Goal: Task Accomplishment & Management: Manage account settings

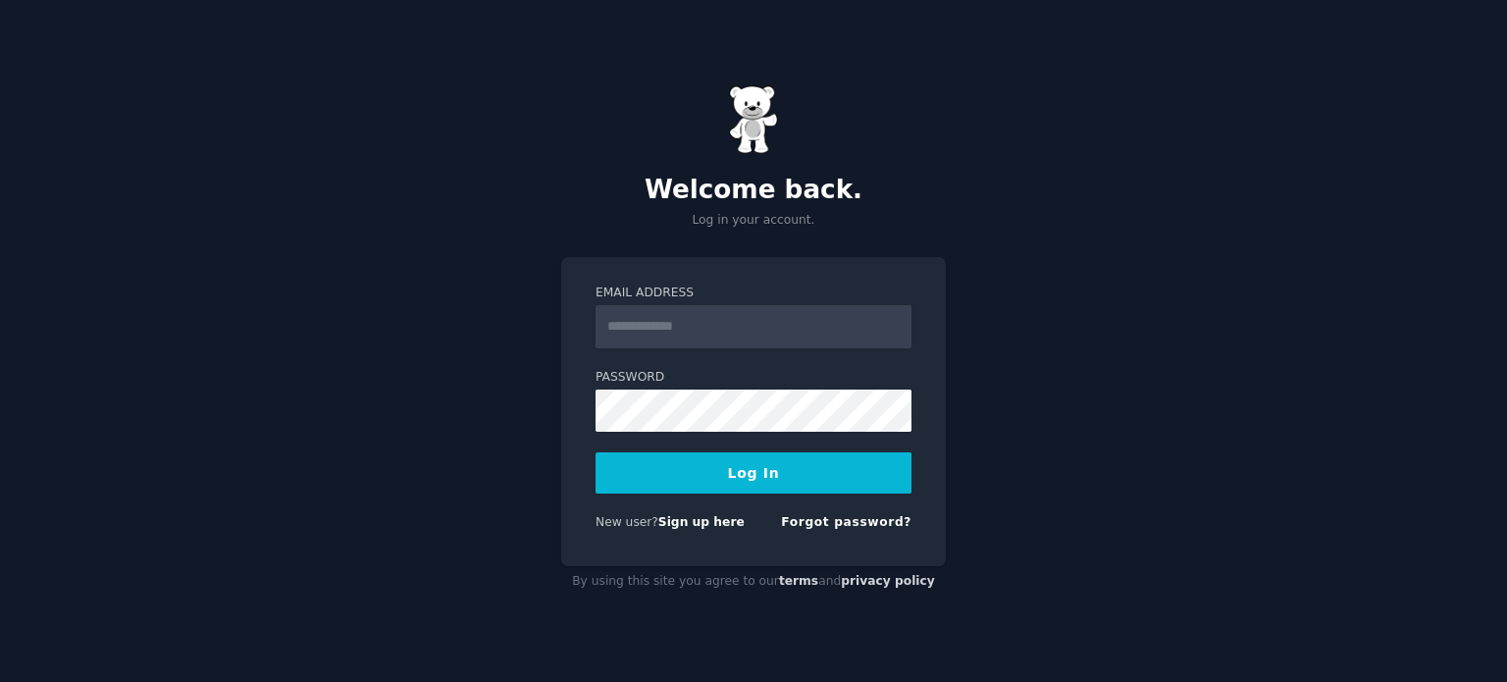
click at [735, 324] on input "Email Address" at bounding box center [754, 326] width 316 height 43
type input "**********"
click at [742, 468] on button "Log In" at bounding box center [754, 472] width 316 height 41
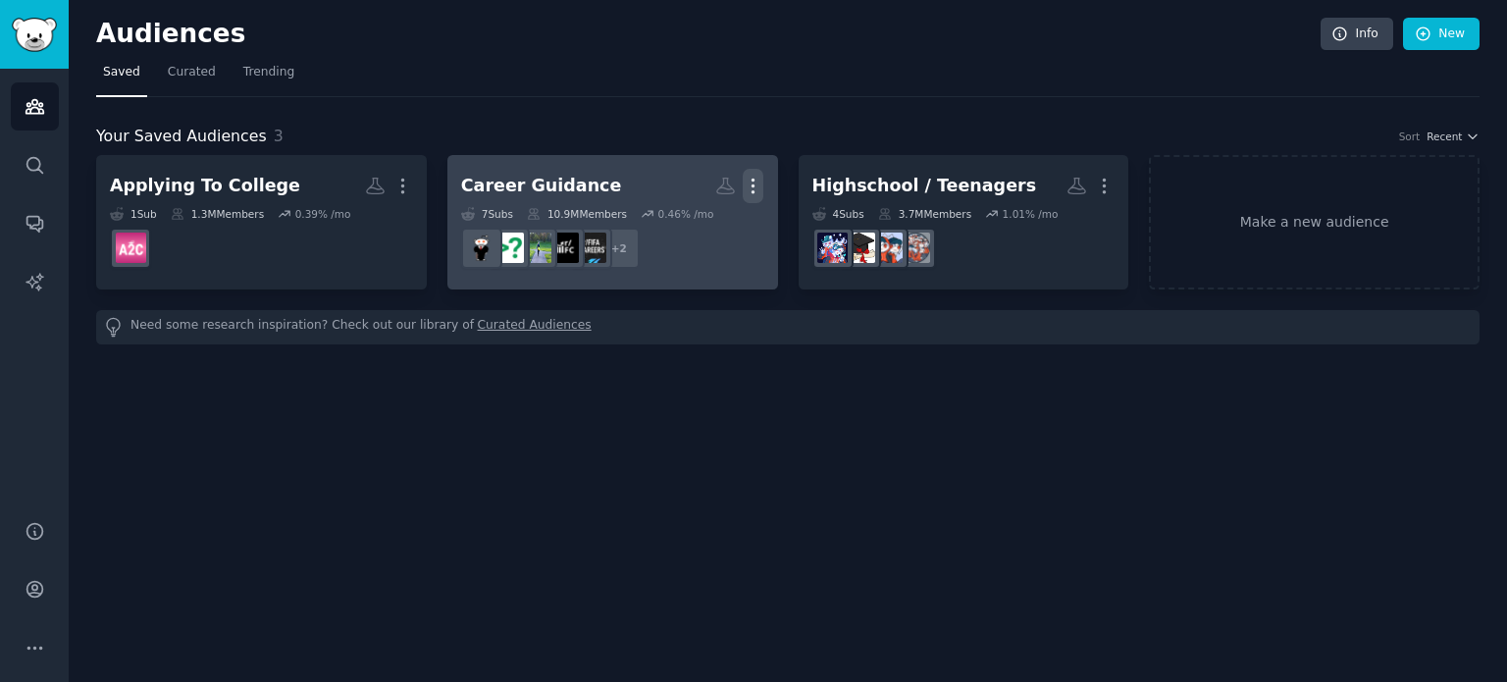
click at [750, 187] on icon "button" at bounding box center [753, 186] width 21 height 21
click at [716, 227] on p "Delete" at bounding box center [699, 227] width 45 height 21
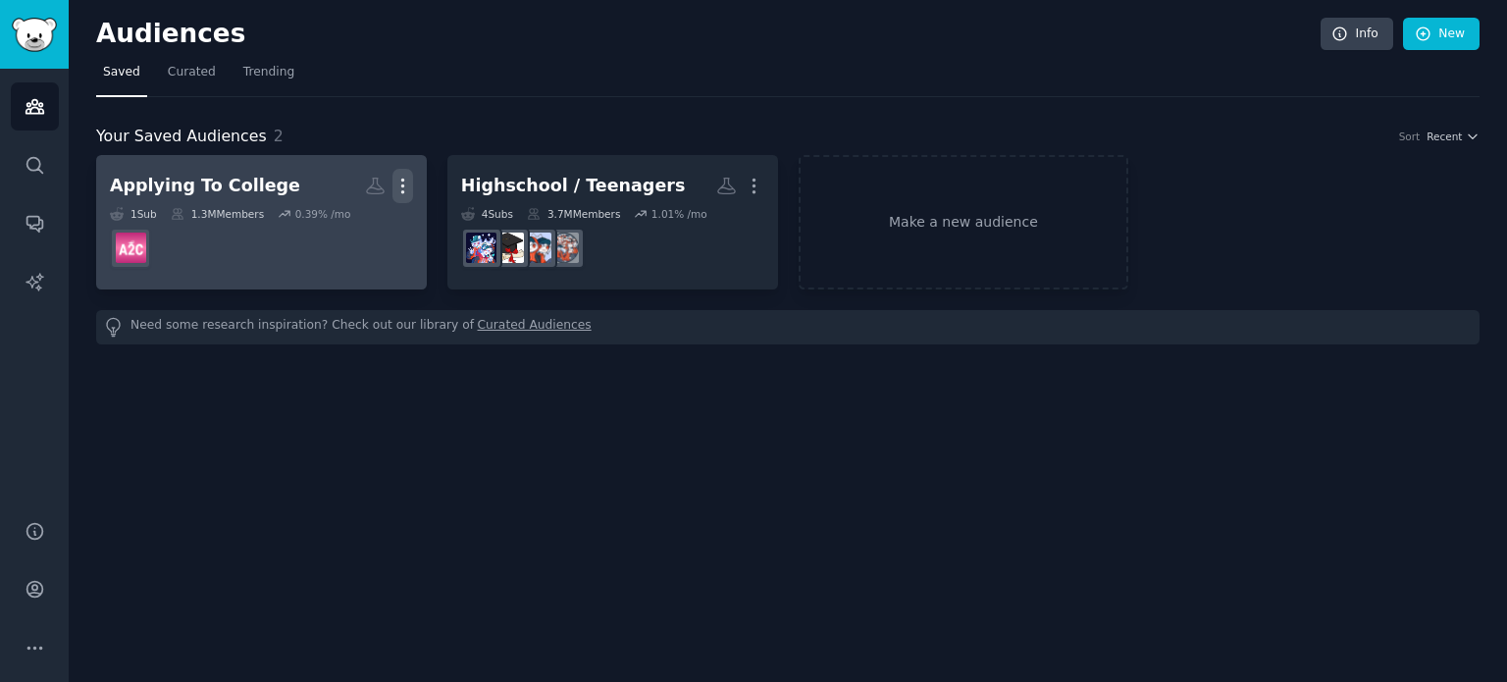
click at [404, 180] on icon "button" at bounding box center [403, 186] width 21 height 21
click at [358, 233] on p "Delete" at bounding box center [349, 227] width 45 height 21
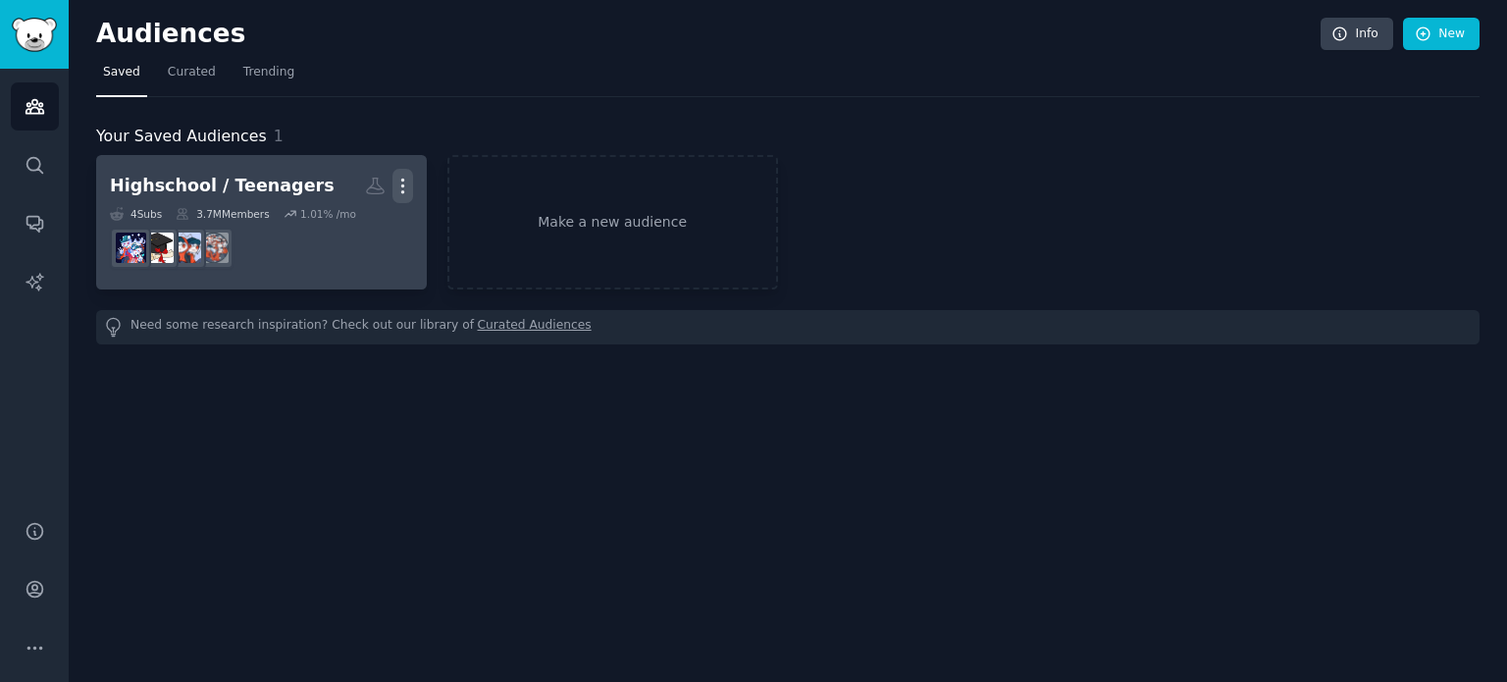
click at [395, 188] on icon "button" at bounding box center [403, 186] width 21 height 21
click at [364, 224] on p "Delete" at bounding box center [349, 227] width 45 height 21
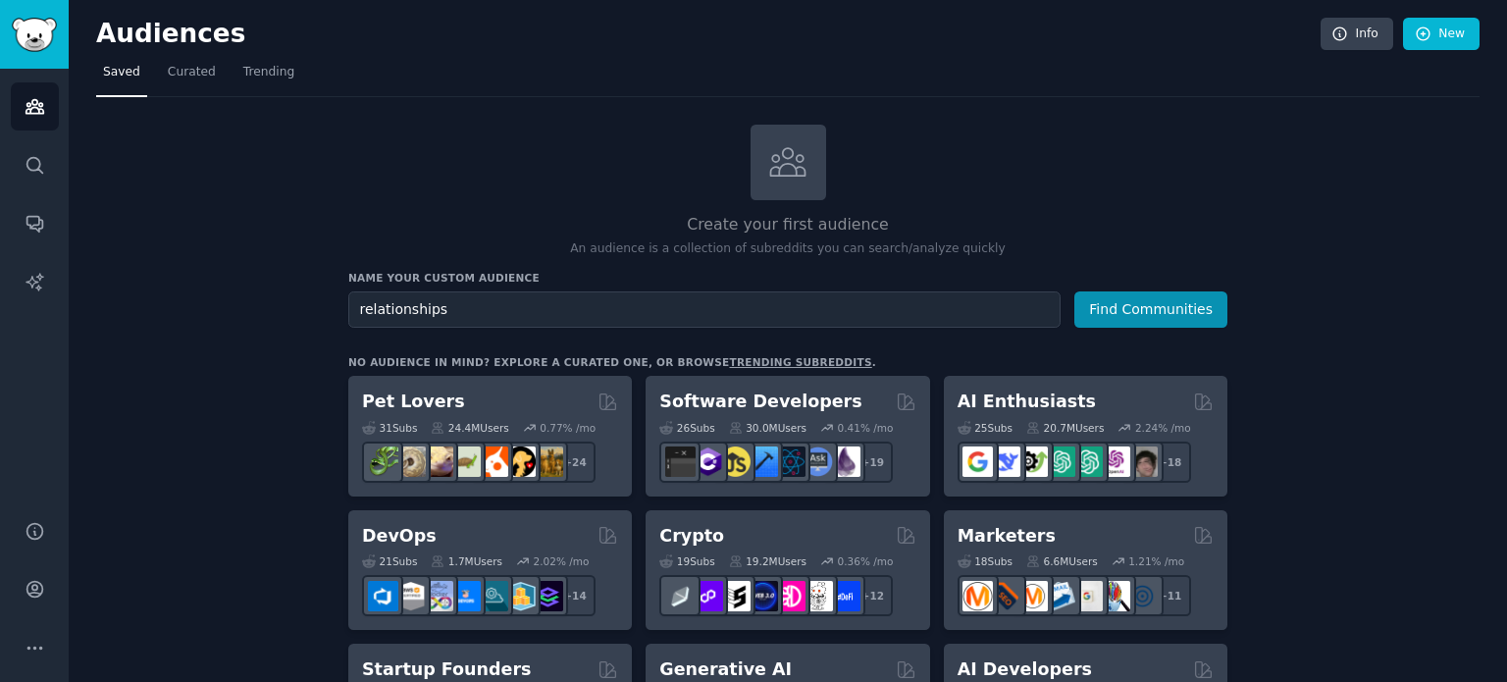
type input "relationships"
click at [1074, 291] on button "Find Communities" at bounding box center [1150, 309] width 153 height 36
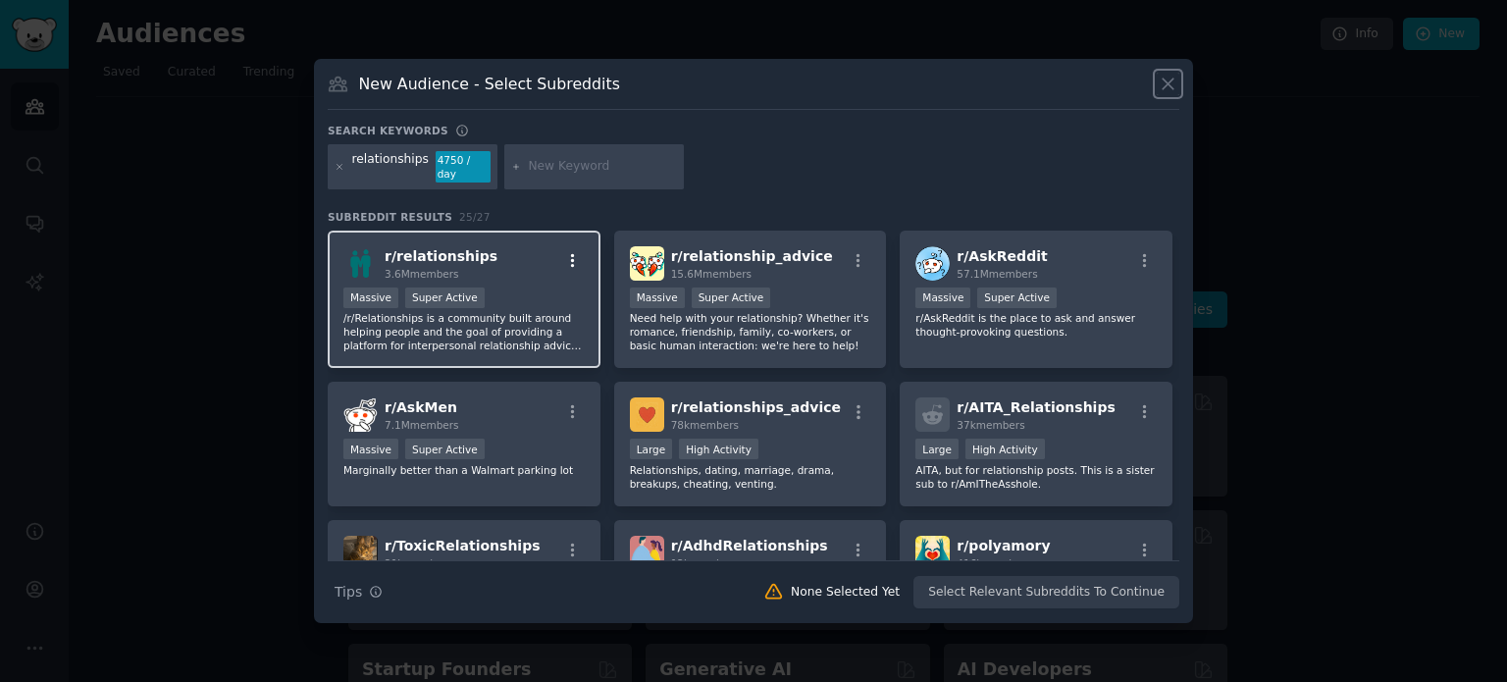
click at [569, 258] on icon "button" at bounding box center [573, 261] width 18 height 18
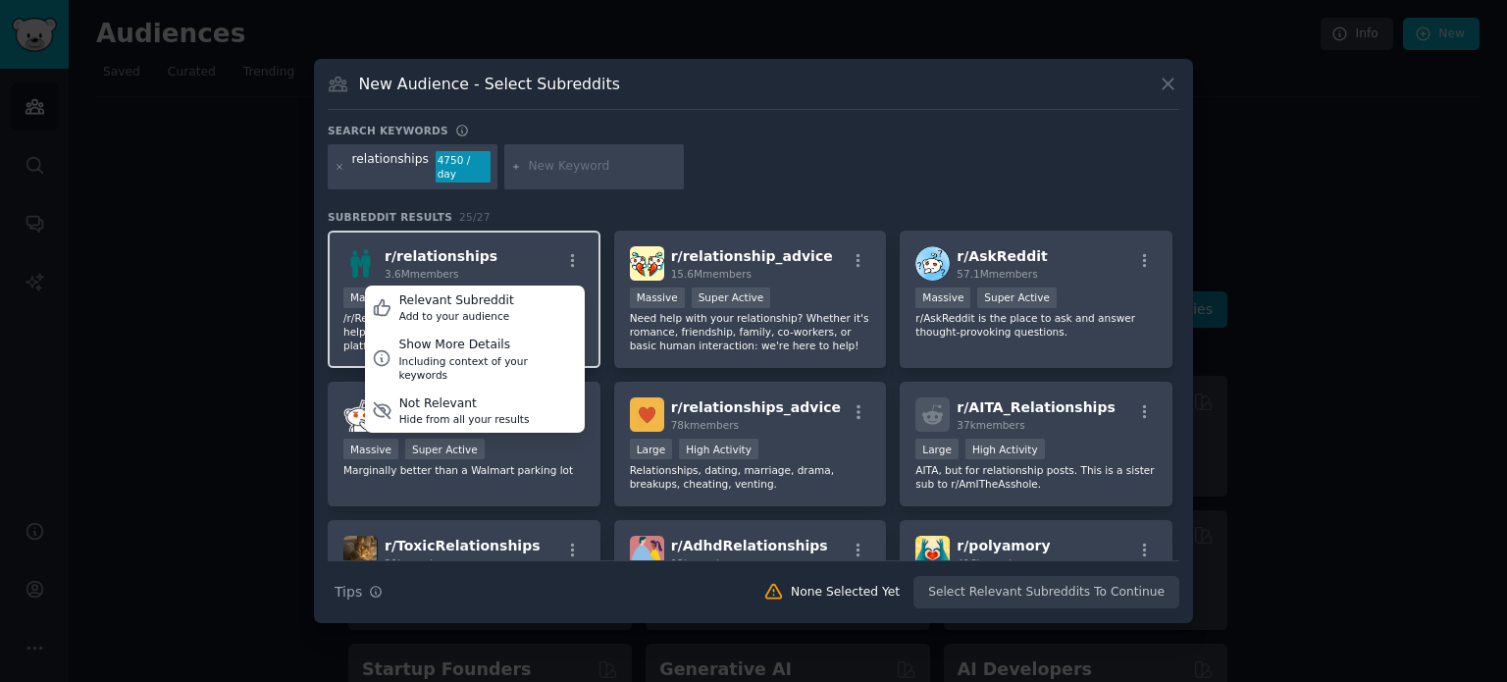
click at [496, 246] on div "r/ relationships 3.6M members Relevant Subreddit Add to your audience Show More…" at bounding box center [463, 263] width 241 height 34
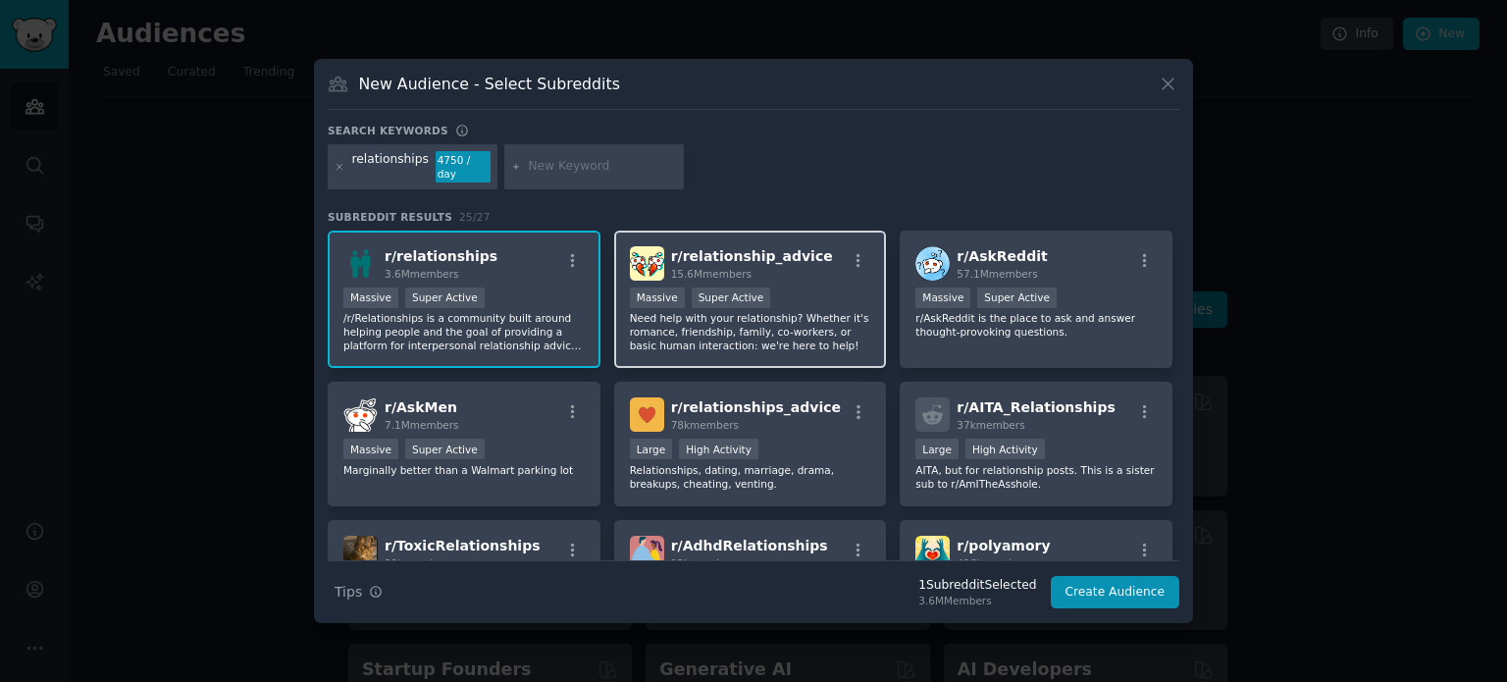
click at [765, 248] on span "r/ relationship_advice" at bounding box center [752, 256] width 162 height 16
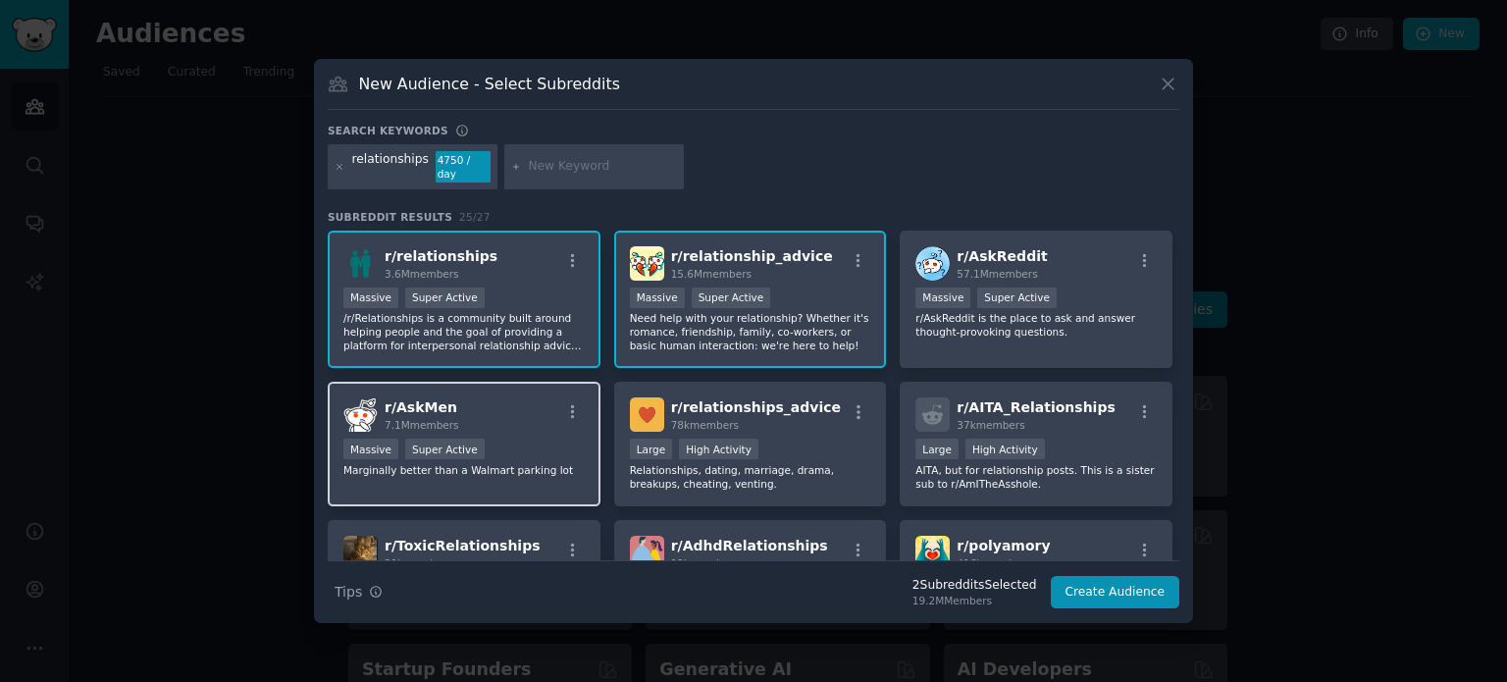
click at [503, 397] on div "r/ AskMen 7.1M members" at bounding box center [463, 414] width 241 height 34
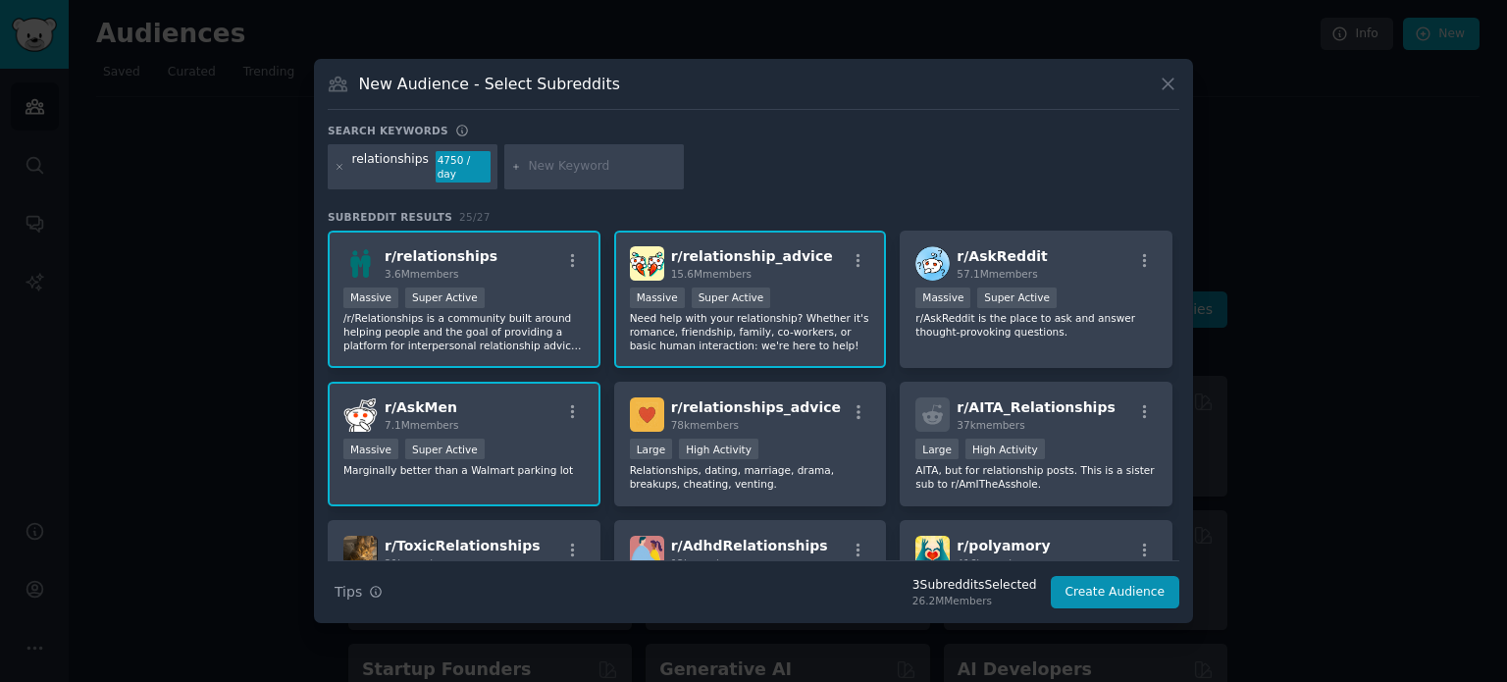
click at [551, 170] on input "text" at bounding box center [602, 167] width 149 height 18
type input "askmen"
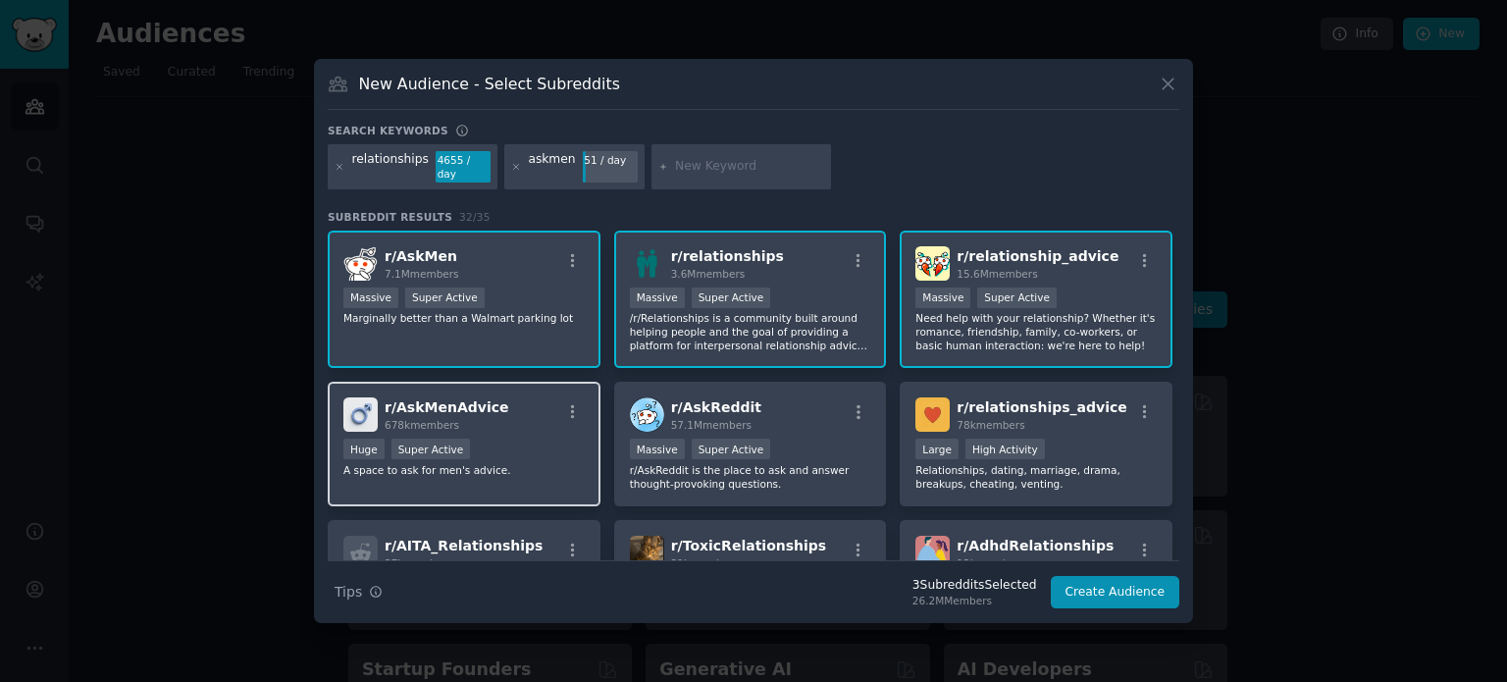
click at [481, 418] on div "678k members" at bounding box center [447, 425] width 124 height 14
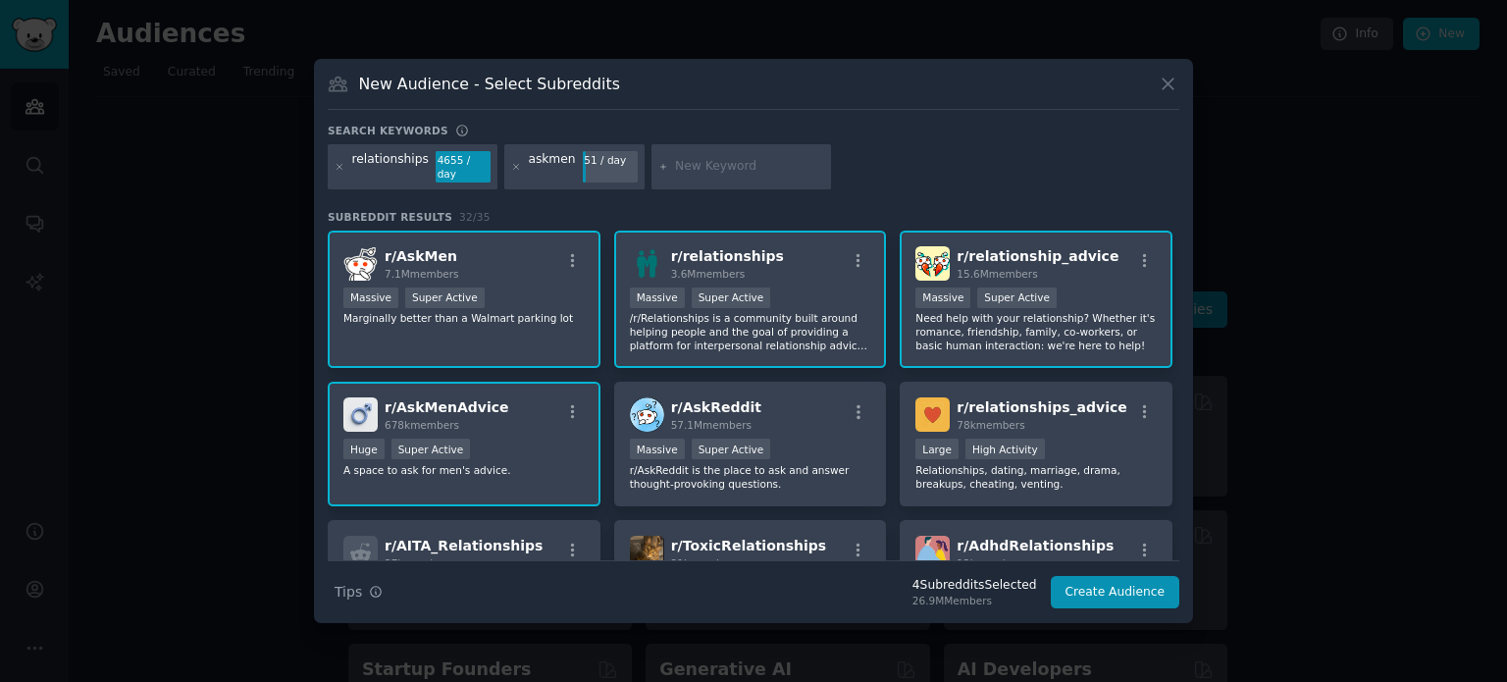
click at [704, 169] on input "text" at bounding box center [749, 167] width 149 height 18
type input "askwomen"
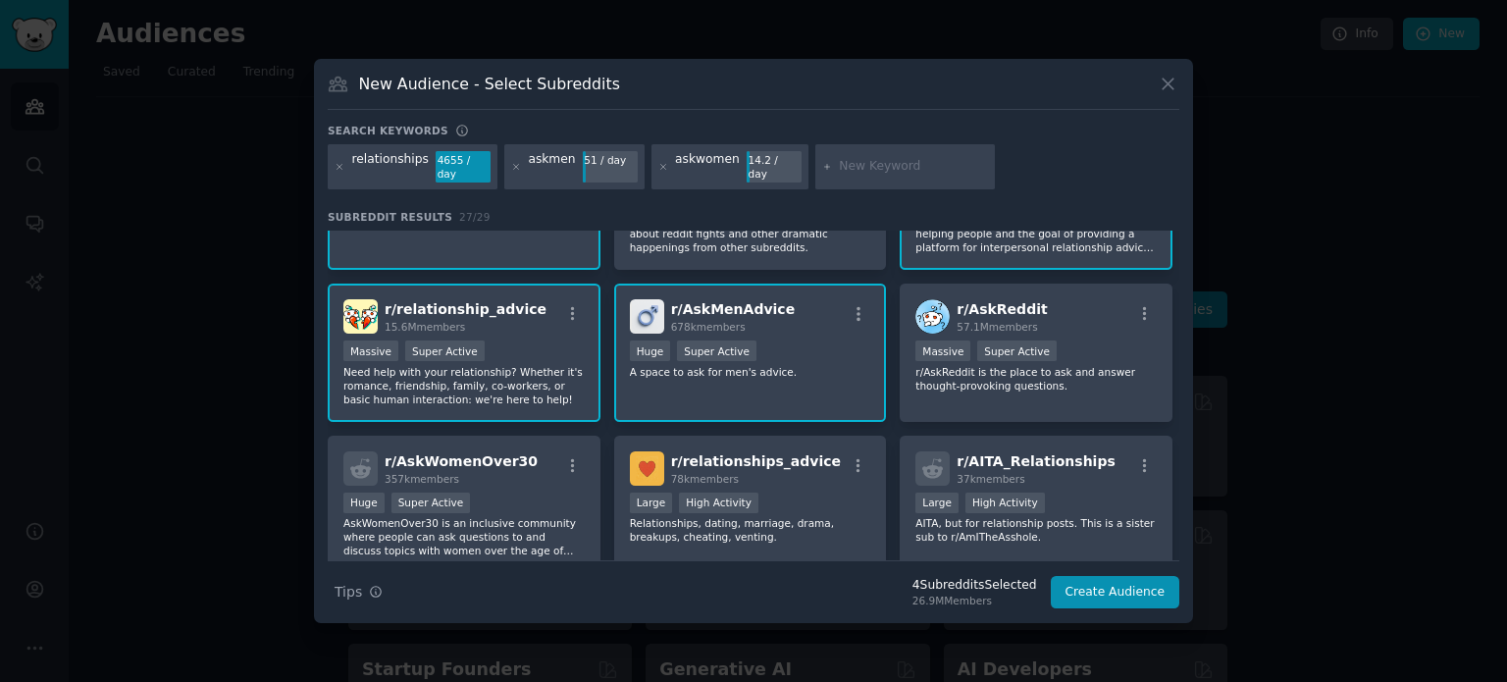
scroll to position [196, 0]
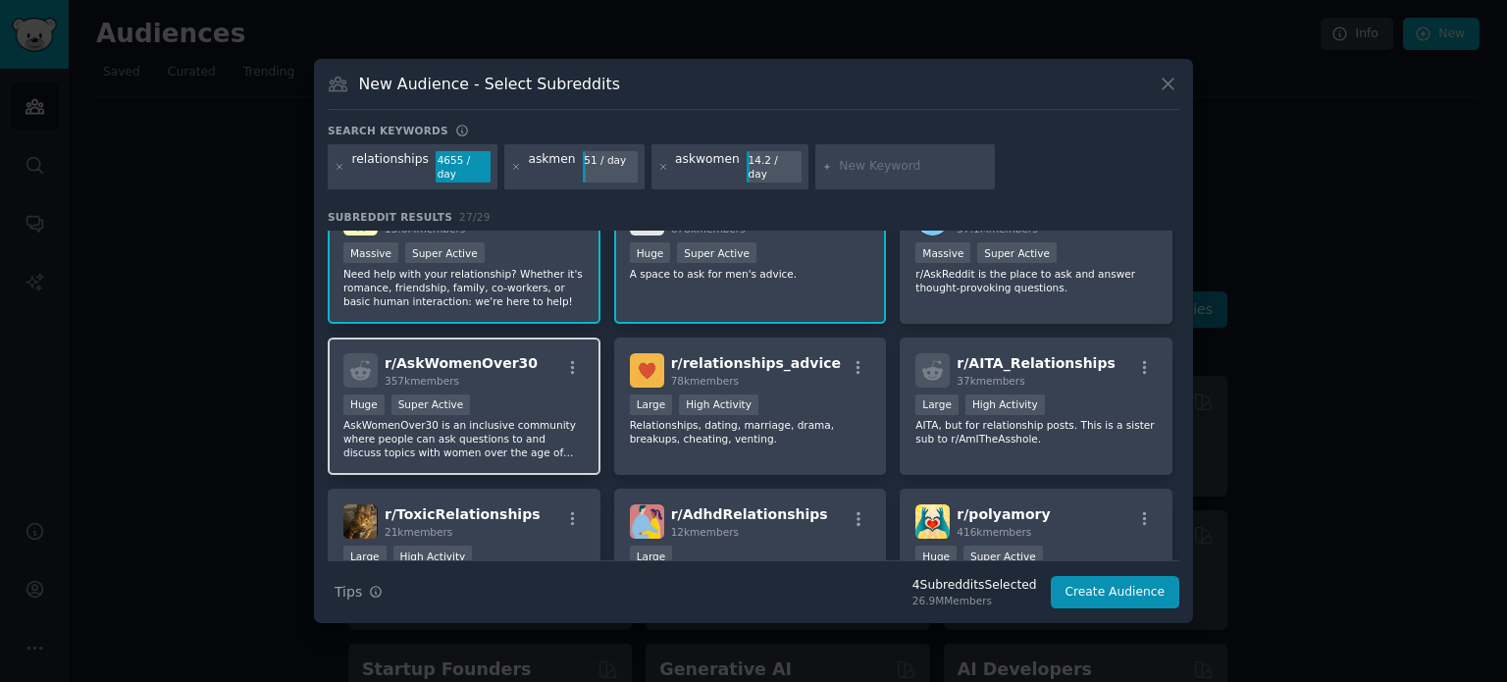
click at [493, 362] on span "r/ AskWomenOver30" at bounding box center [461, 363] width 153 height 16
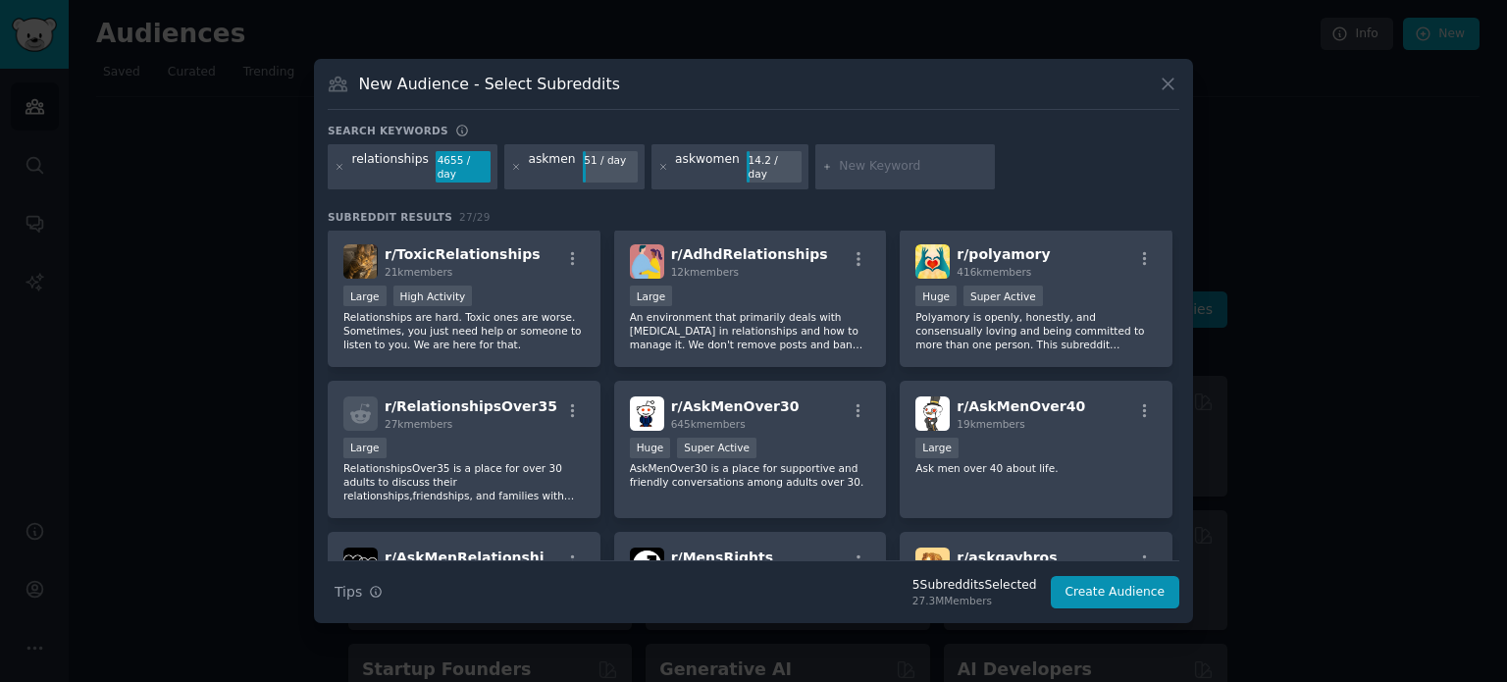
scroll to position [491, 0]
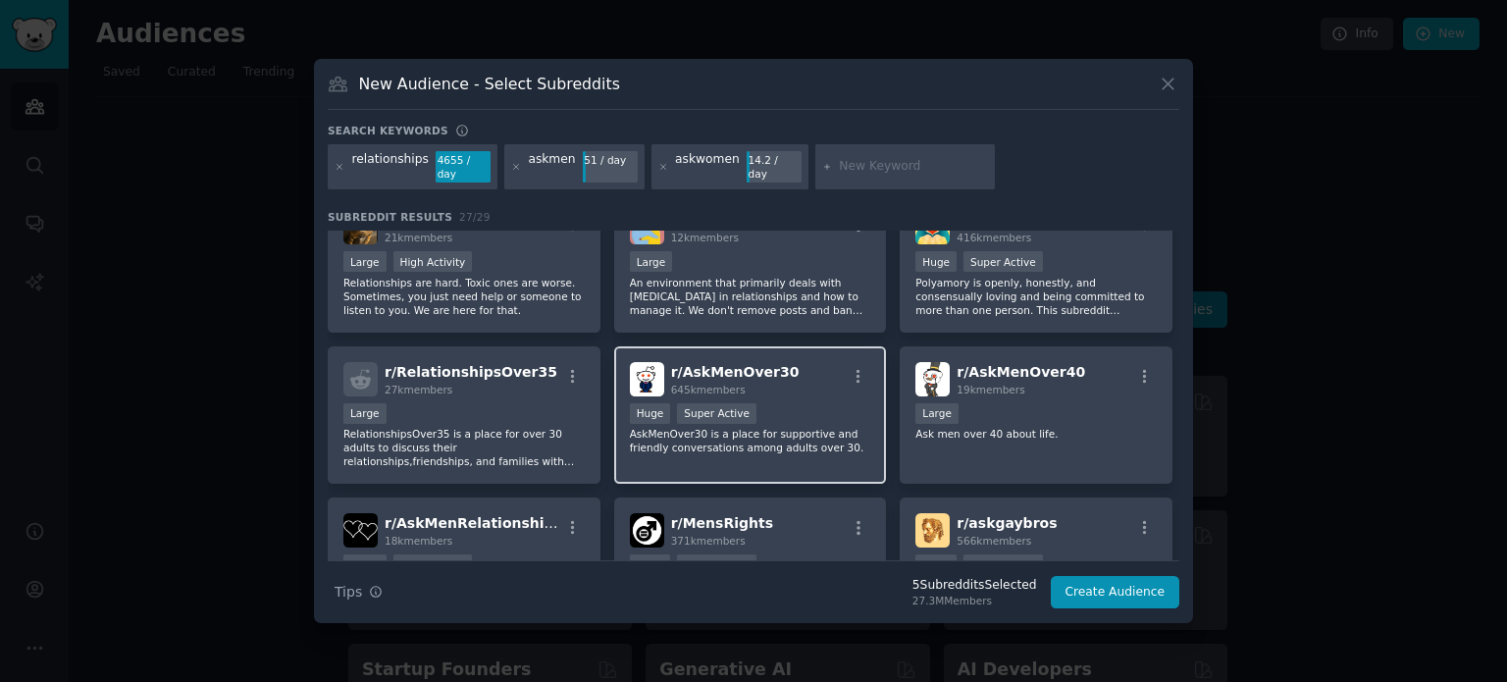
click at [761, 383] on div "645k members" at bounding box center [735, 390] width 129 height 14
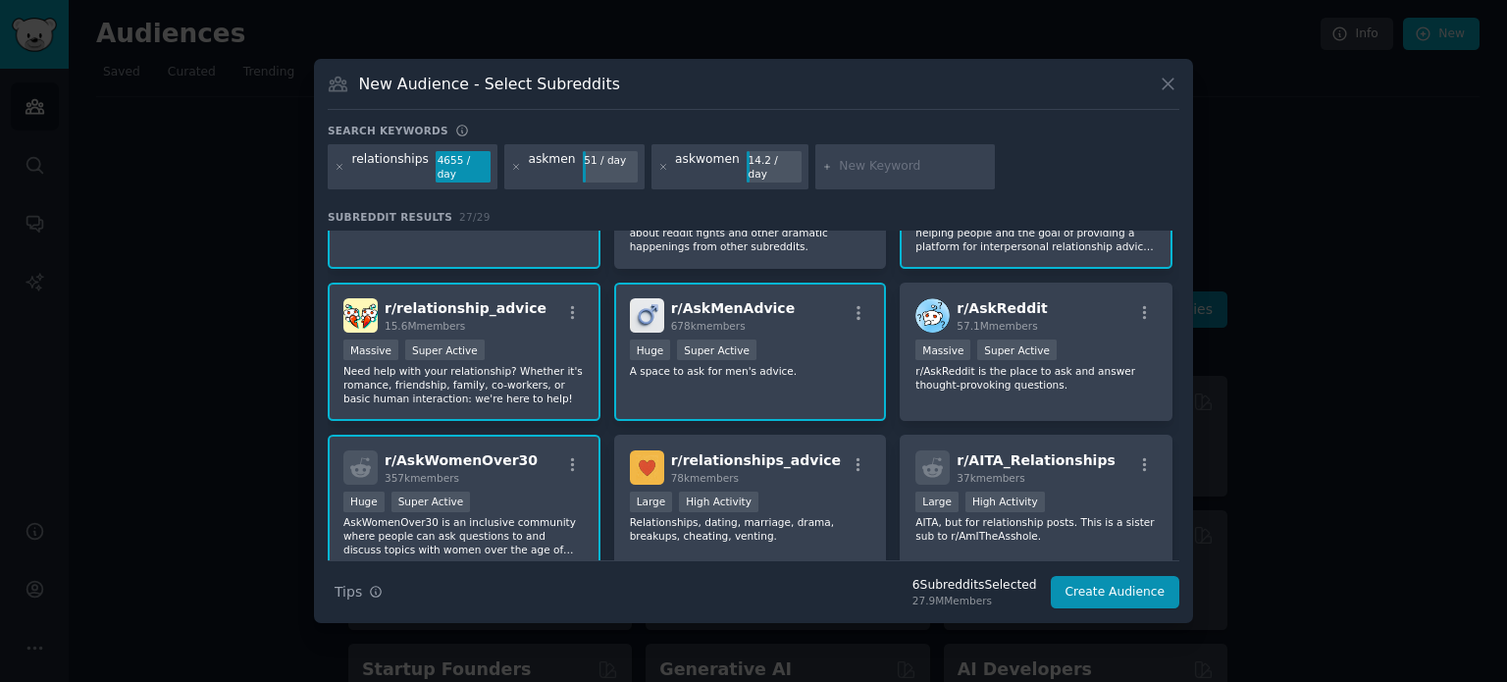
scroll to position [0, 0]
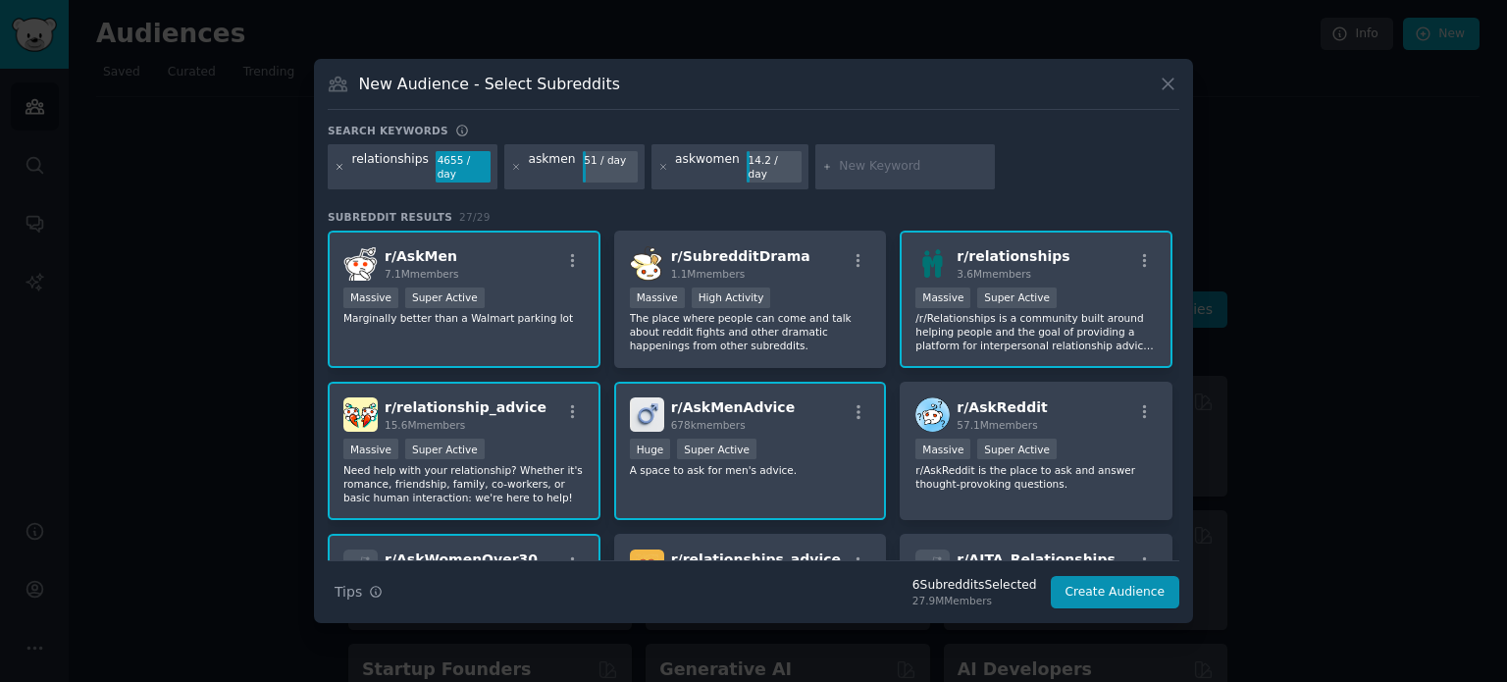
click at [337, 167] on icon at bounding box center [340, 167] width 11 height 11
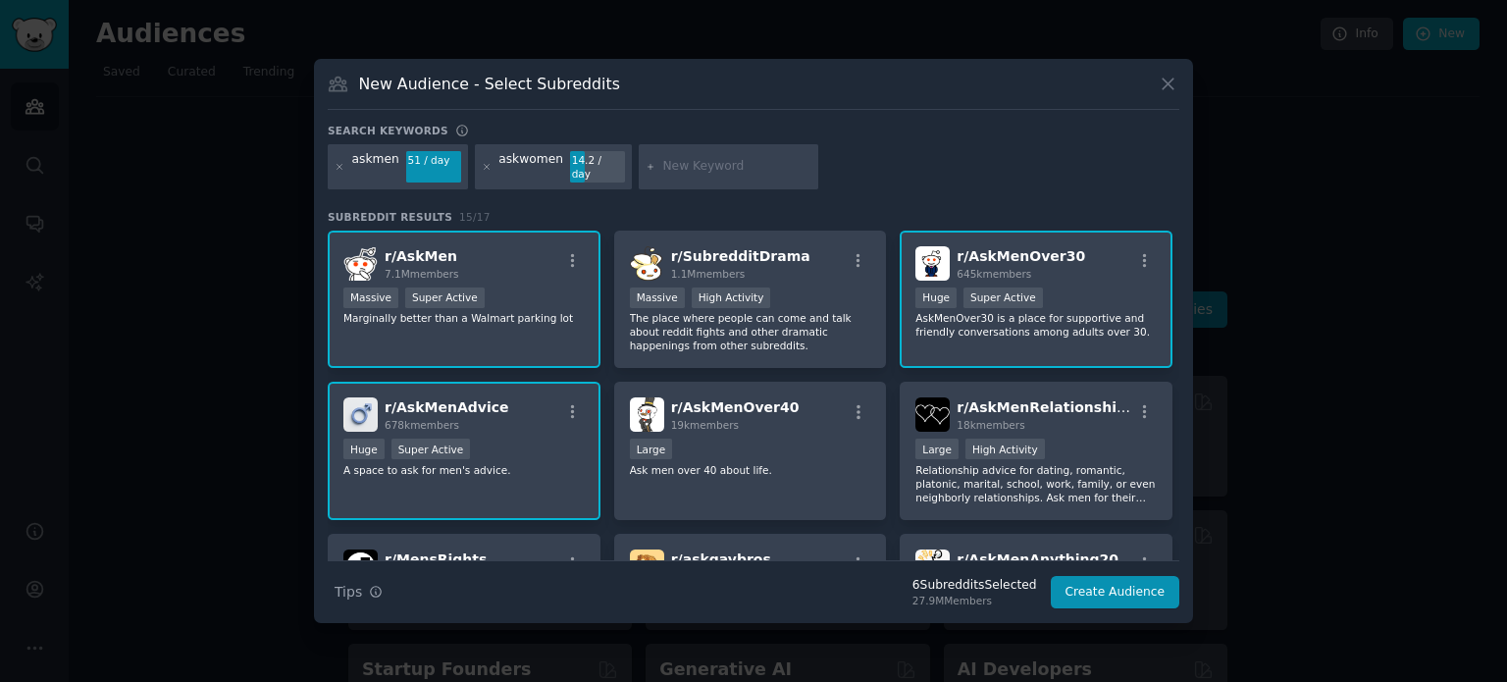
click at [337, 167] on icon at bounding box center [340, 167] width 11 height 11
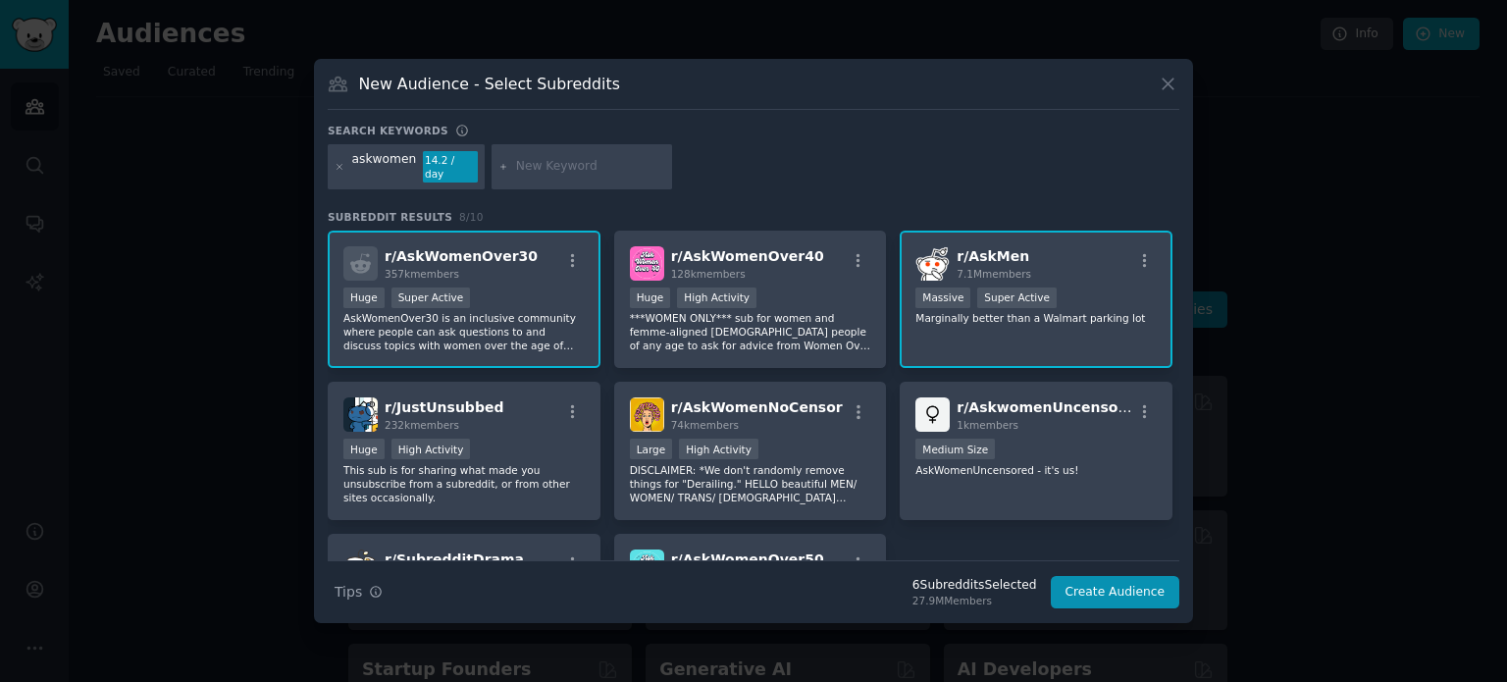
click at [366, 168] on div "askwomen" at bounding box center [384, 166] width 65 height 31
click at [337, 168] on icon at bounding box center [340, 167] width 11 height 11
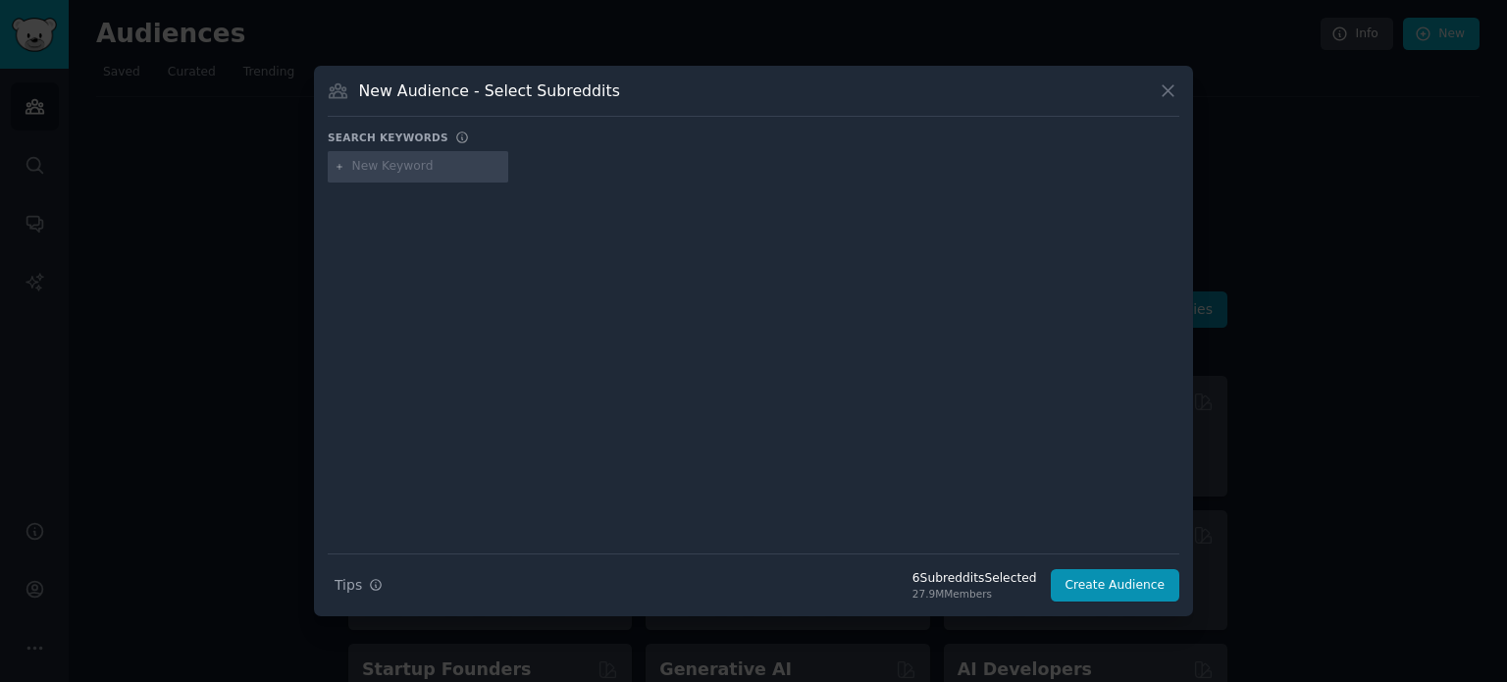
click at [373, 166] on input "text" at bounding box center [426, 167] width 149 height 18
type input "ask women"
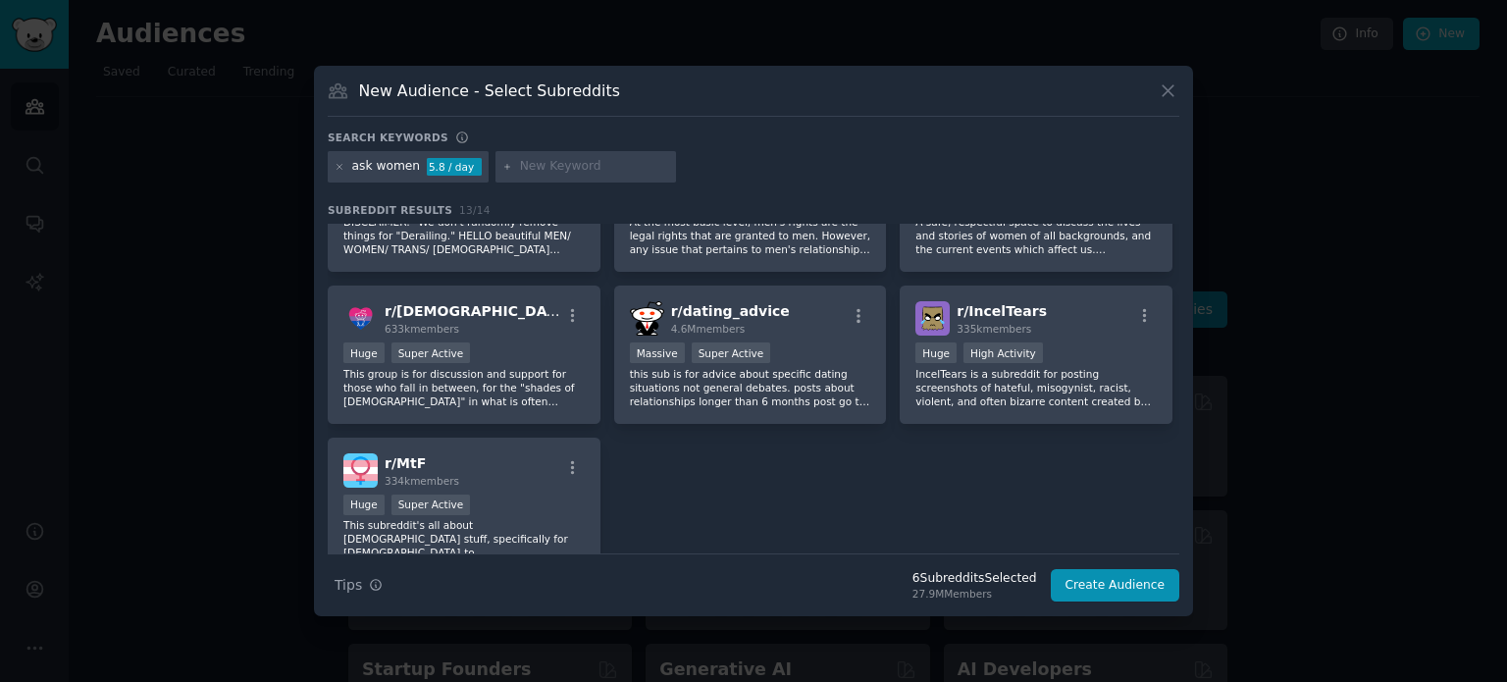
scroll to position [479, 0]
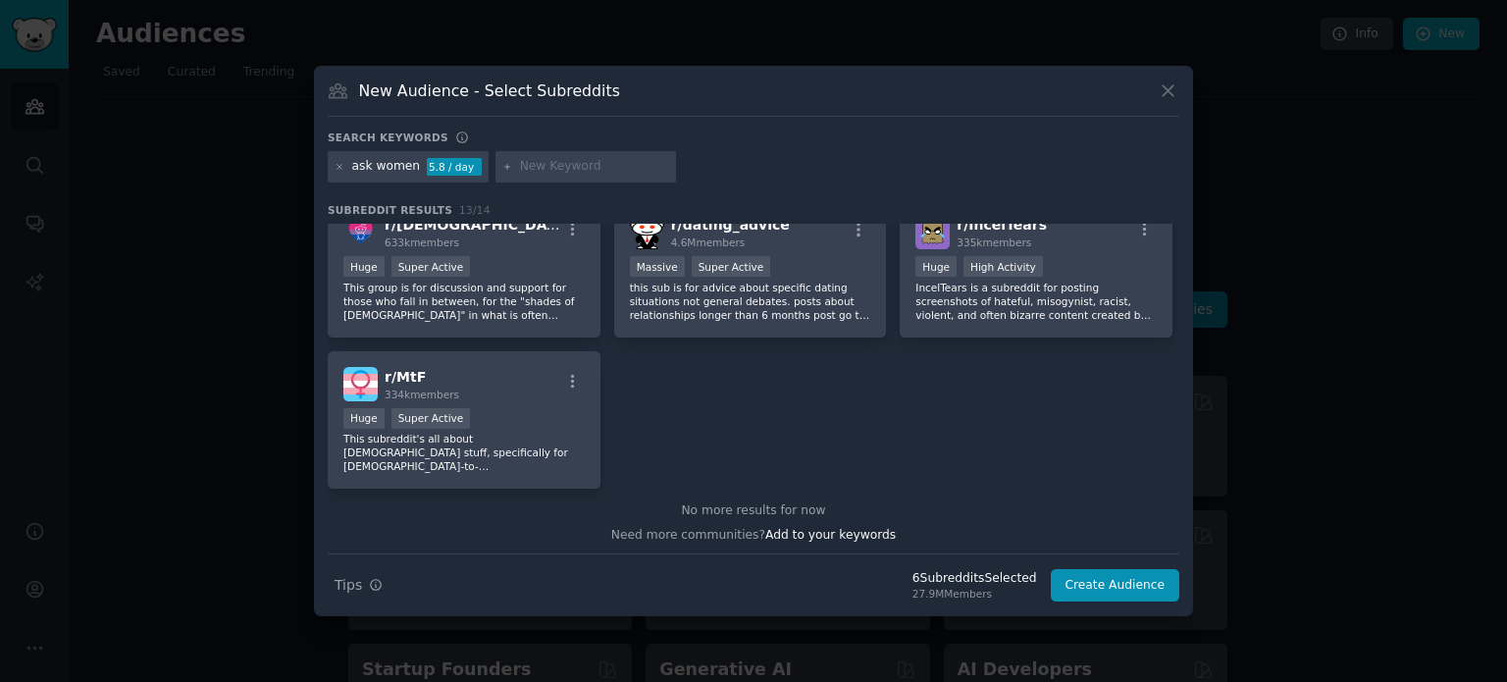
drag, startPoint x: 849, startPoint y: 17, endPoint x: 404, endPoint y: 218, distance: 487.9
click at [404, 218] on div "Subreddit Results 13 / 14 r/ AskWomenOver40 128k members Huge High Activity ***…" at bounding box center [754, 378] width 852 height 350
click at [340, 164] on icon at bounding box center [340, 167] width 11 height 11
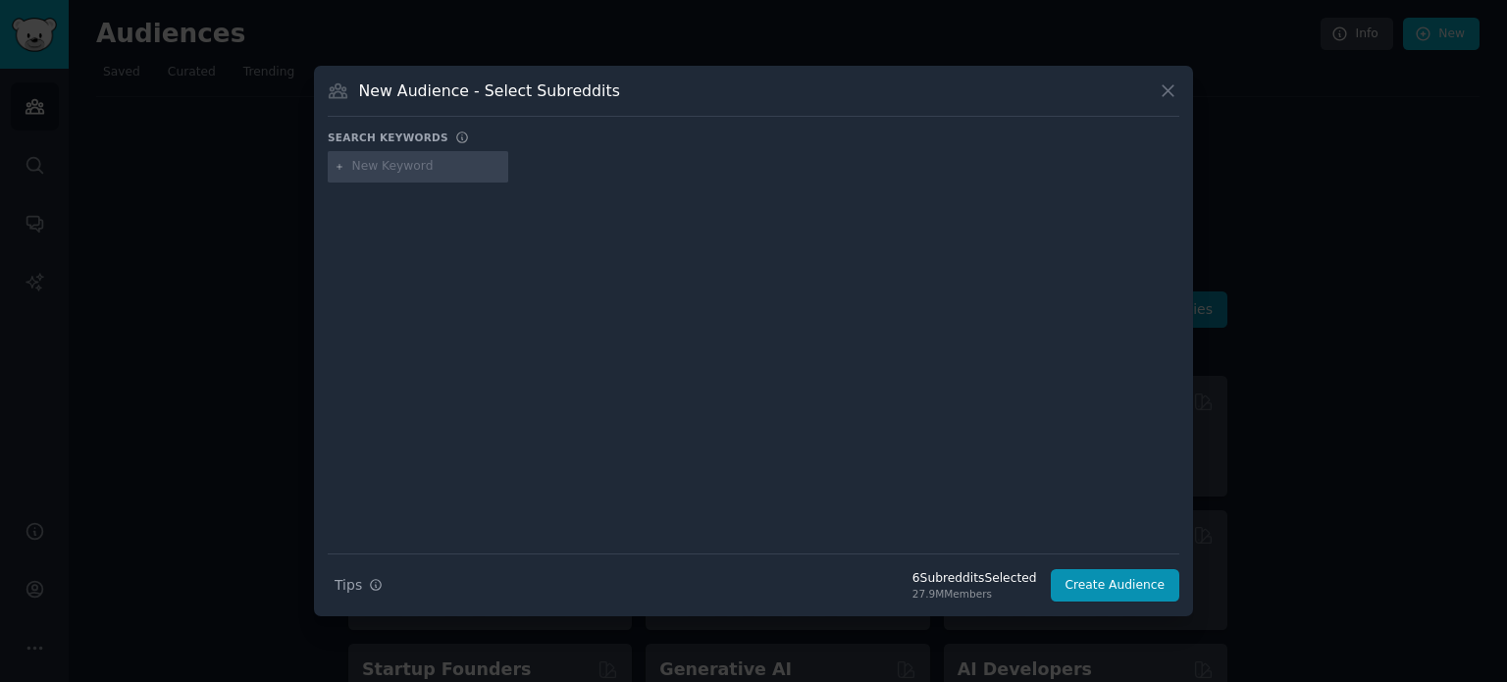
click at [370, 168] on input "text" at bounding box center [426, 167] width 149 height 18
type input "love"
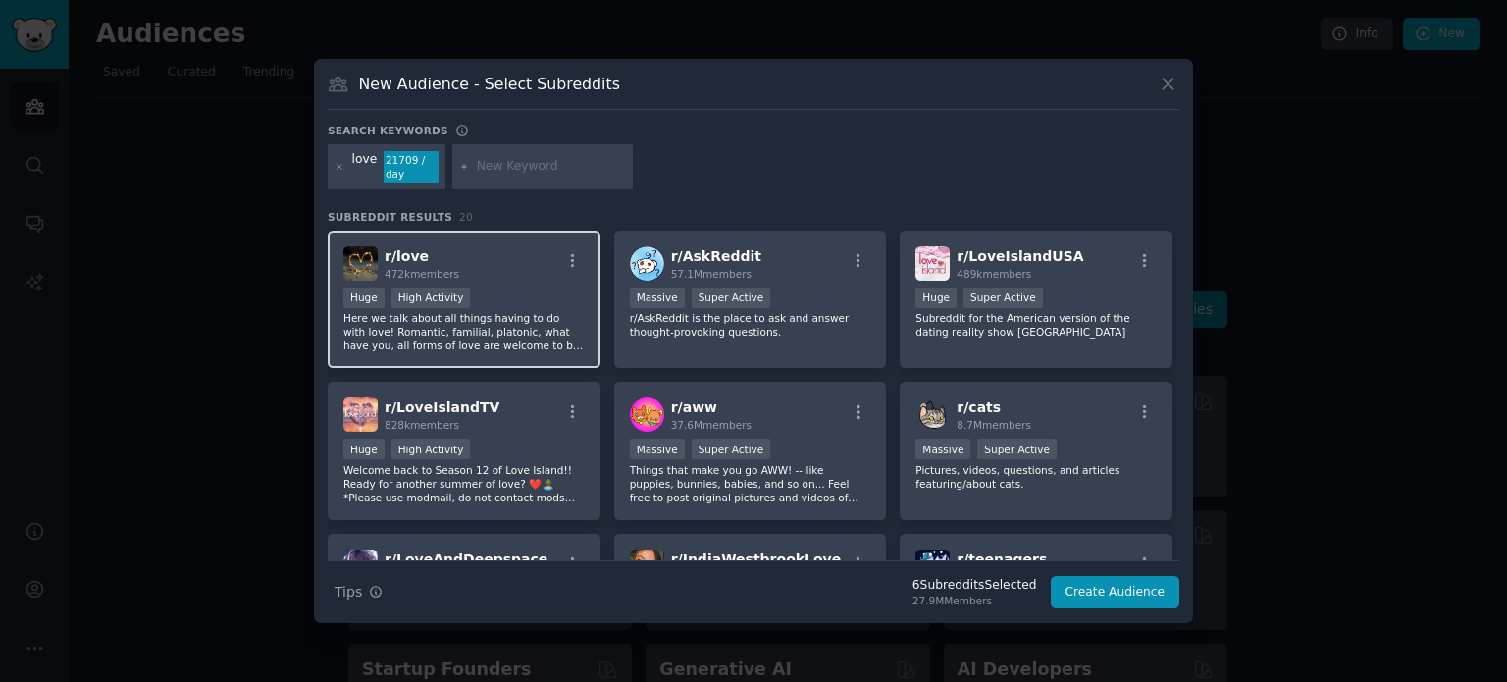
click at [512, 289] on div "Huge High Activity" at bounding box center [463, 300] width 241 height 25
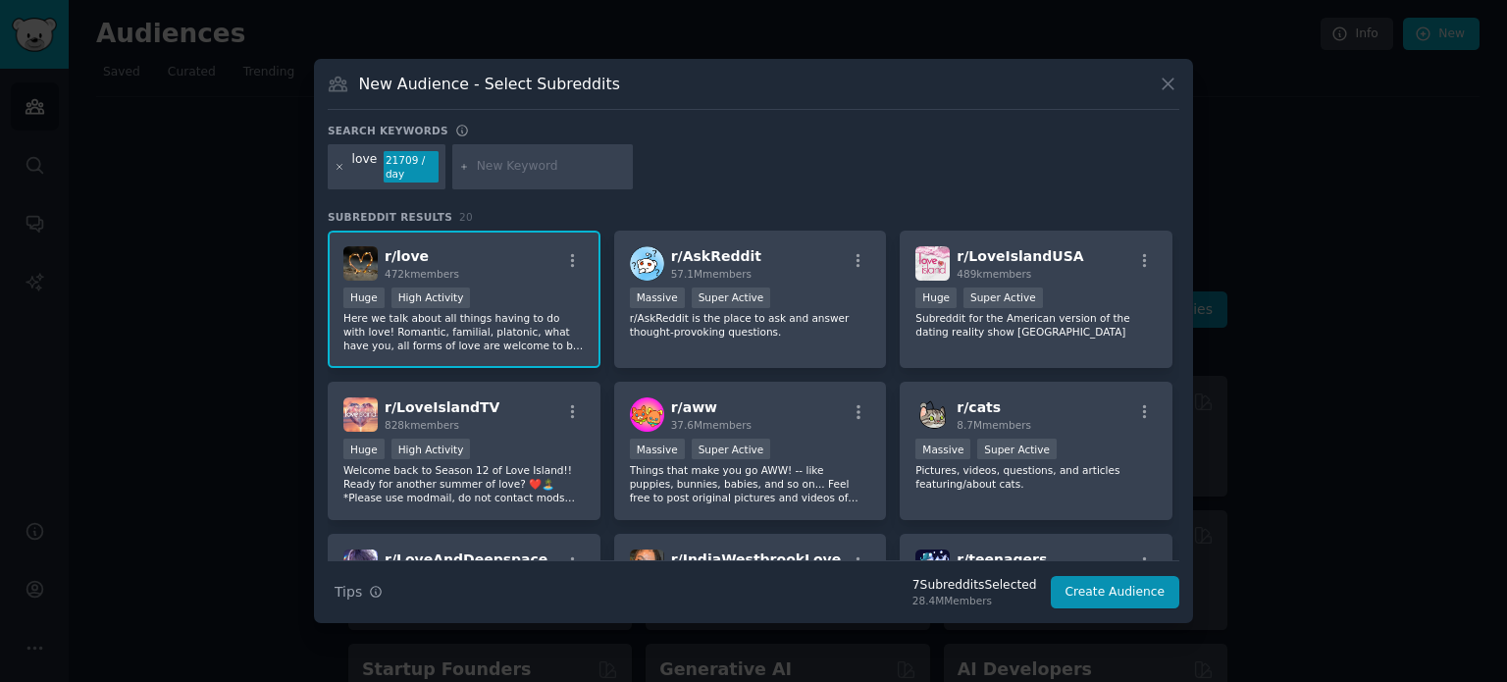
click at [341, 166] on icon at bounding box center [340, 167] width 11 height 11
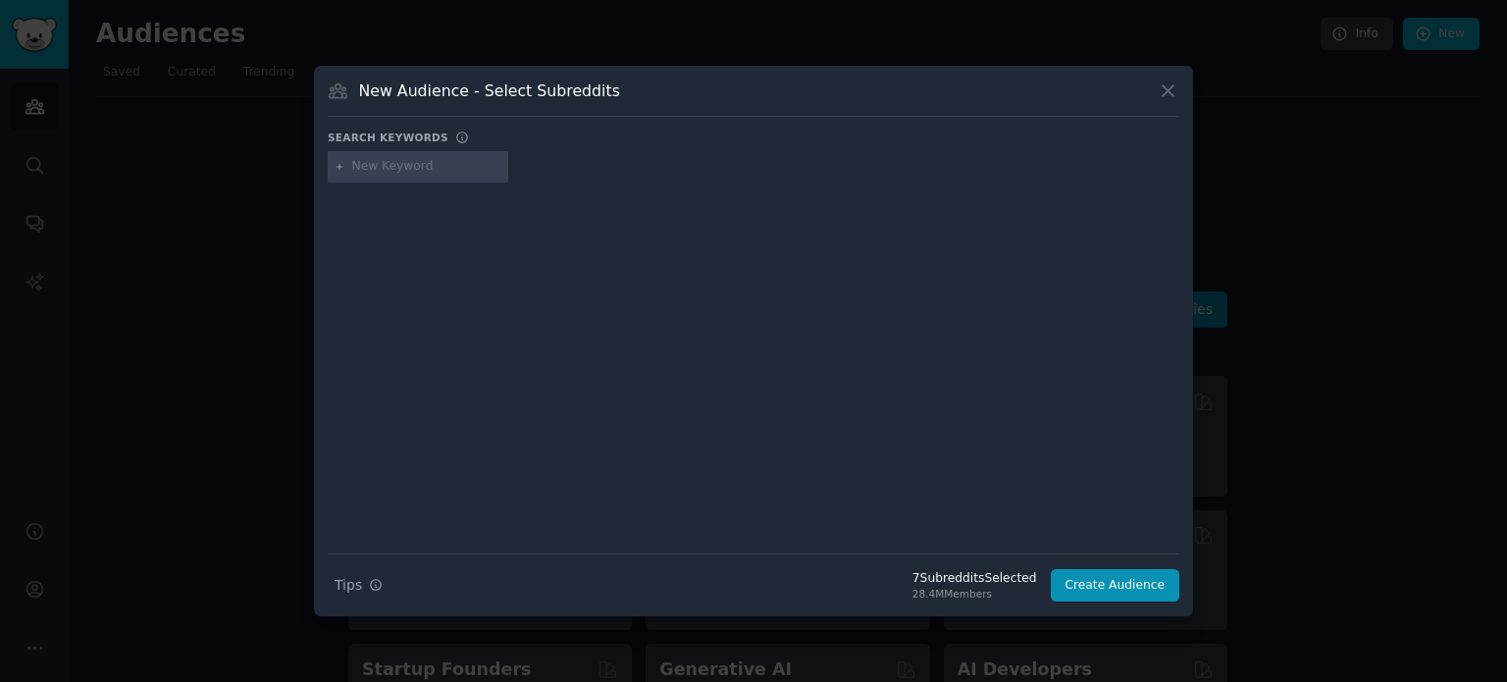
drag, startPoint x: 356, startPoint y: 165, endPoint x: 367, endPoint y: 167, distance: 11.0
click at [366, 166] on input "text" at bounding box center [426, 167] width 149 height 18
type input "psychology"
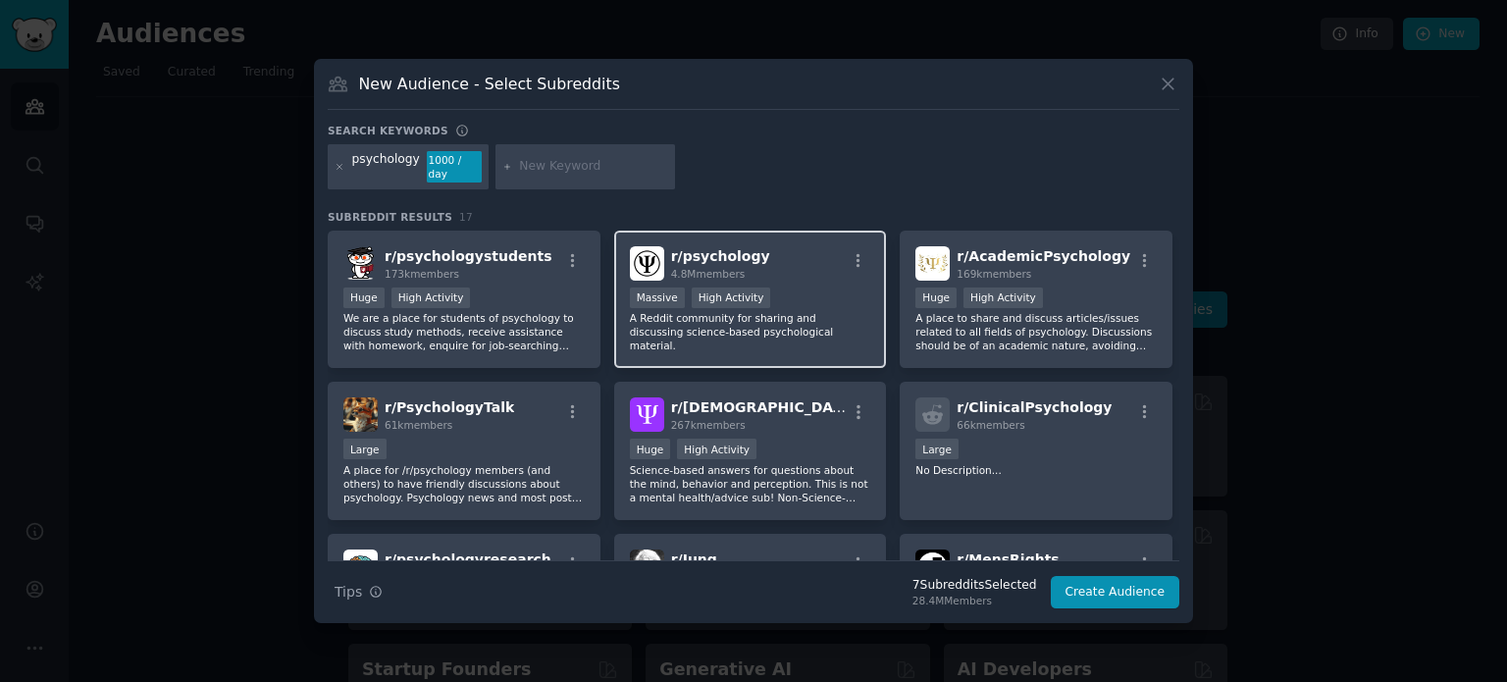
click at [748, 248] on span "r/ psychology" at bounding box center [720, 256] width 99 height 16
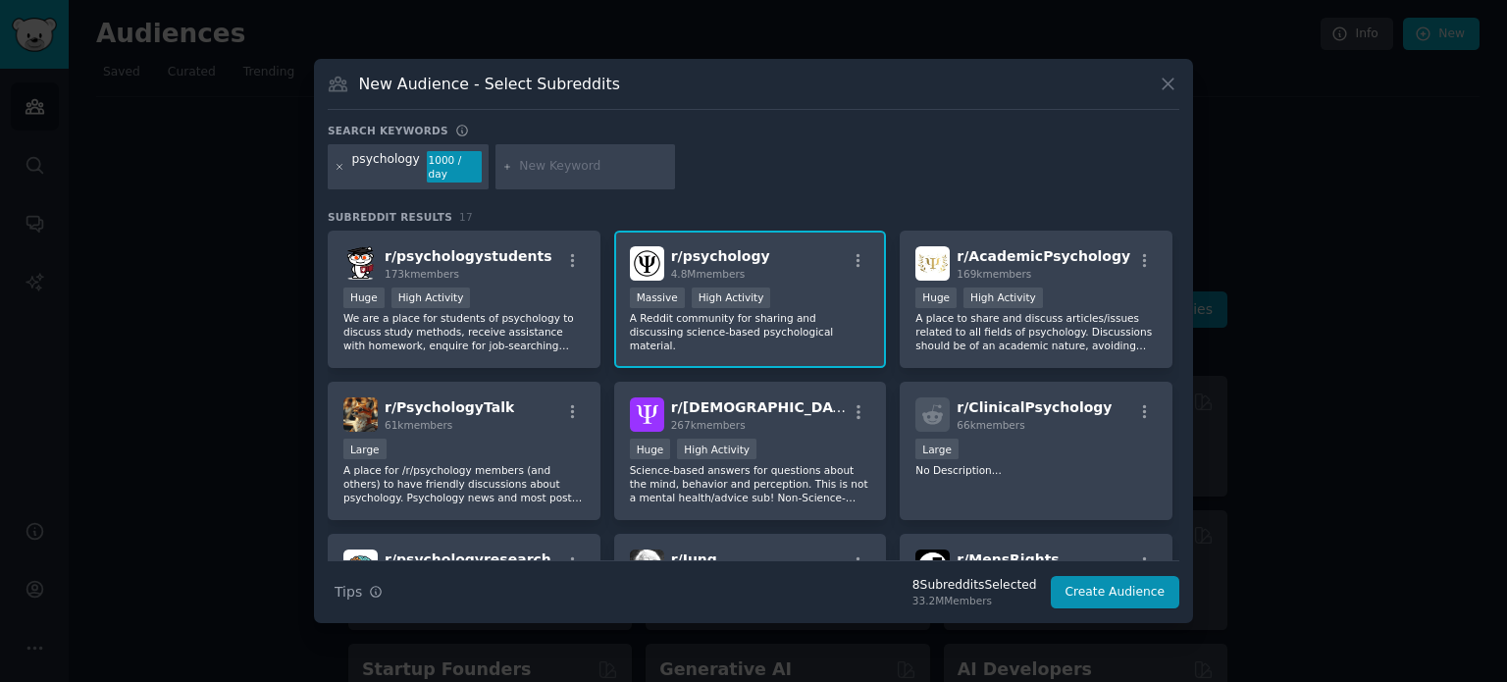
click at [340, 168] on icon at bounding box center [340, 166] width 5 height 5
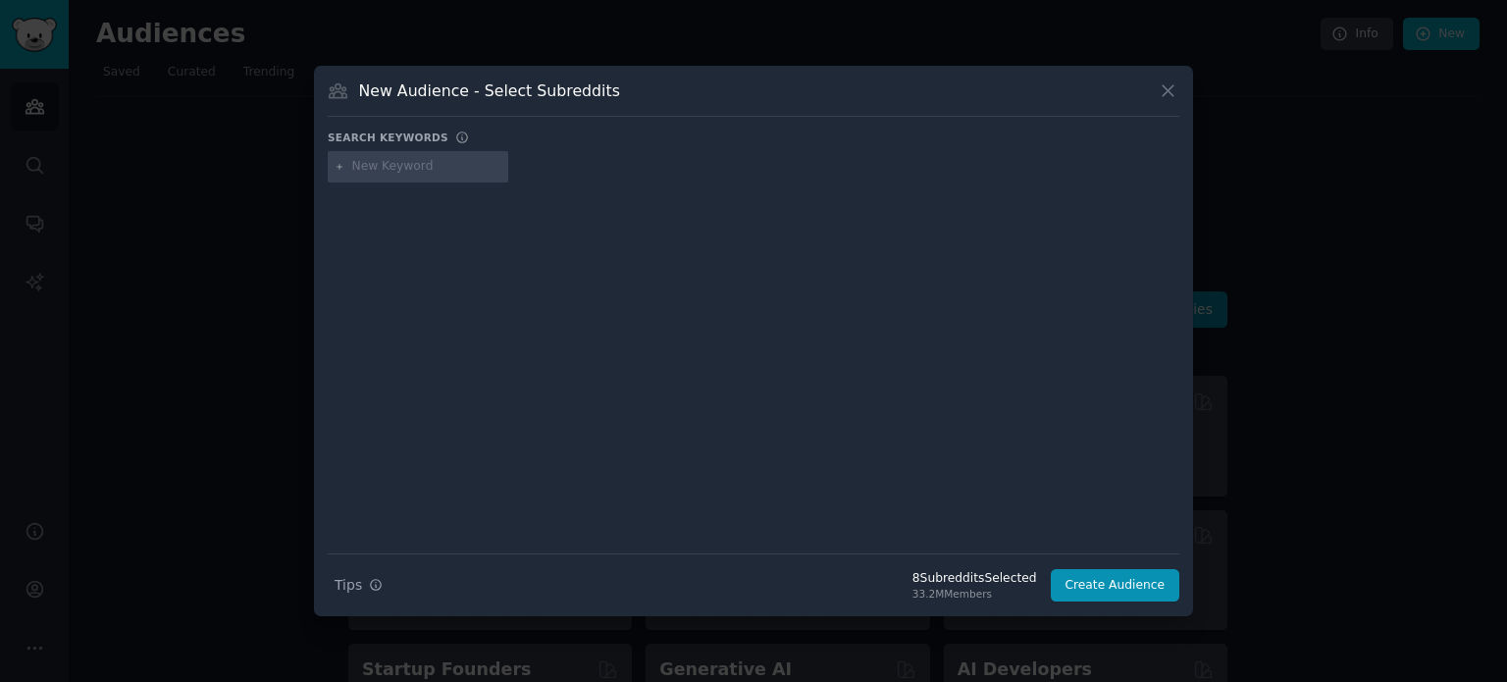
click at [389, 169] on input "text" at bounding box center [426, 167] width 149 height 18
type input "life pro tips"
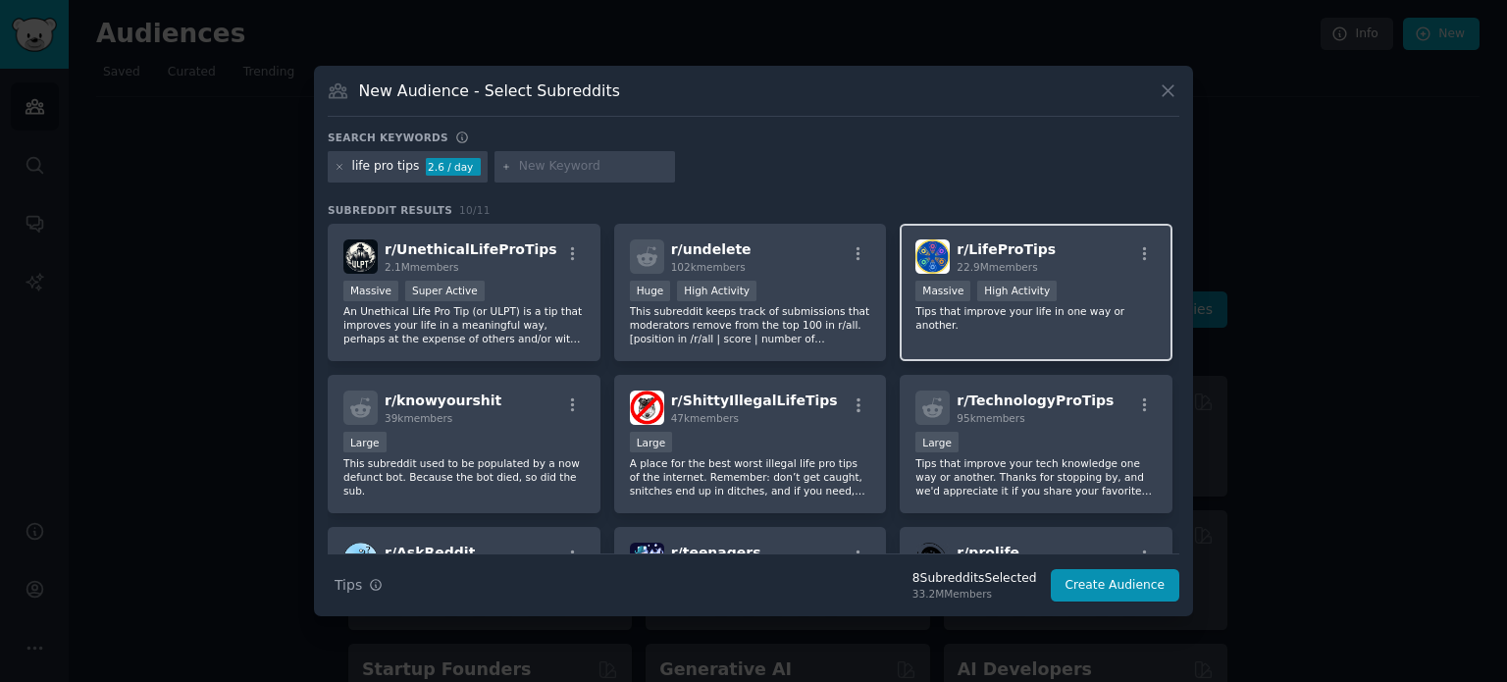
click at [1049, 262] on div "r/ LifeProTips 22.9M members" at bounding box center [1036, 256] width 241 height 34
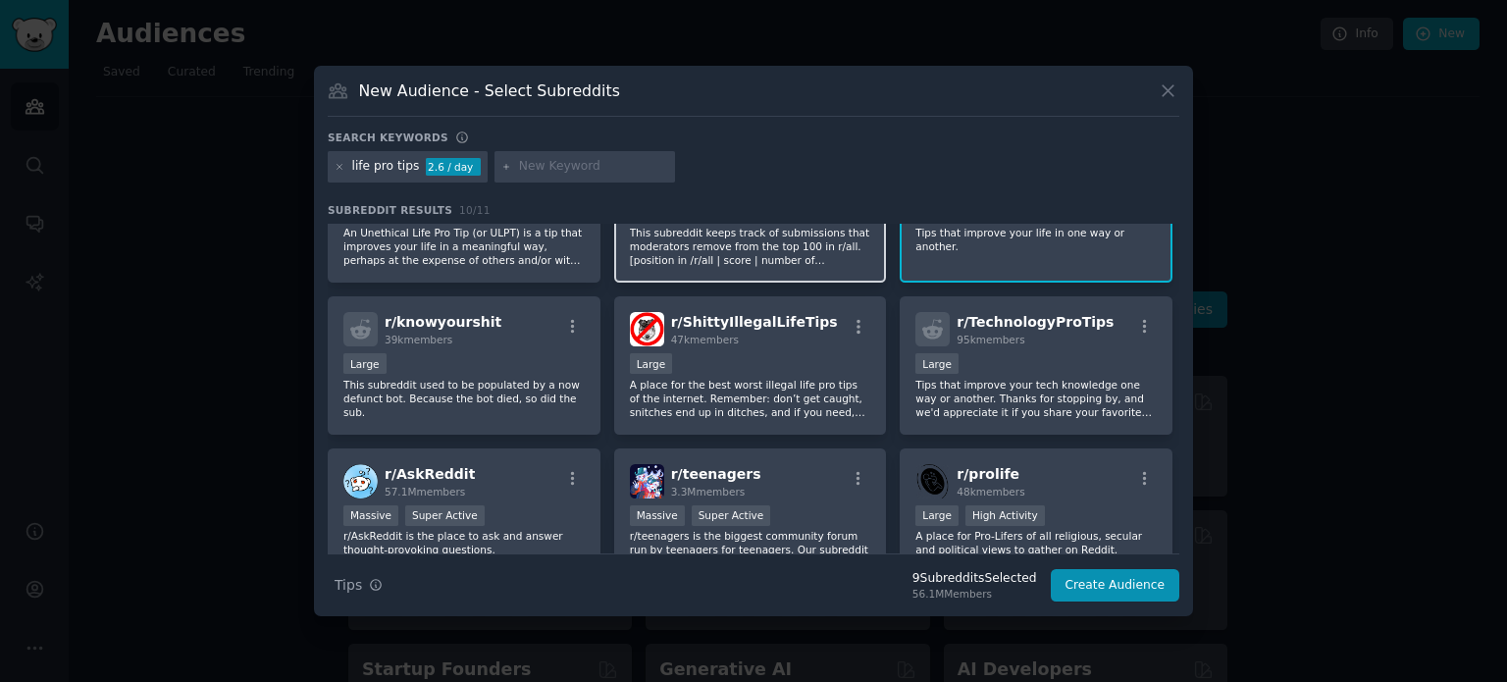
scroll to position [196, 0]
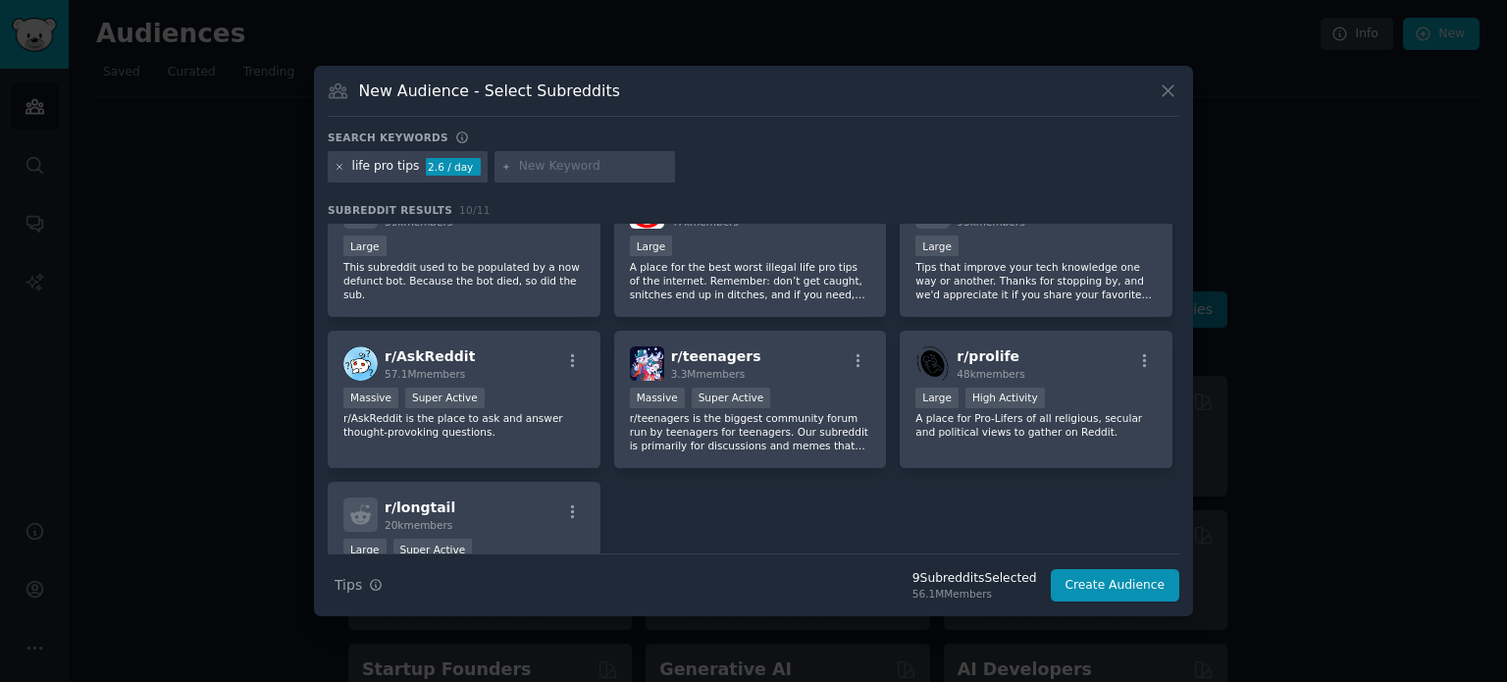
click at [340, 169] on icon at bounding box center [340, 167] width 11 height 11
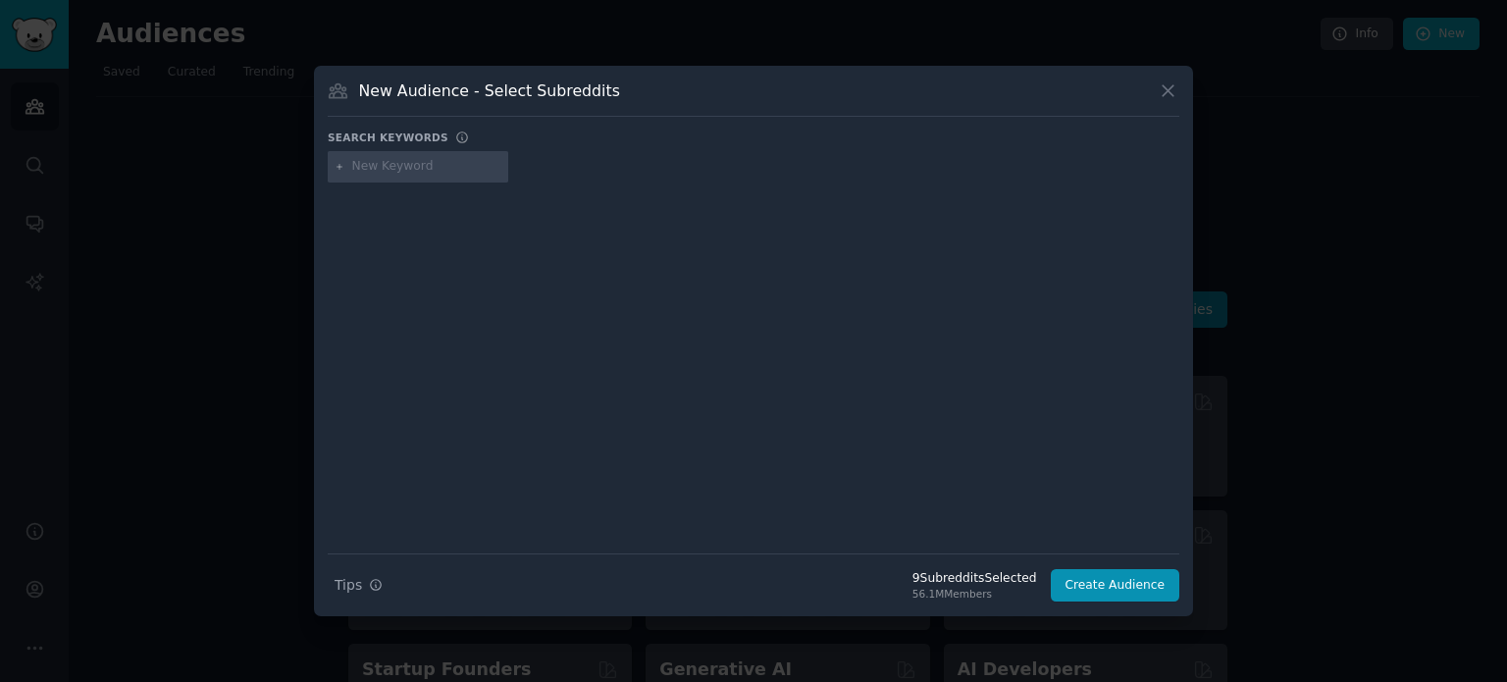
click at [374, 169] on input "text" at bounding box center [426, 167] width 149 height 18
type input "askwomen"
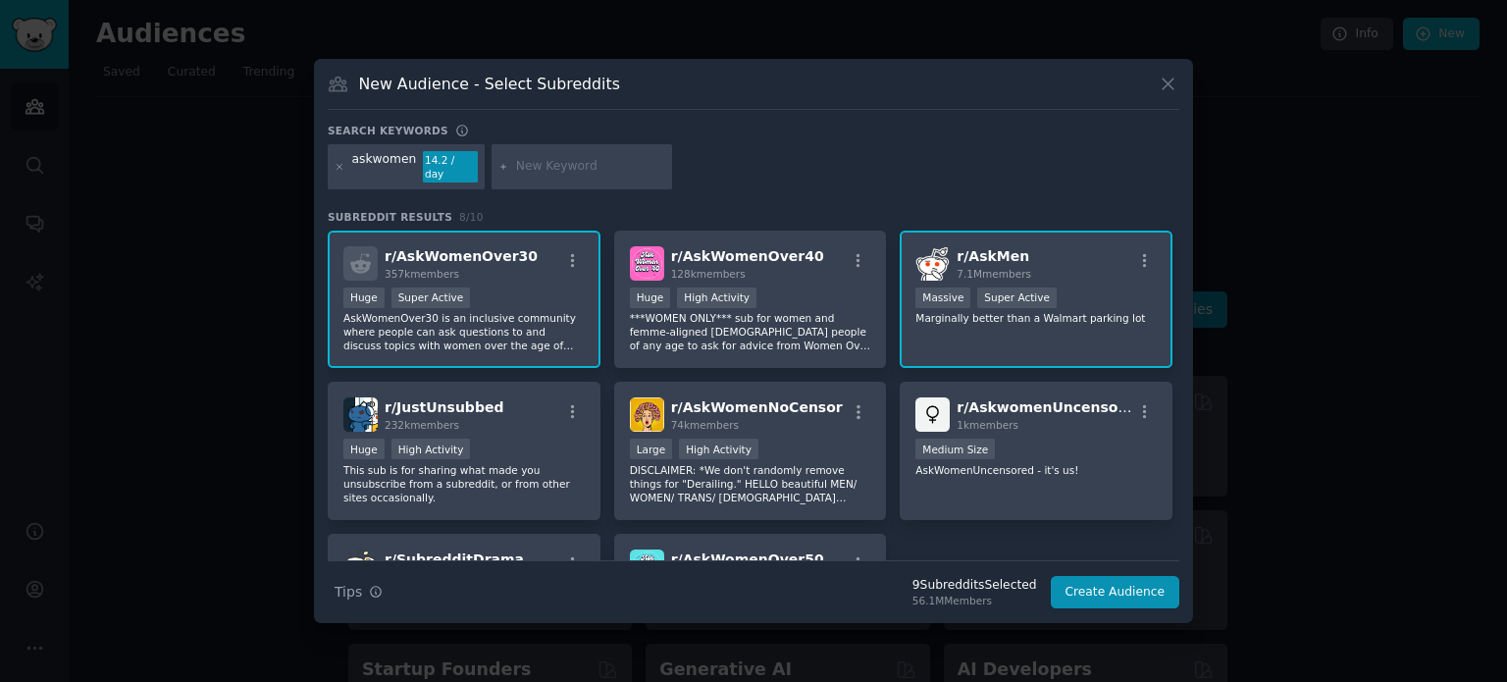
click at [932, 183] on div "askwomen 14.2 / day" at bounding box center [754, 170] width 852 height 52
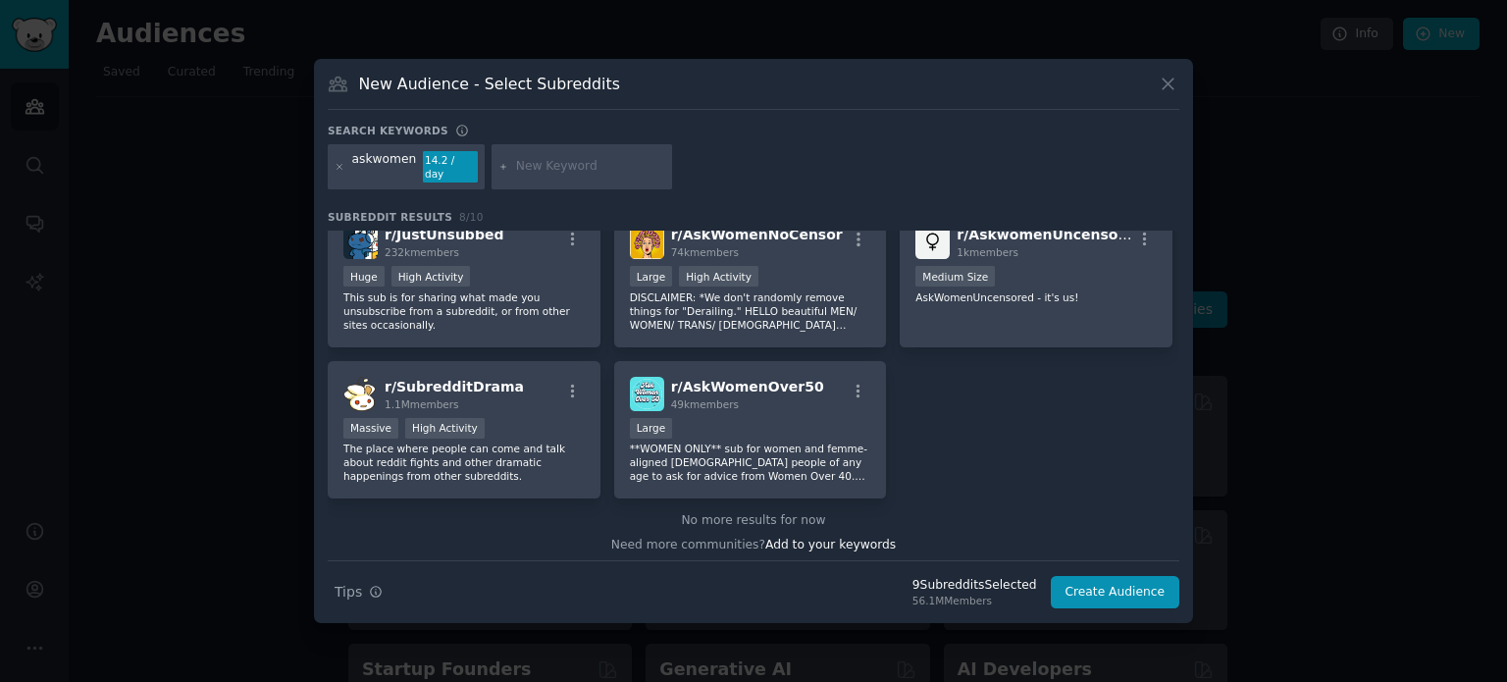
scroll to position [177, 0]
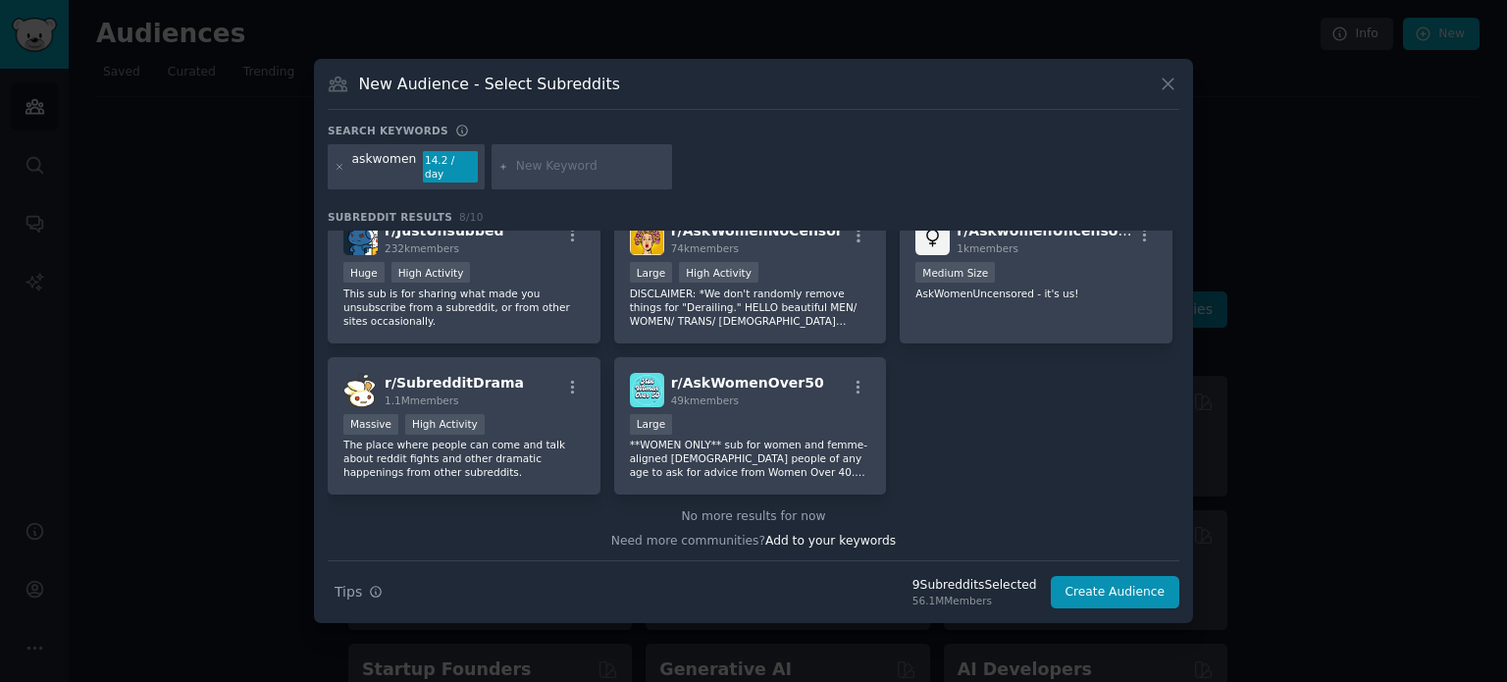
click at [949, 438] on div "r/ AskWomenOver30 357k members >= 95th percentile for submissions / day Huge Su…" at bounding box center [754, 275] width 852 height 442
click at [537, 173] on input "text" at bounding box center [590, 167] width 149 height 18
type input "ask women"
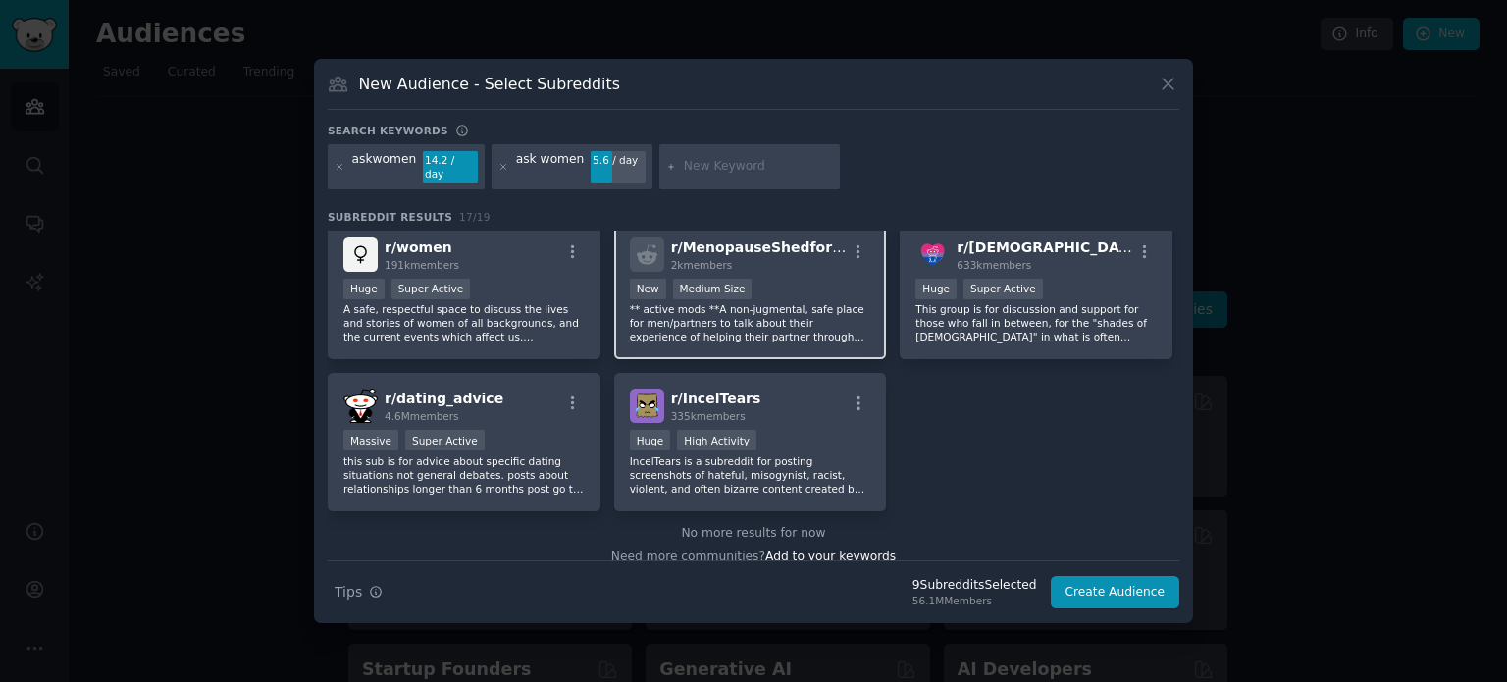
scroll to position [629, 0]
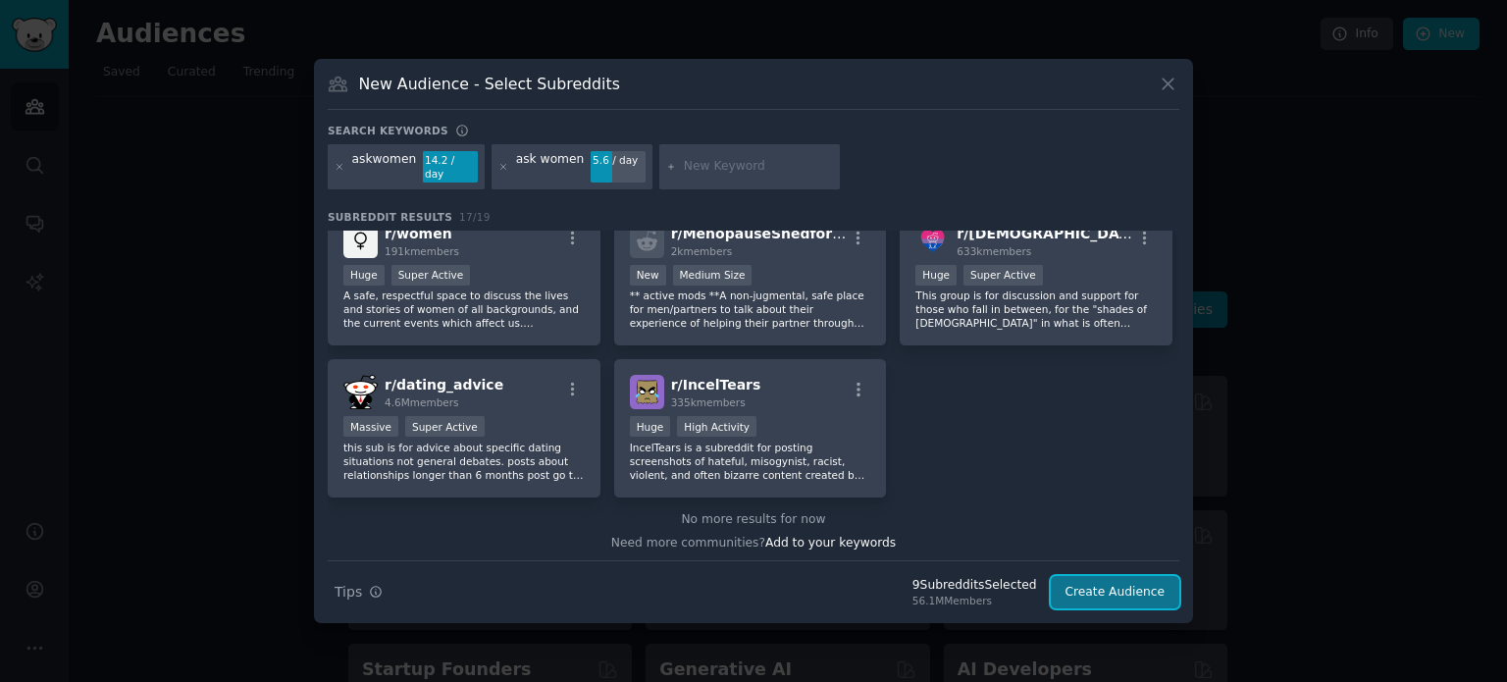
click at [1125, 576] on button "Create Audience" at bounding box center [1116, 592] width 130 height 33
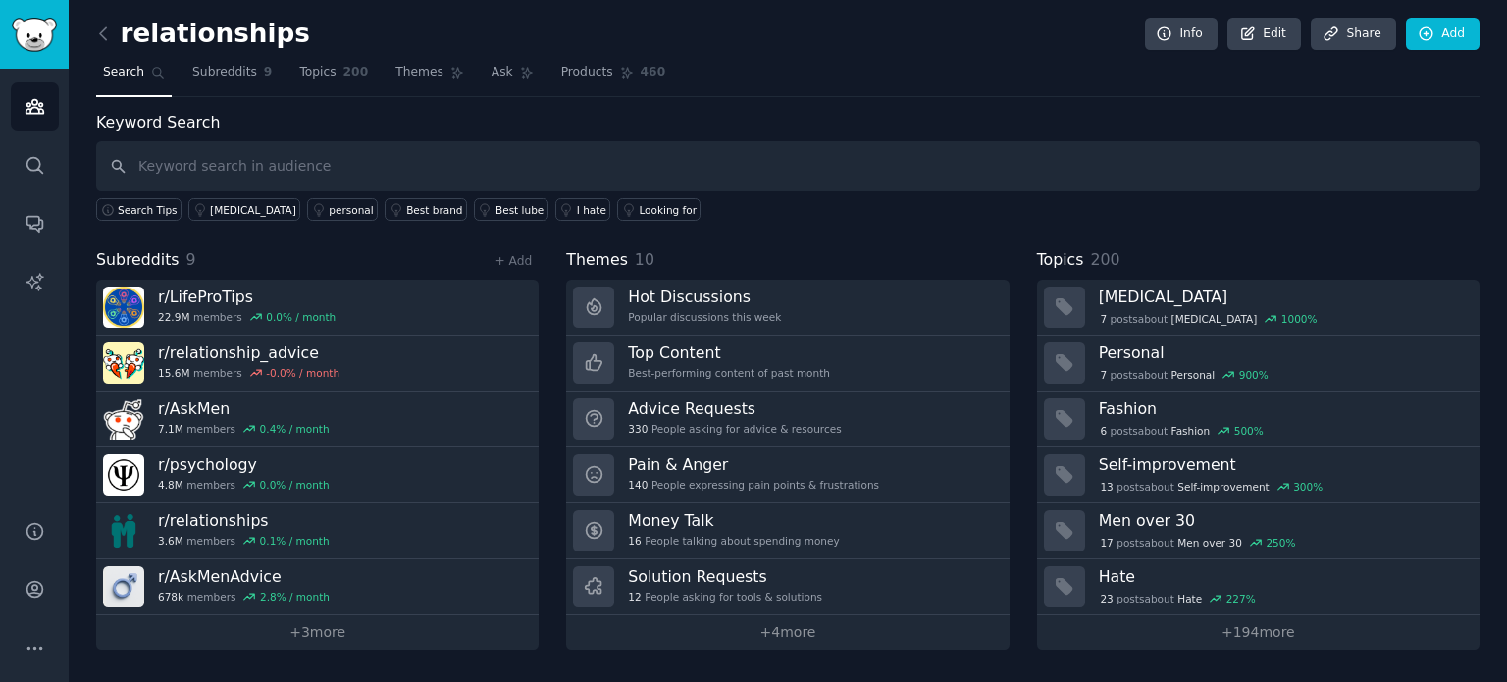
click at [740, 208] on div "Search Tips adhd personal Best brand Best lube I hate Looking for" at bounding box center [788, 205] width 1384 height 29
click at [733, 213] on div "Search Tips adhd personal Best brand Best lube I hate Looking for" at bounding box center [788, 205] width 1384 height 29
click at [242, 75] on span "Subreddits" at bounding box center [224, 73] width 65 height 18
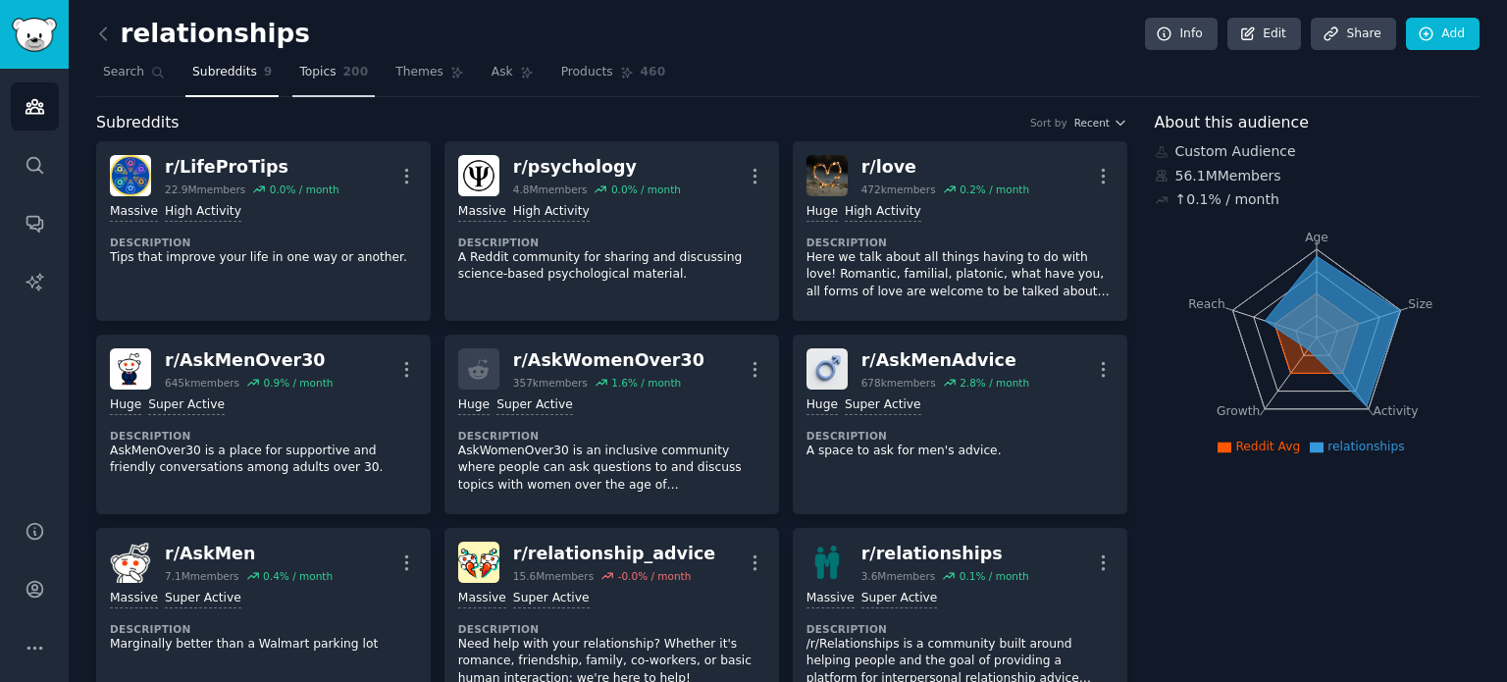
click at [314, 78] on span "Topics" at bounding box center [317, 73] width 36 height 18
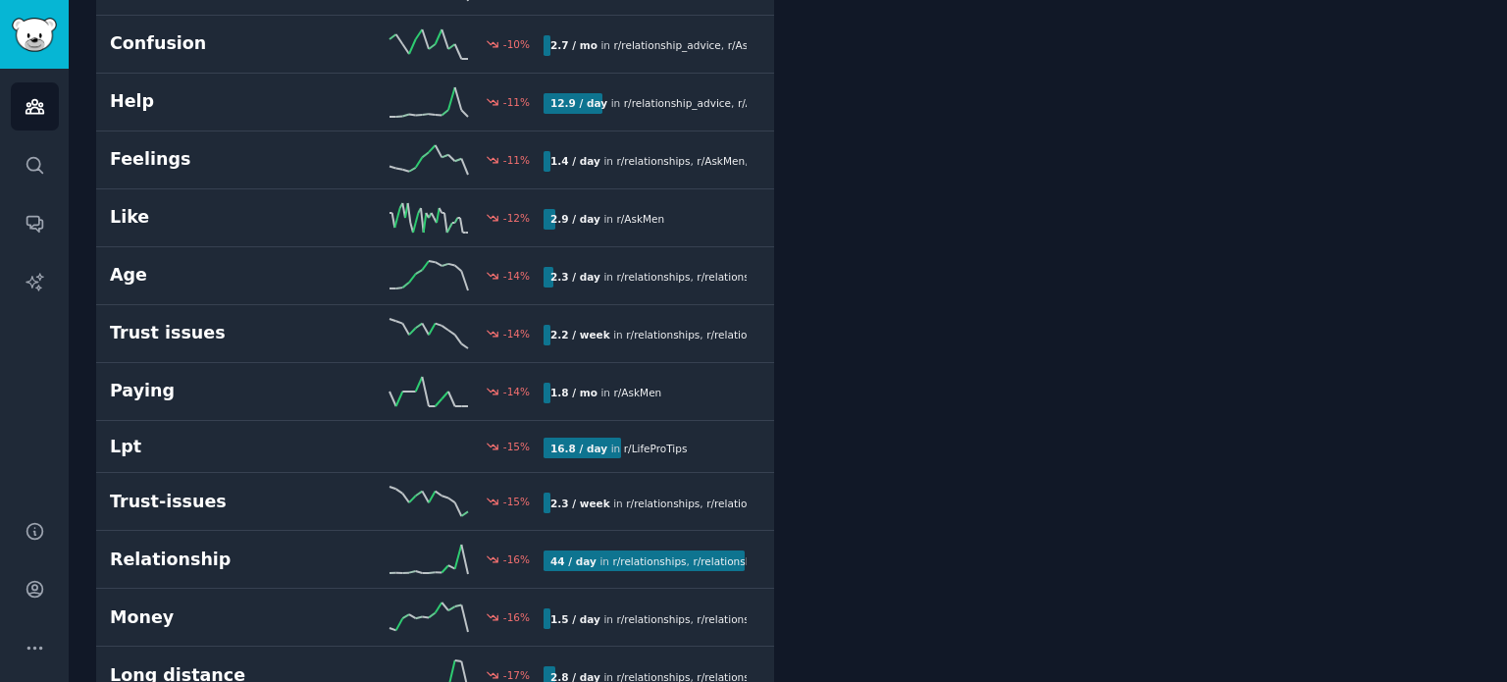
scroll to position [8046, 0]
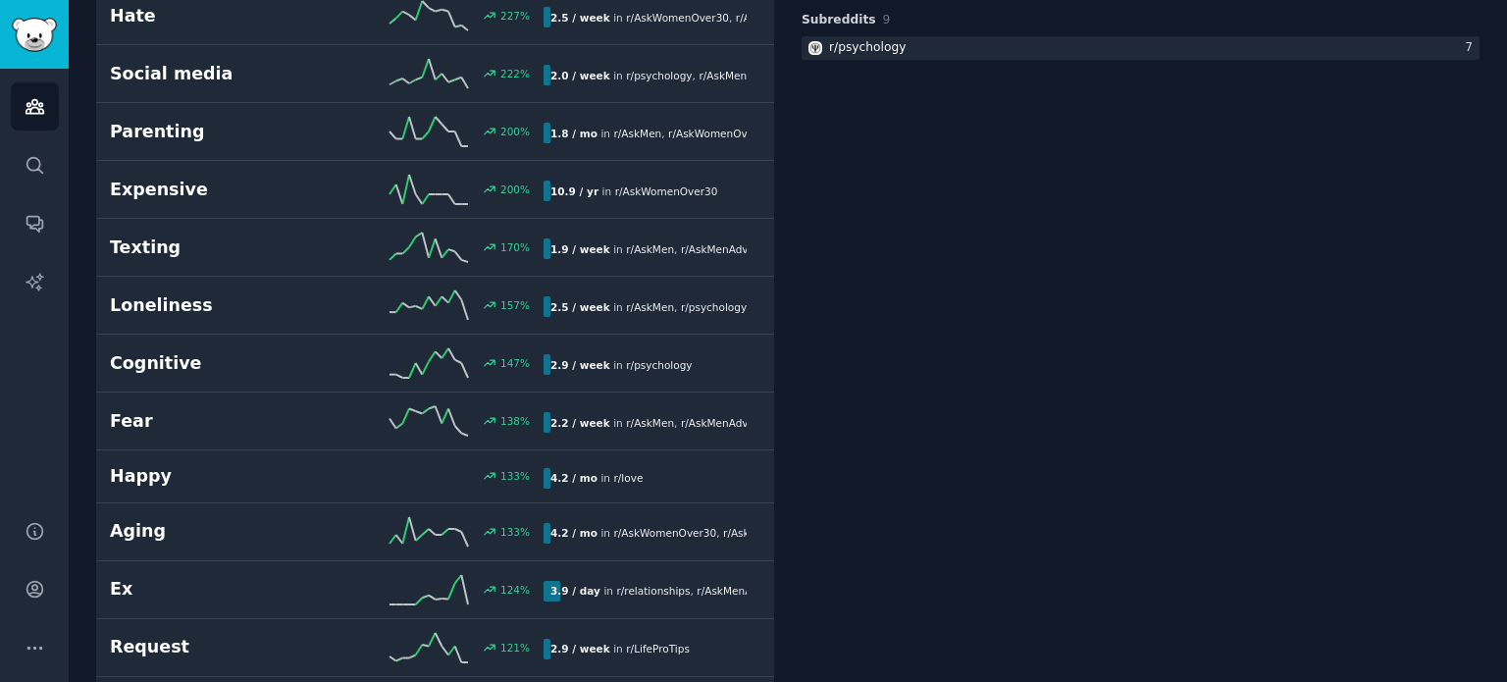
scroll to position [0, 0]
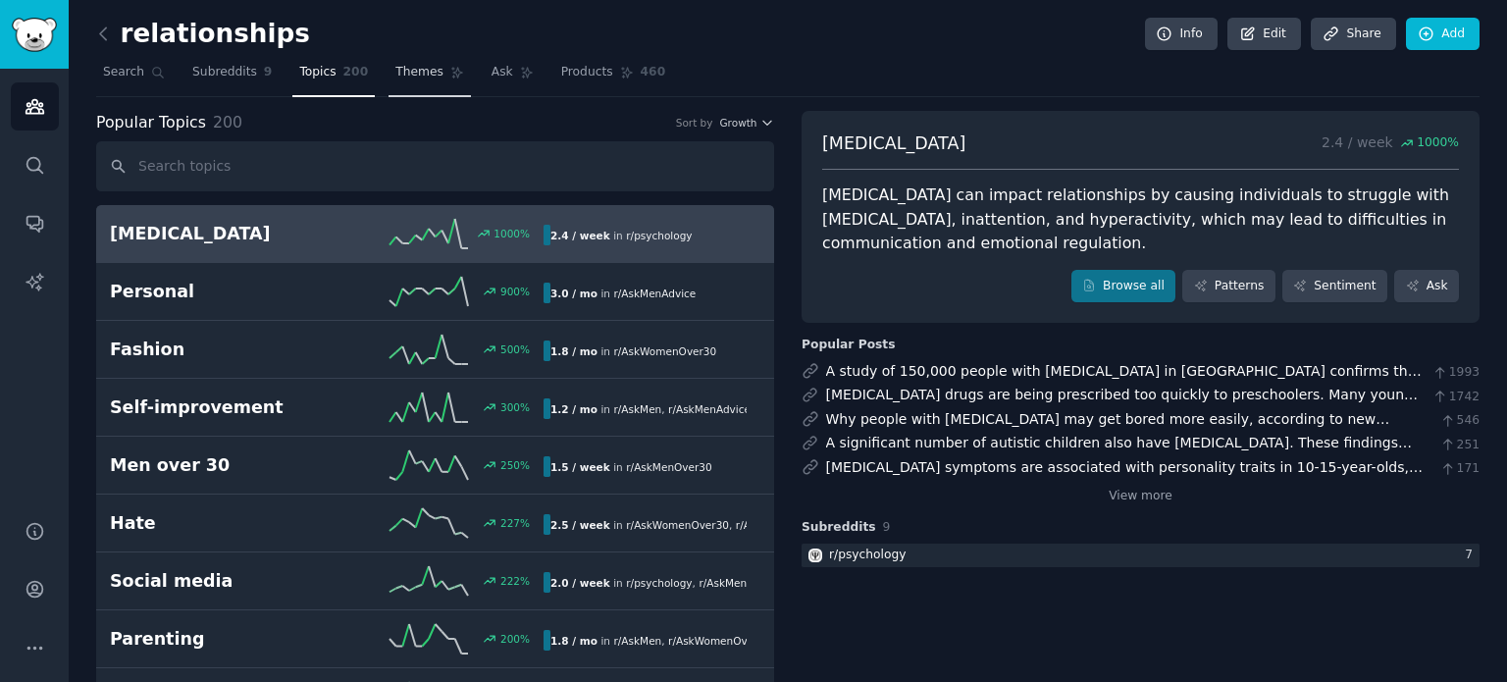
click at [412, 75] on span "Themes" at bounding box center [419, 73] width 48 height 18
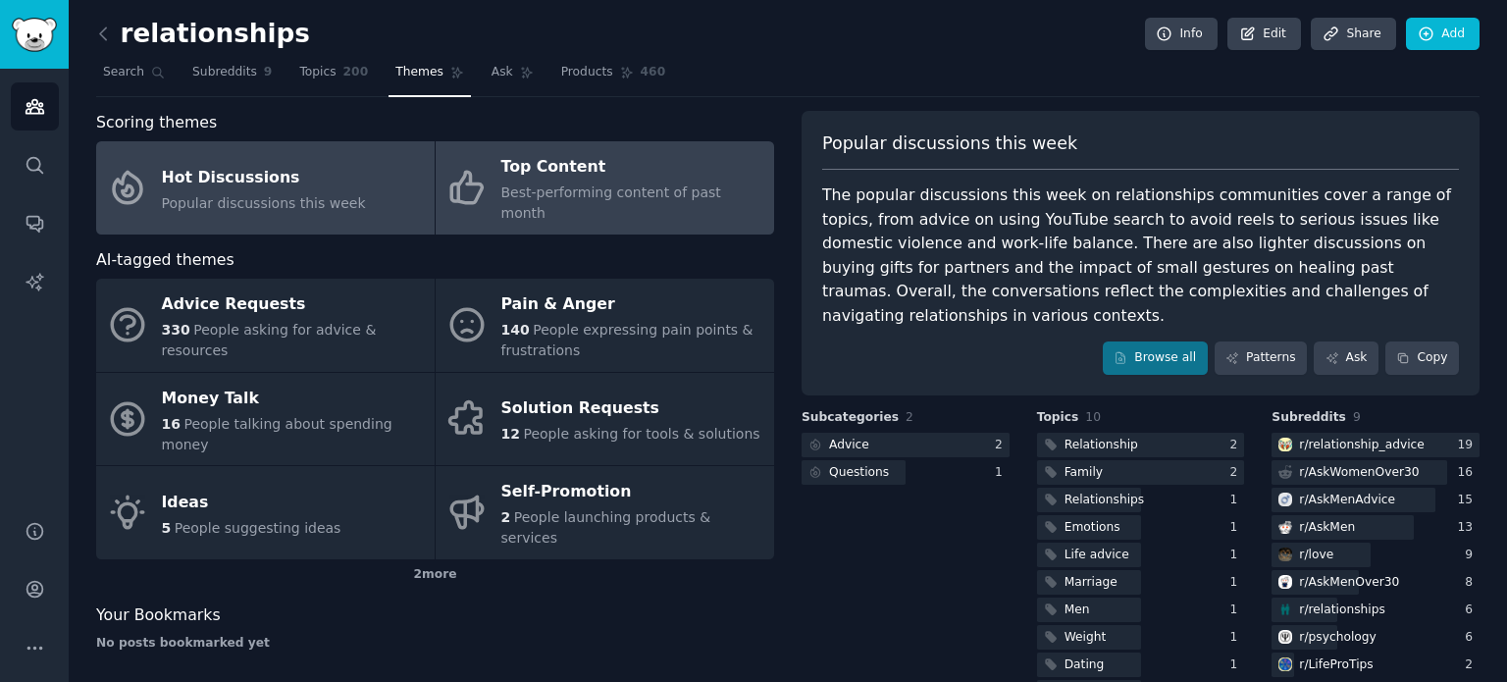
click at [602, 161] on div "Top Content" at bounding box center [632, 167] width 263 height 31
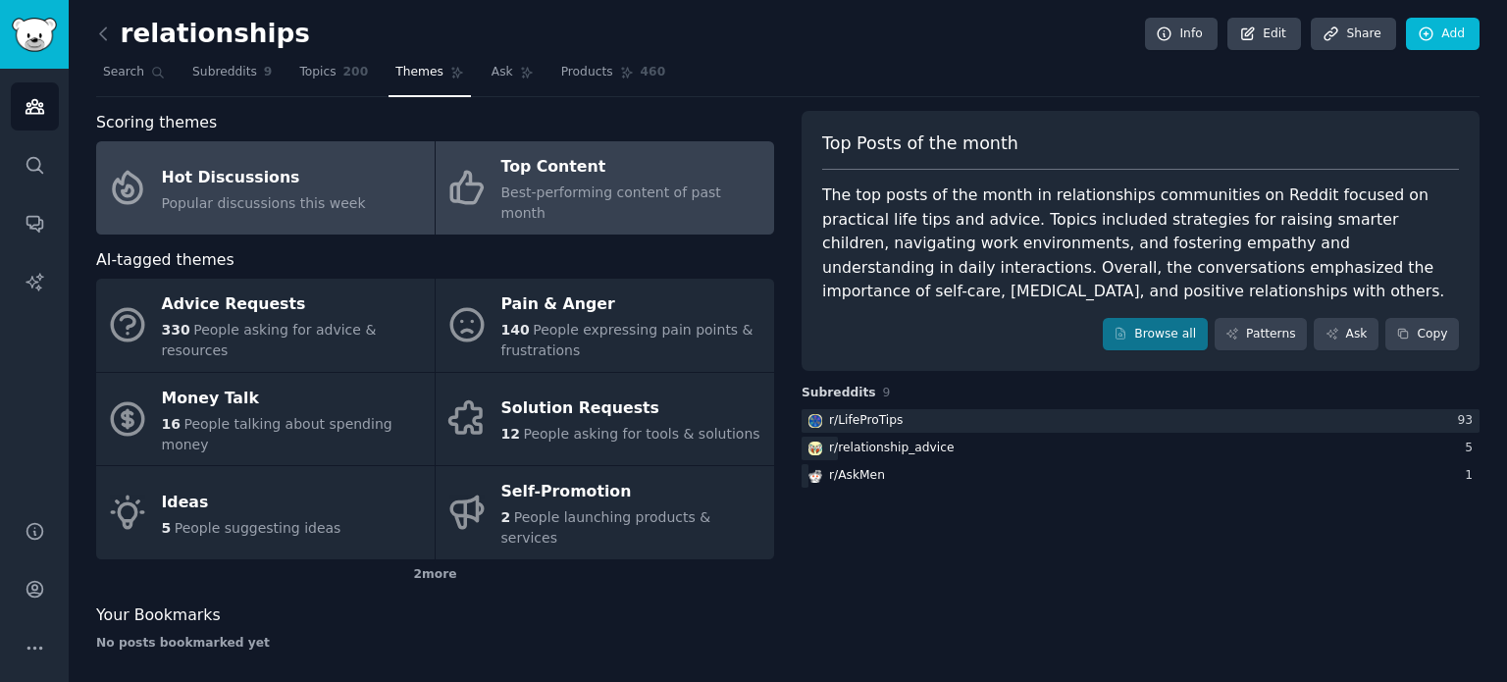
click at [287, 195] on span "Popular discussions this week" at bounding box center [264, 203] width 204 height 16
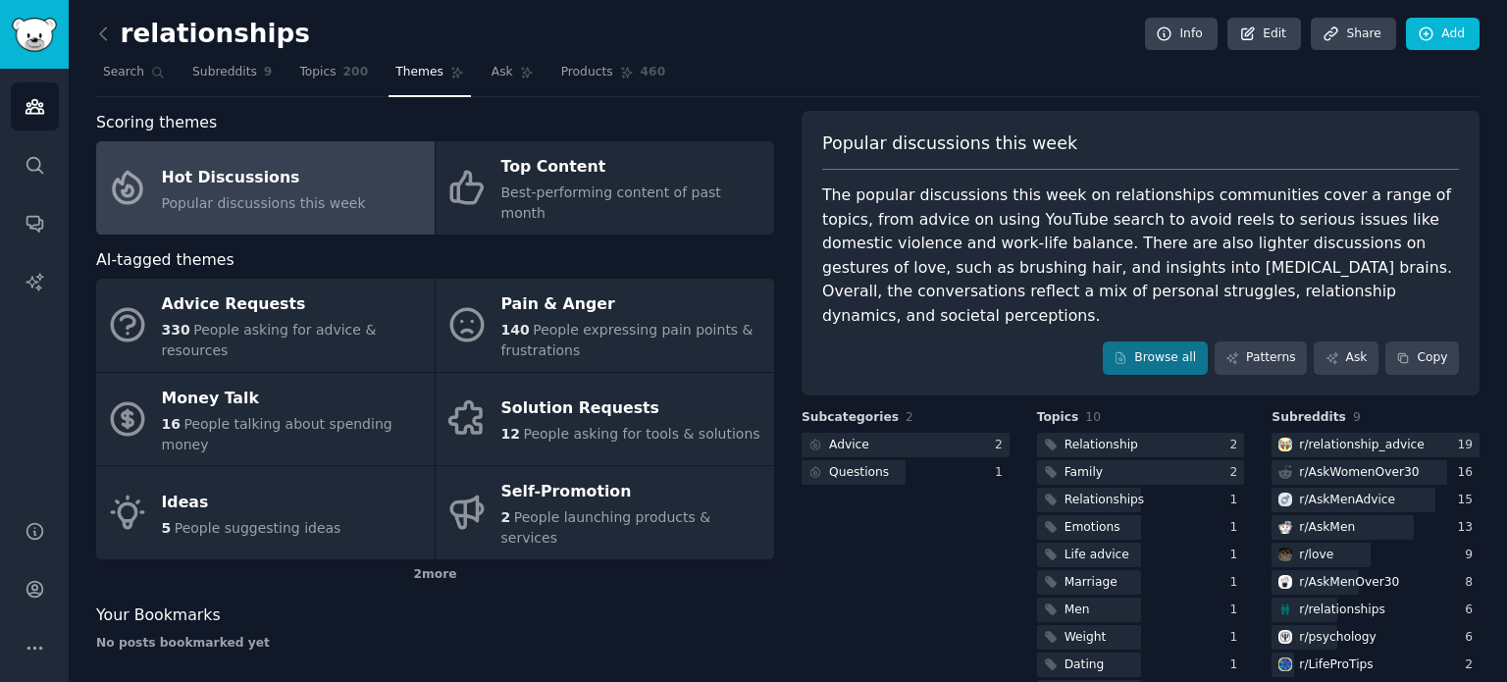
click at [780, 245] on div "Scoring themes Hot Discussions Popular discussions this week Top Content Best-p…" at bounding box center [788, 410] width 1384 height 598
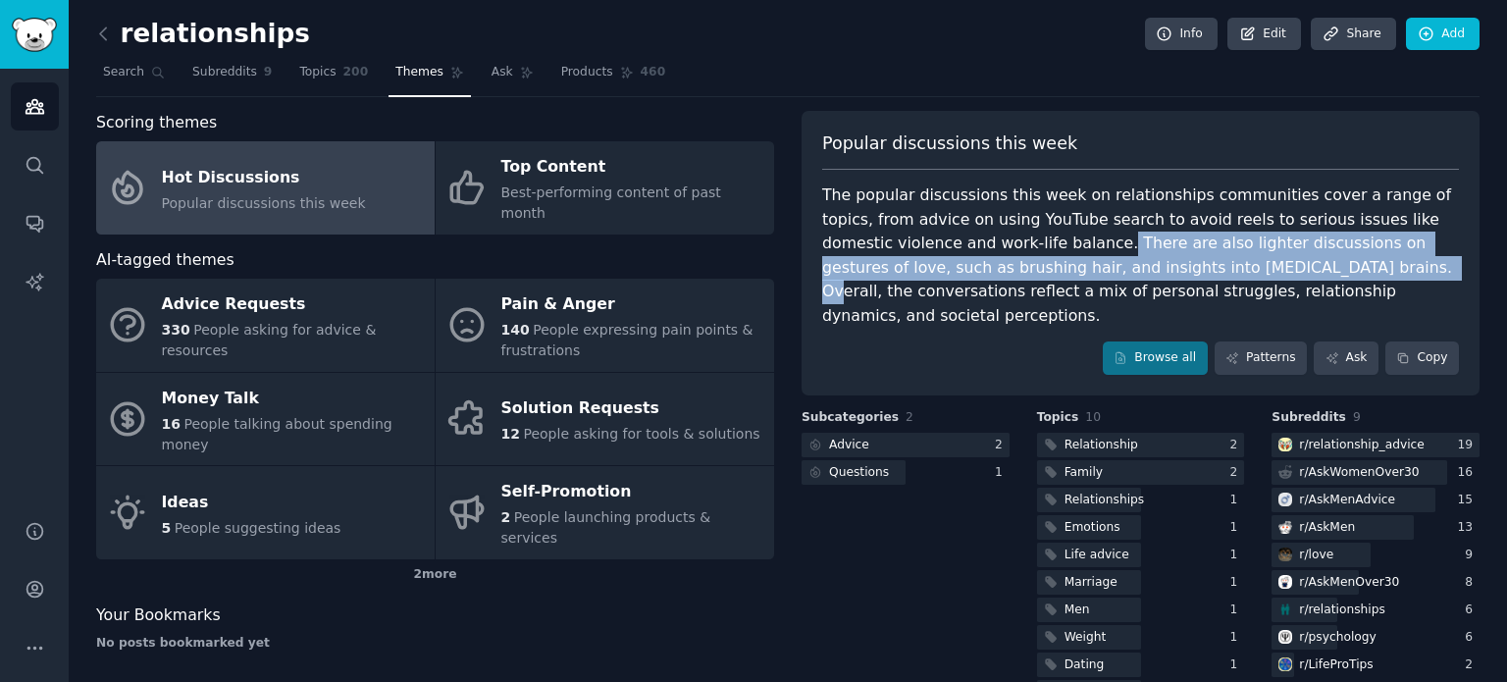
drag, startPoint x: 969, startPoint y: 244, endPoint x: 1209, endPoint y: 266, distance: 241.4
click at [1209, 266] on div "The popular discussions this week on relationships communities cover a range of…" at bounding box center [1140, 255] width 637 height 144
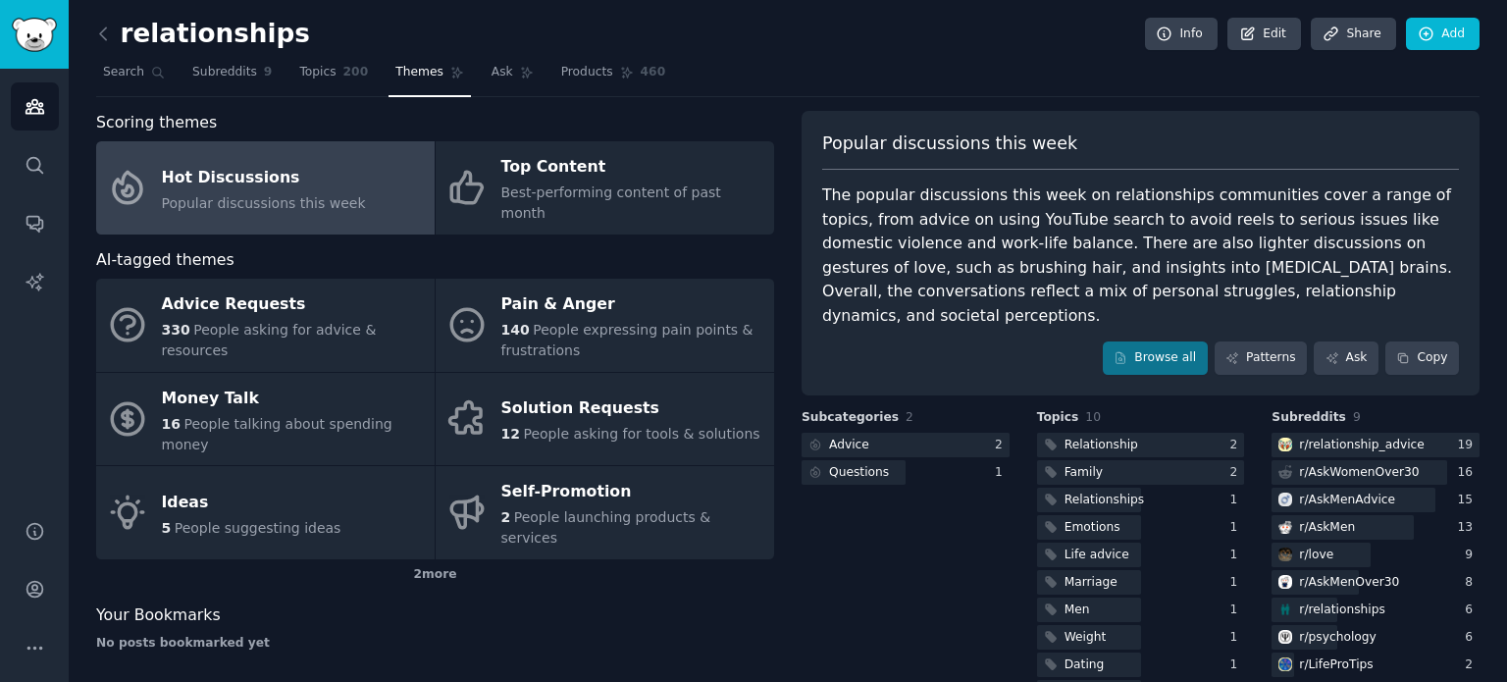
click at [1256, 265] on div "The popular discussions this week on relationships communities cover a range of…" at bounding box center [1140, 255] width 637 height 144
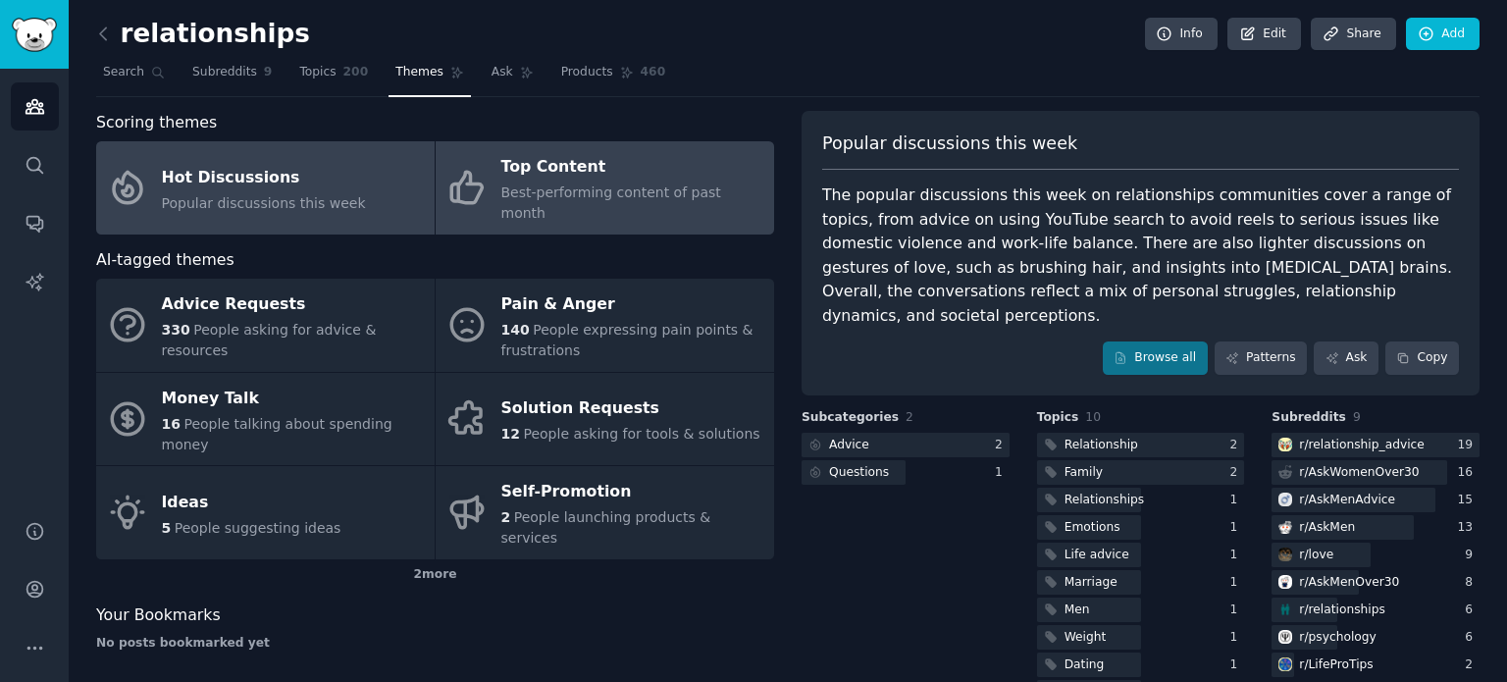
click at [565, 193] on span "Best-performing content of past month" at bounding box center [611, 202] width 220 height 36
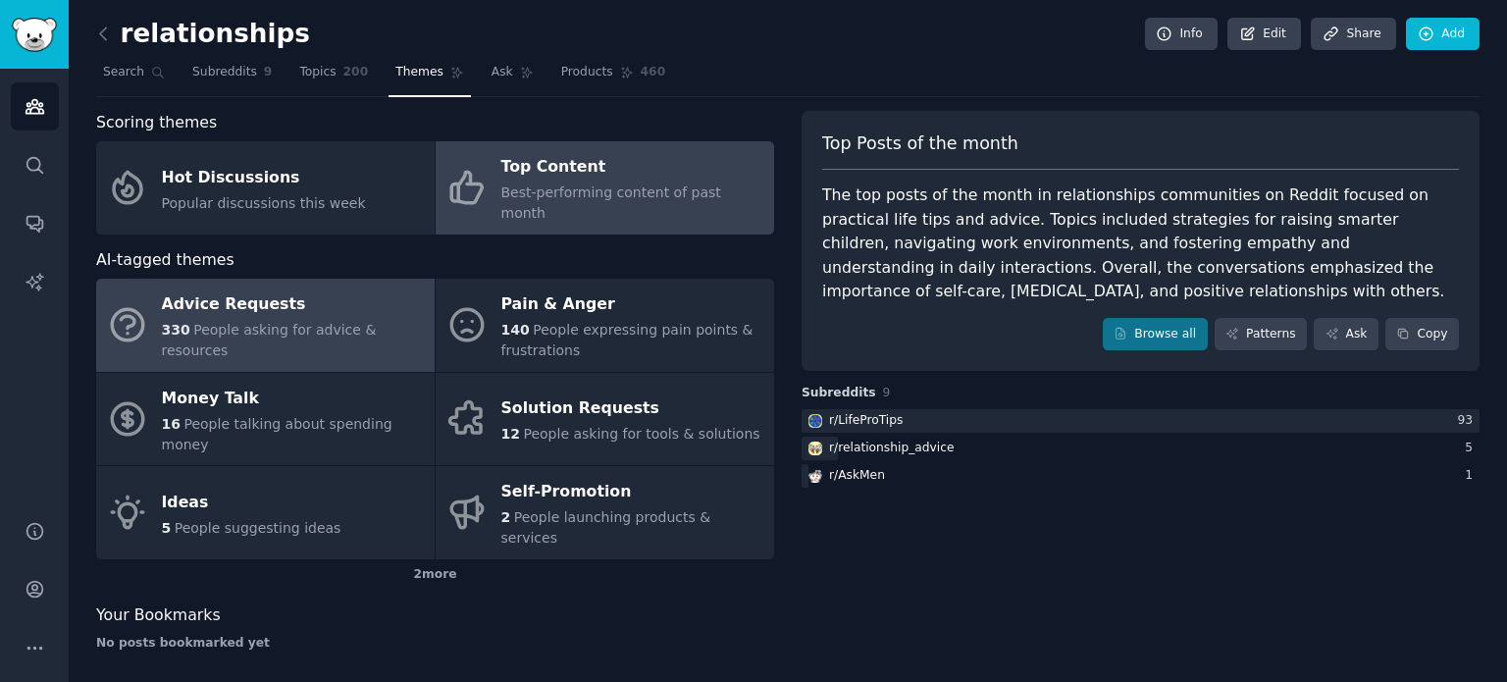
click at [272, 295] on div "Advice Requests" at bounding box center [293, 304] width 263 height 31
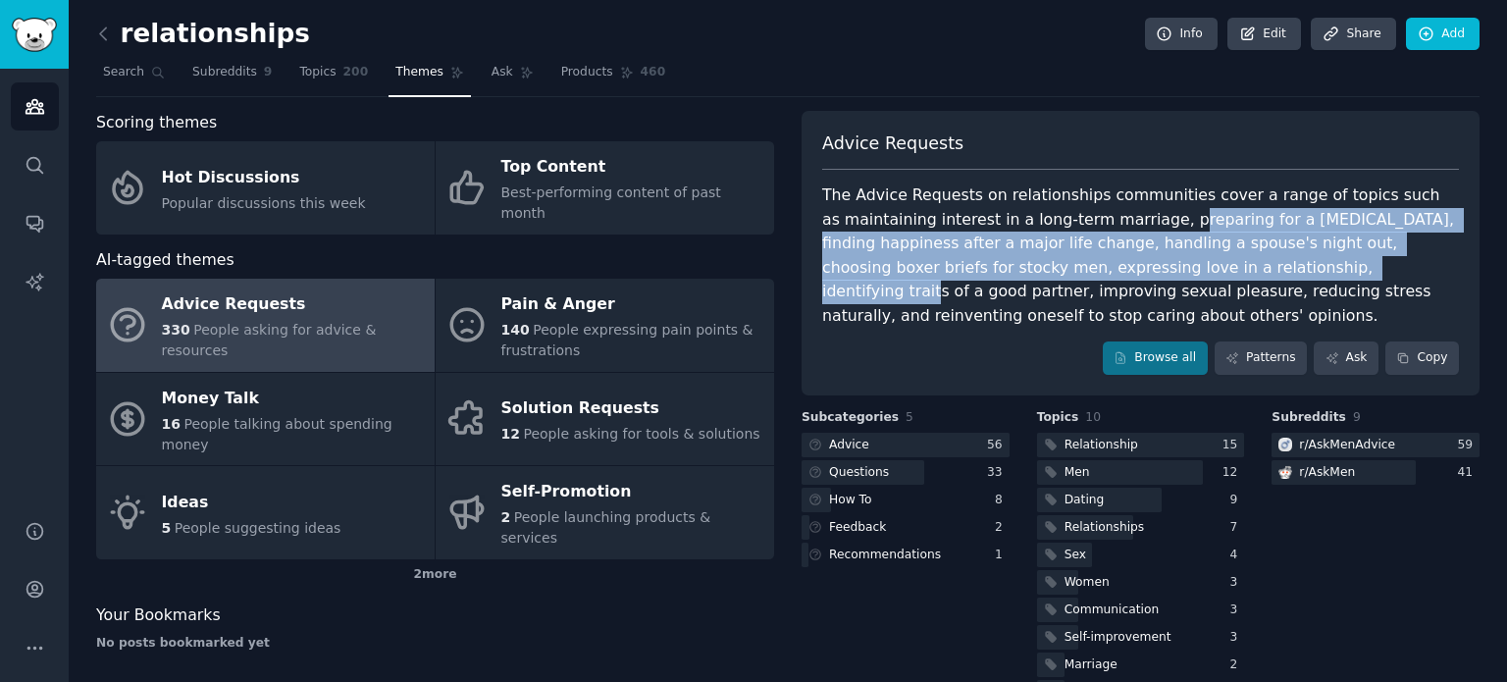
drag, startPoint x: 1140, startPoint y: 220, endPoint x: 1205, endPoint y: 262, distance: 77.3
click at [1205, 262] on div "The Advice Requests on relationships communities cover a range of topics such a…" at bounding box center [1140, 255] width 637 height 144
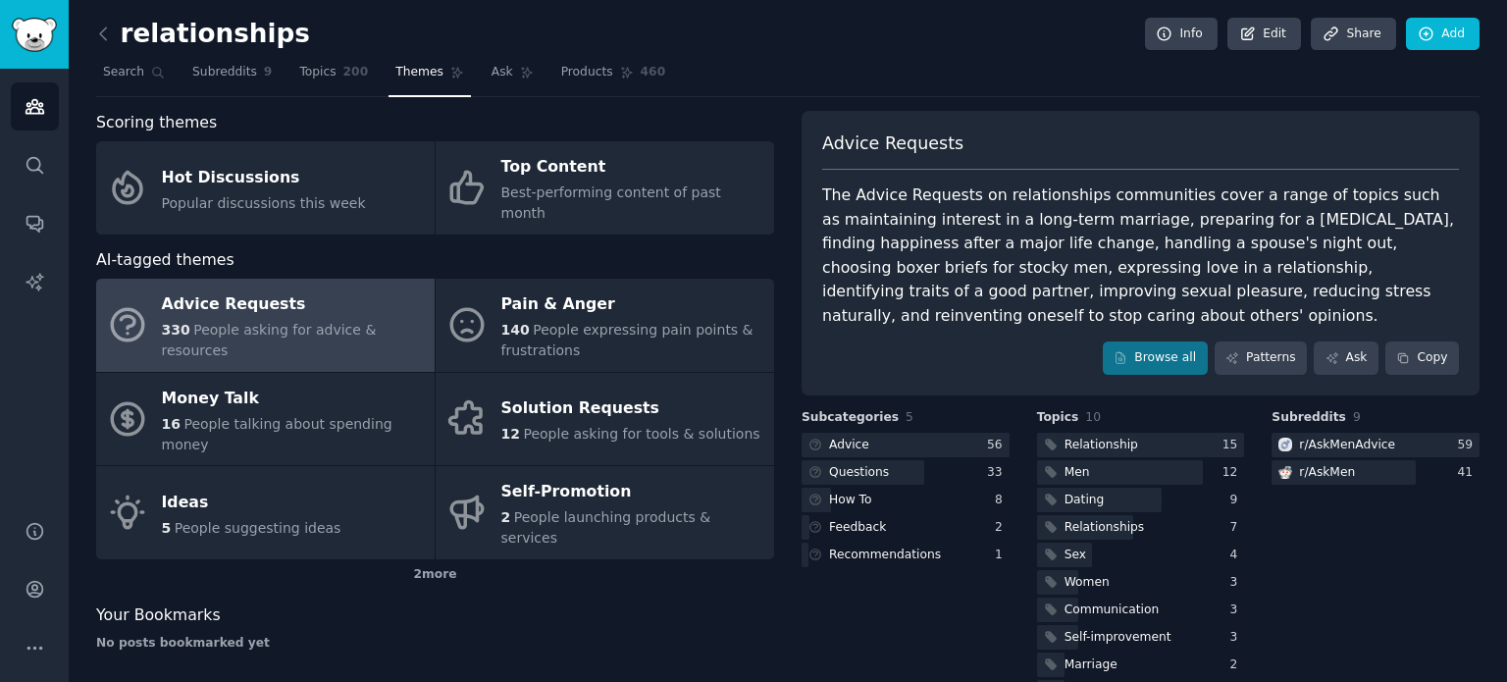
click at [1221, 262] on div "The Advice Requests on relationships communities cover a range of topics such a…" at bounding box center [1140, 255] width 637 height 144
click at [781, 337] on div "Scoring themes Hot Discussions Popular discussions this week Top Content Best-p…" at bounding box center [788, 410] width 1384 height 598
click at [782, 319] on div "Scoring themes Hot Discussions Popular discussions this week Top Content Best-p…" at bounding box center [788, 410] width 1384 height 598
click at [492, 78] on span "Ask" at bounding box center [503, 73] width 22 height 18
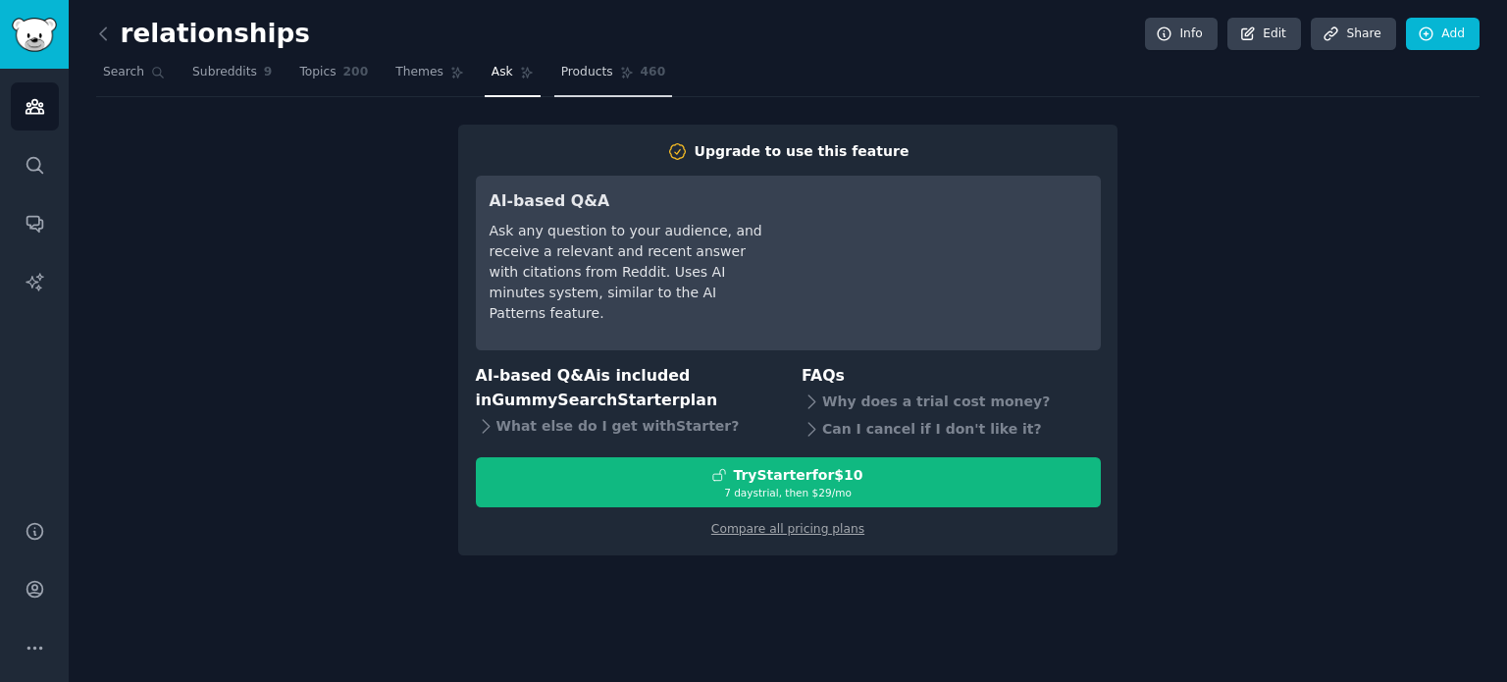
click at [554, 81] on link "Products 460" at bounding box center [613, 77] width 118 height 40
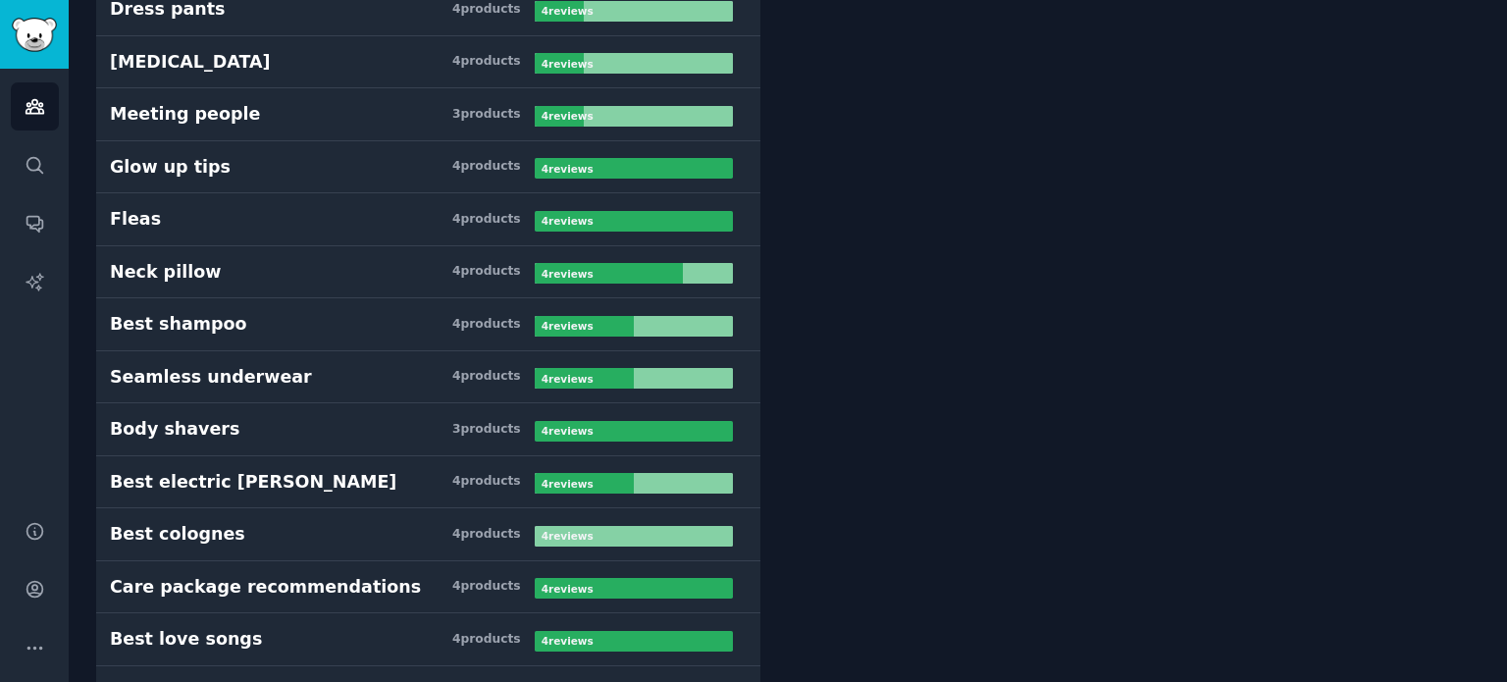
scroll to position [44, 0]
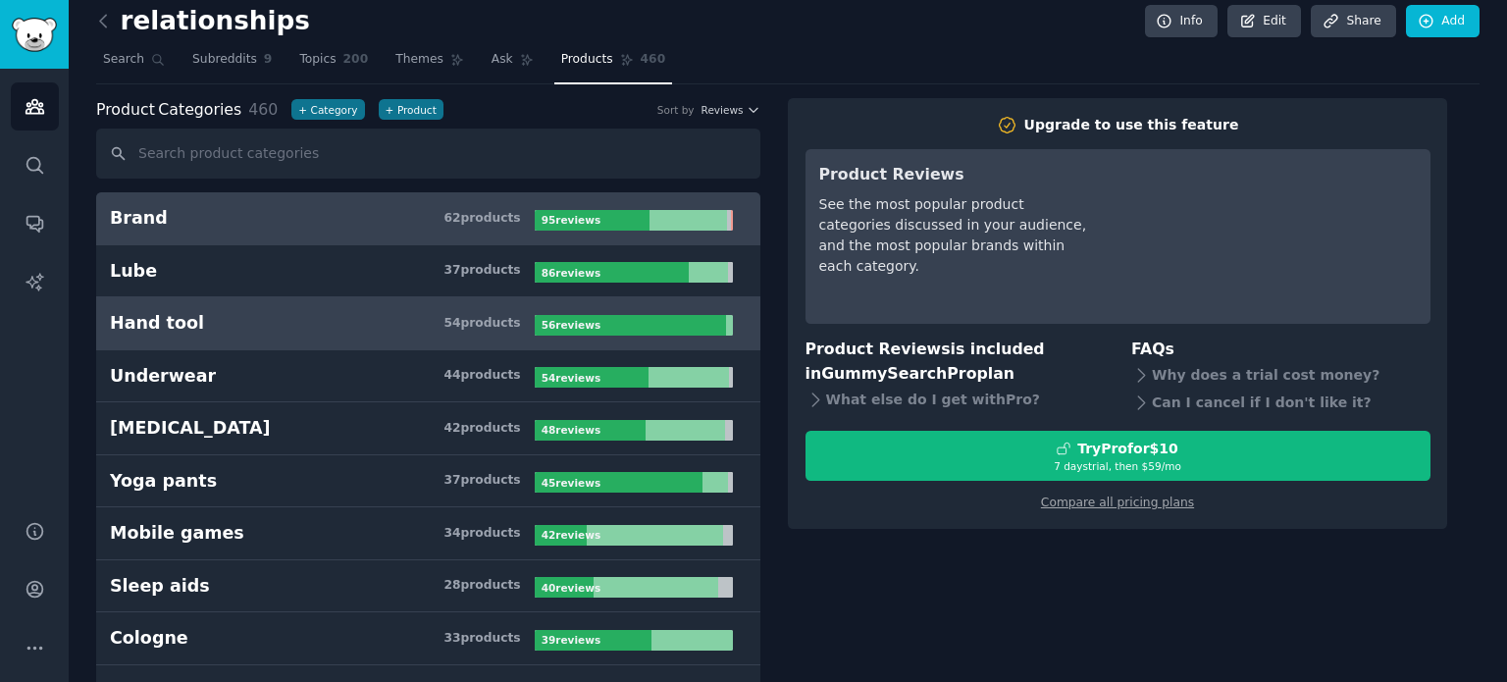
scroll to position [0, 0]
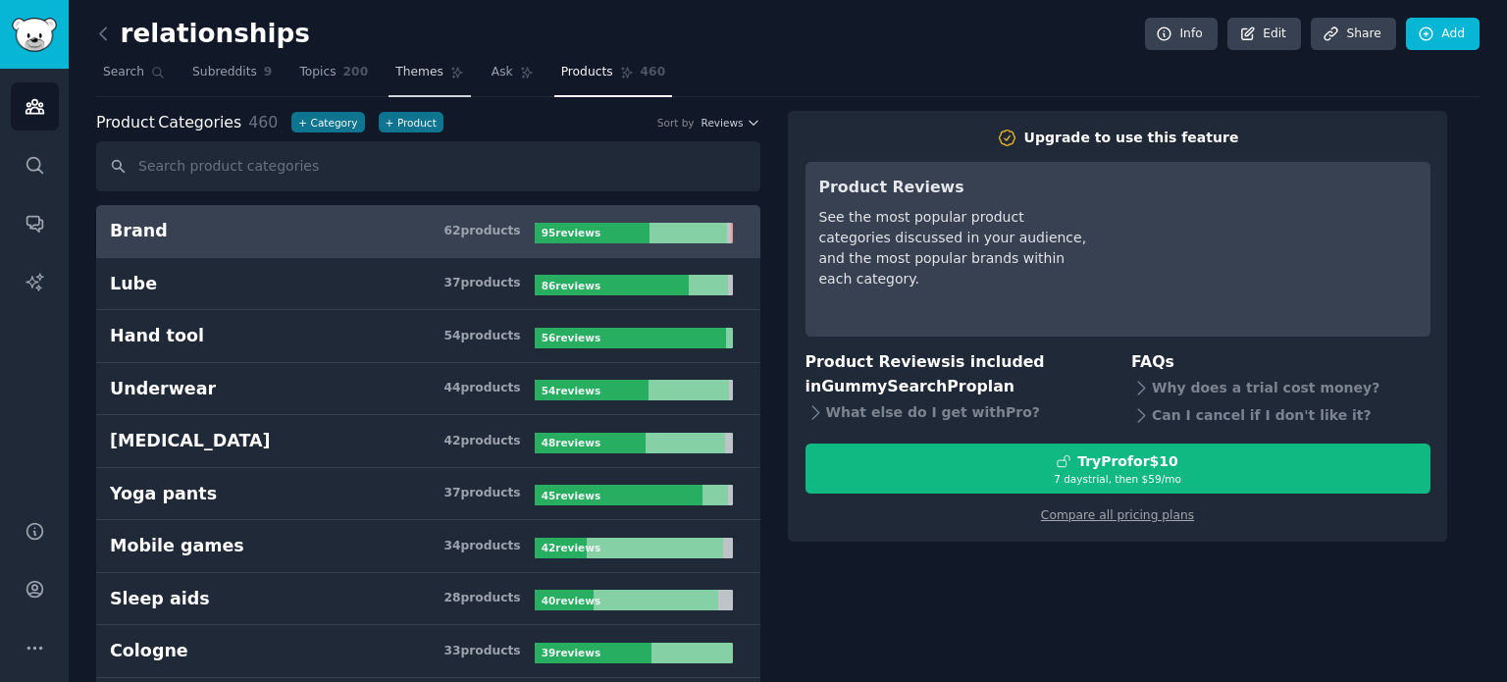
click at [403, 79] on span "Themes" at bounding box center [419, 73] width 48 height 18
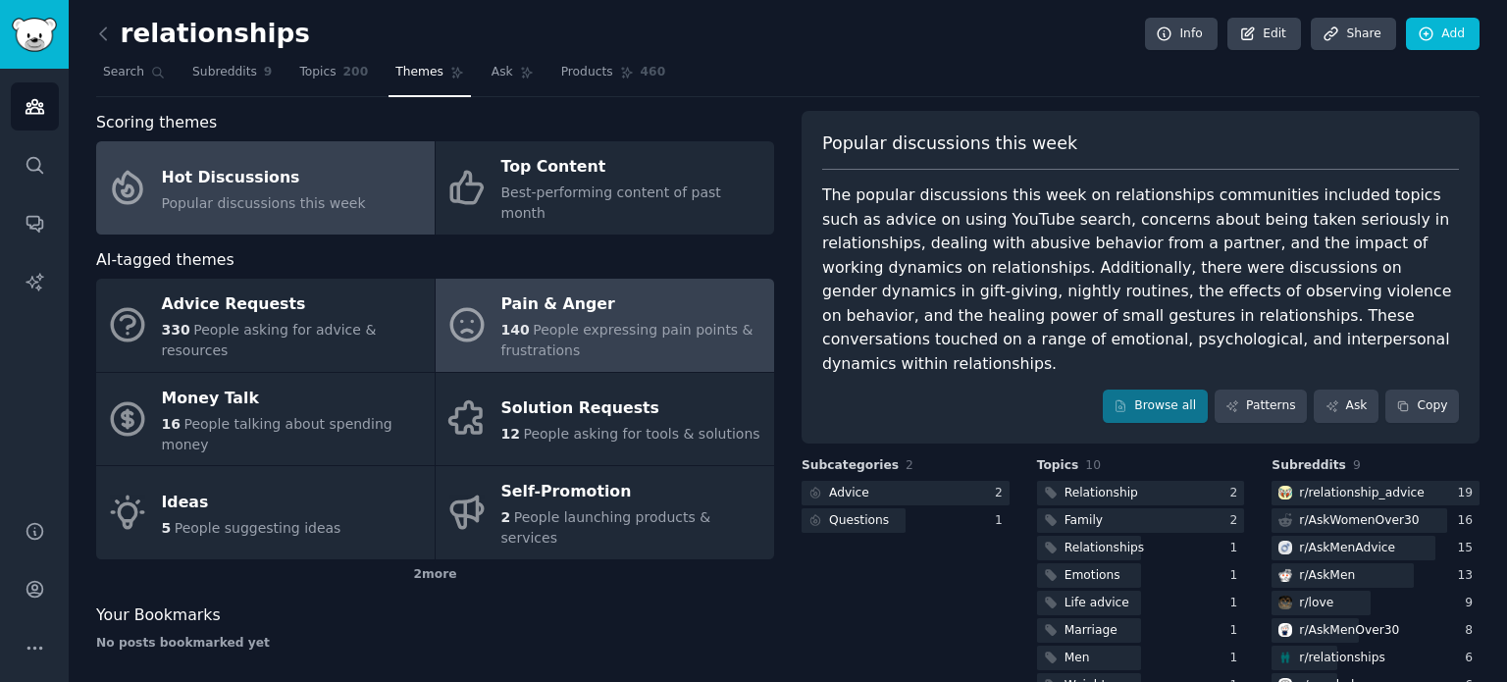
click at [545, 290] on div "Pain & Anger" at bounding box center [632, 304] width 263 height 31
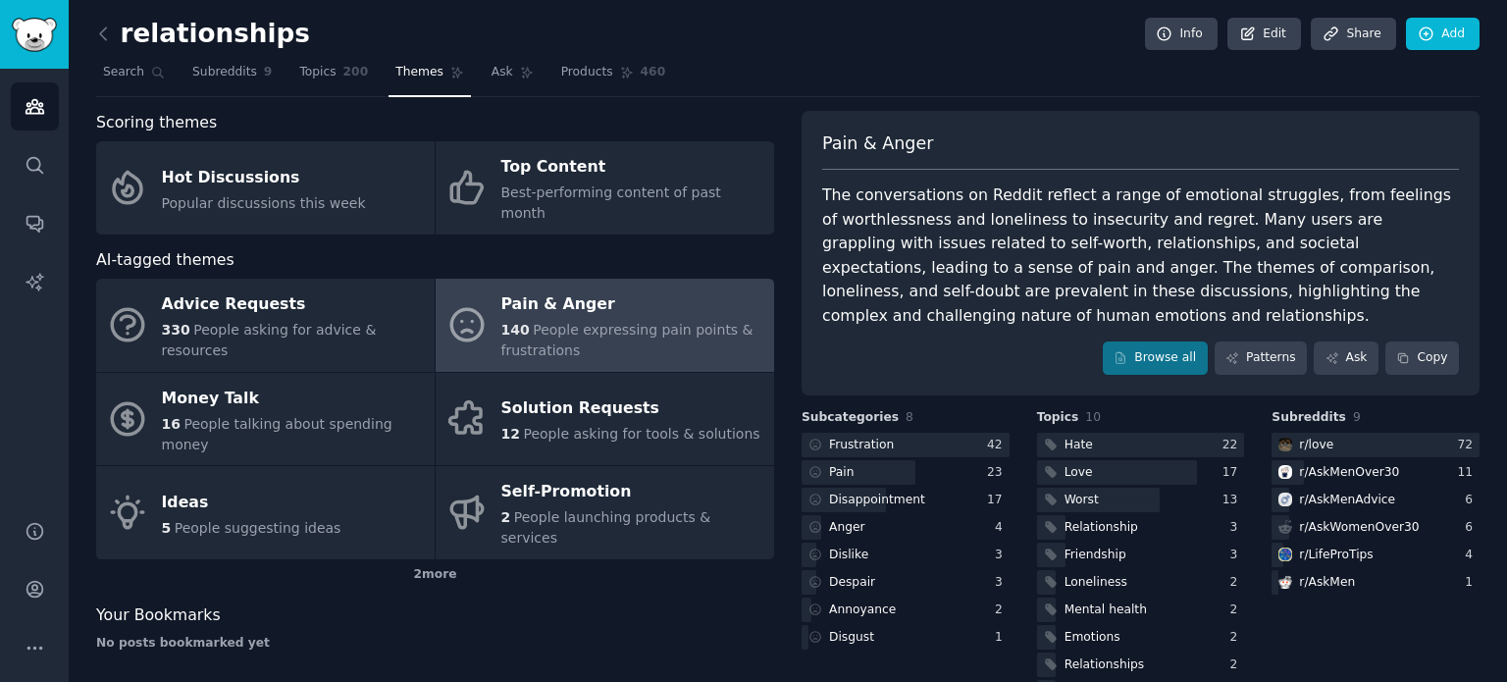
click at [780, 236] on div "Scoring themes Hot Discussions Popular discussions this week Top Content Best-p…" at bounding box center [788, 410] width 1384 height 598
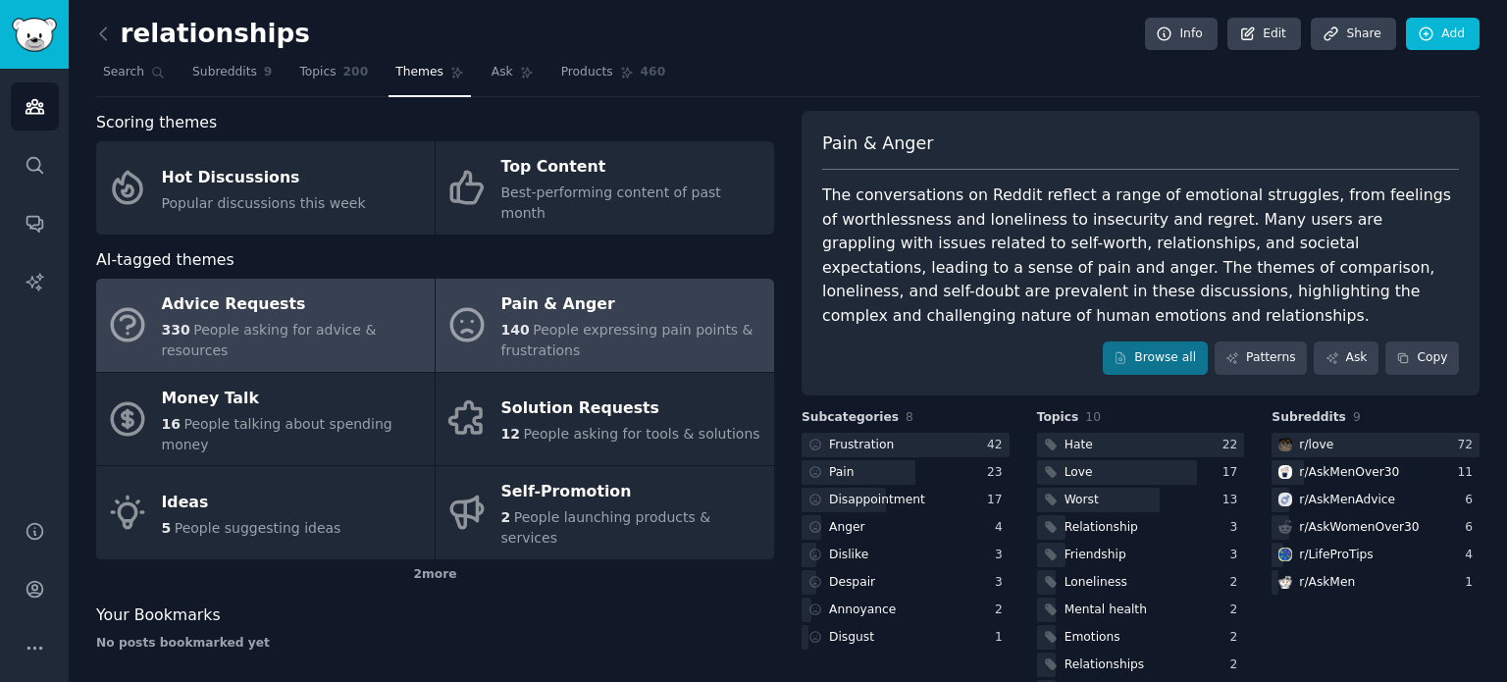
click at [326, 289] on div "Advice Requests" at bounding box center [293, 304] width 263 height 31
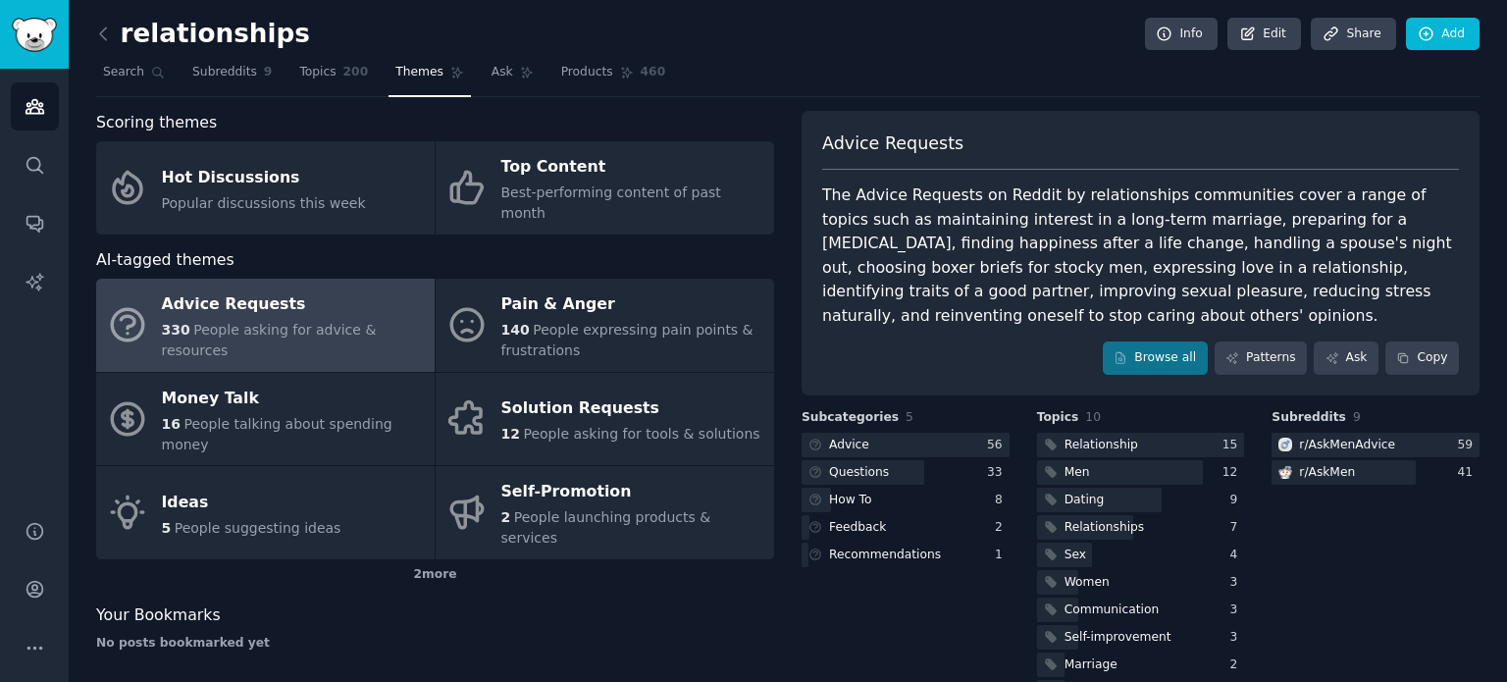
click at [784, 250] on div "Scoring themes Hot Discussions Popular discussions this week Top Content Best-p…" at bounding box center [788, 410] width 1384 height 598
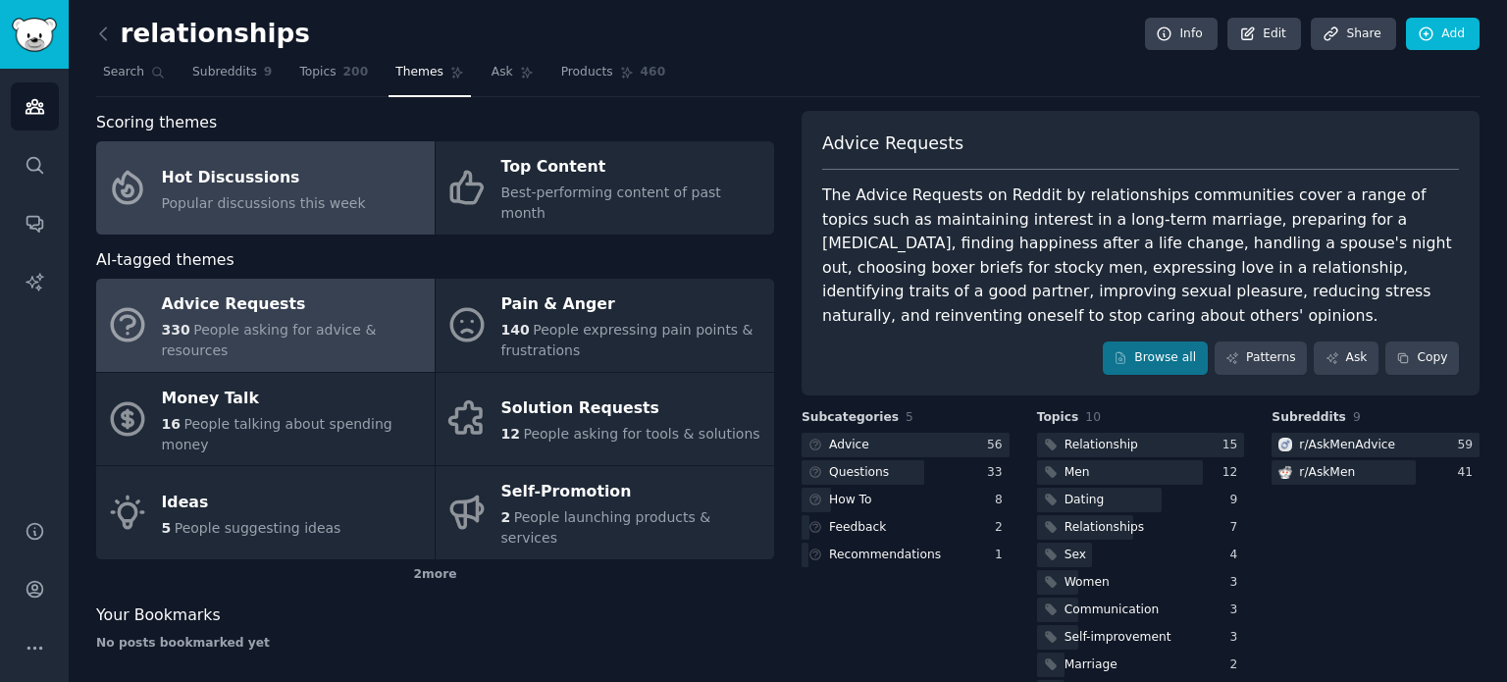
click at [305, 195] on span "Popular discussions this week" at bounding box center [264, 203] width 204 height 16
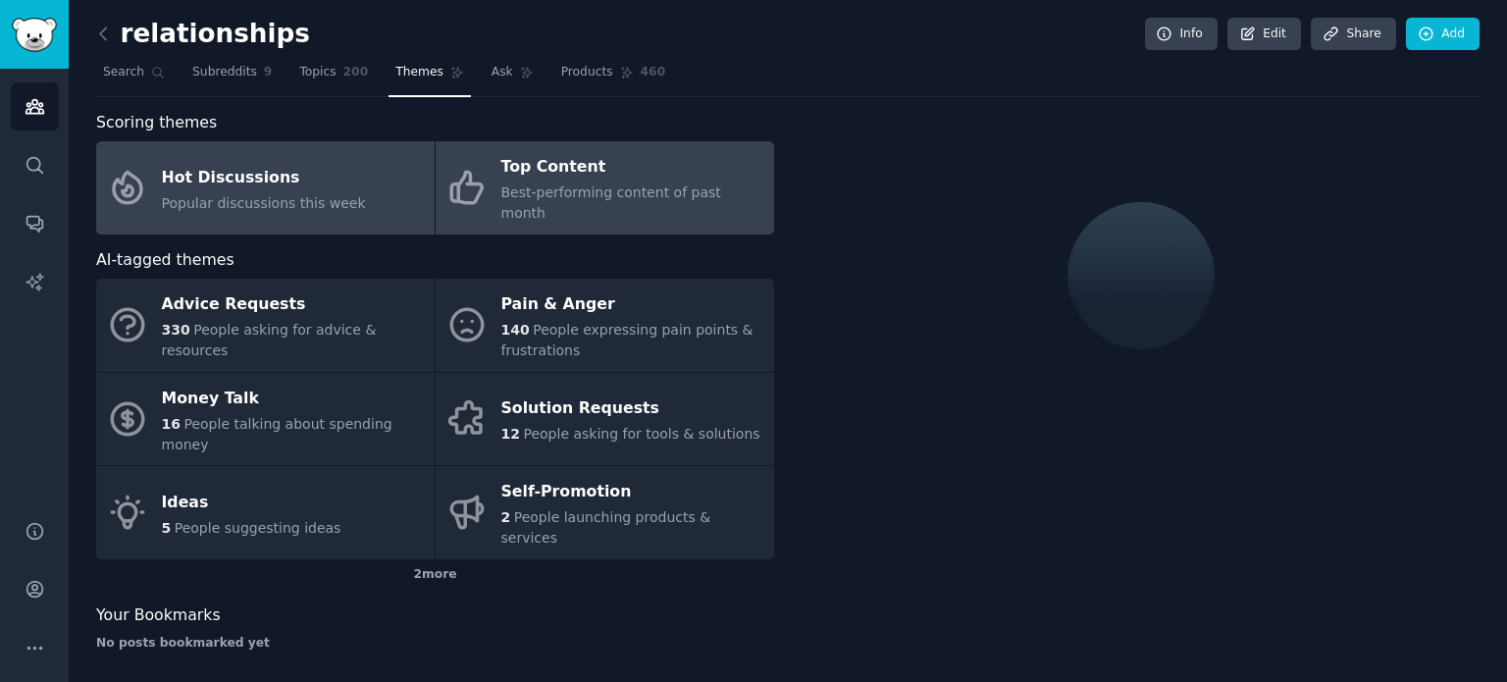
click at [566, 184] on span "Best-performing content of past month" at bounding box center [611, 202] width 220 height 36
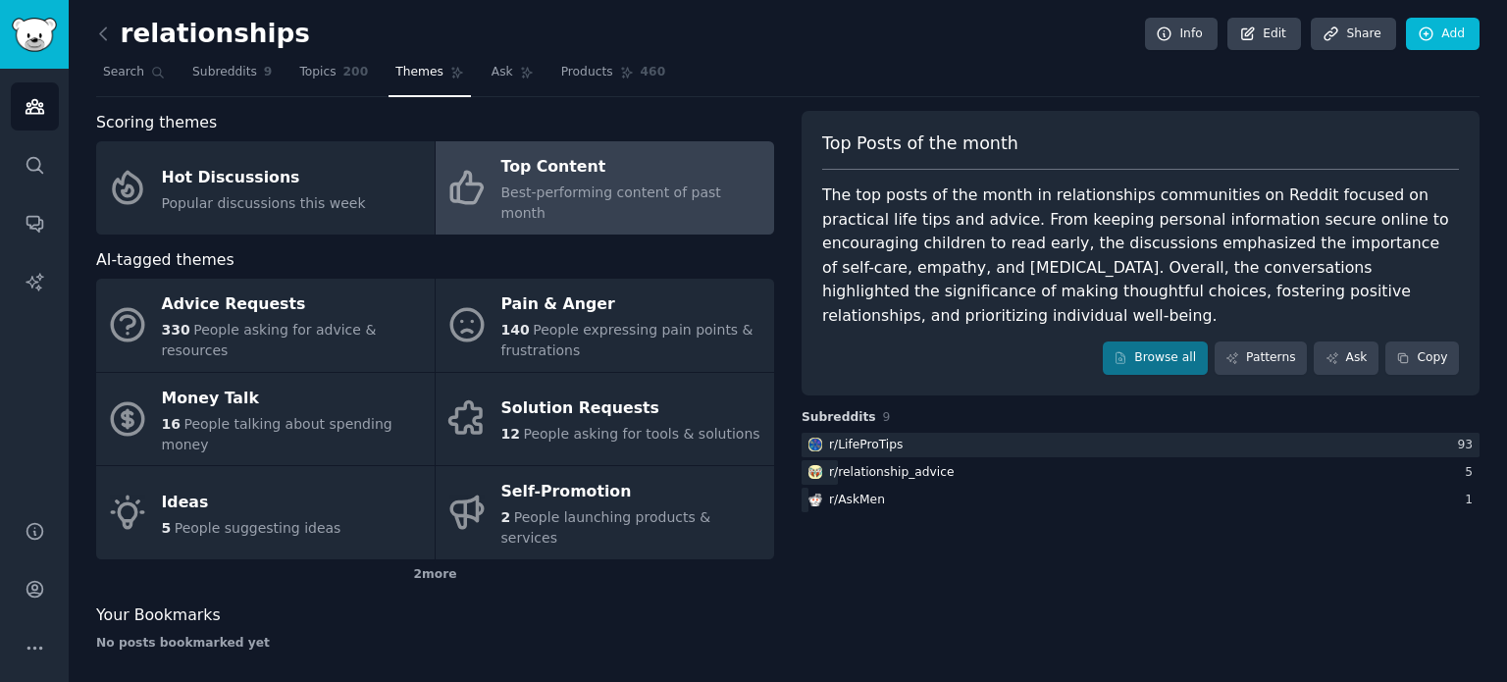
click at [790, 227] on div "Scoring themes Hot Discussions Popular discussions this week Top Content Best-p…" at bounding box center [788, 388] width 1384 height 555
click at [788, 236] on div "Scoring themes Hot Discussions Popular discussions this week Top Content Best-p…" at bounding box center [788, 388] width 1384 height 555
click at [1251, 341] on link "Patterns" at bounding box center [1261, 357] width 92 height 33
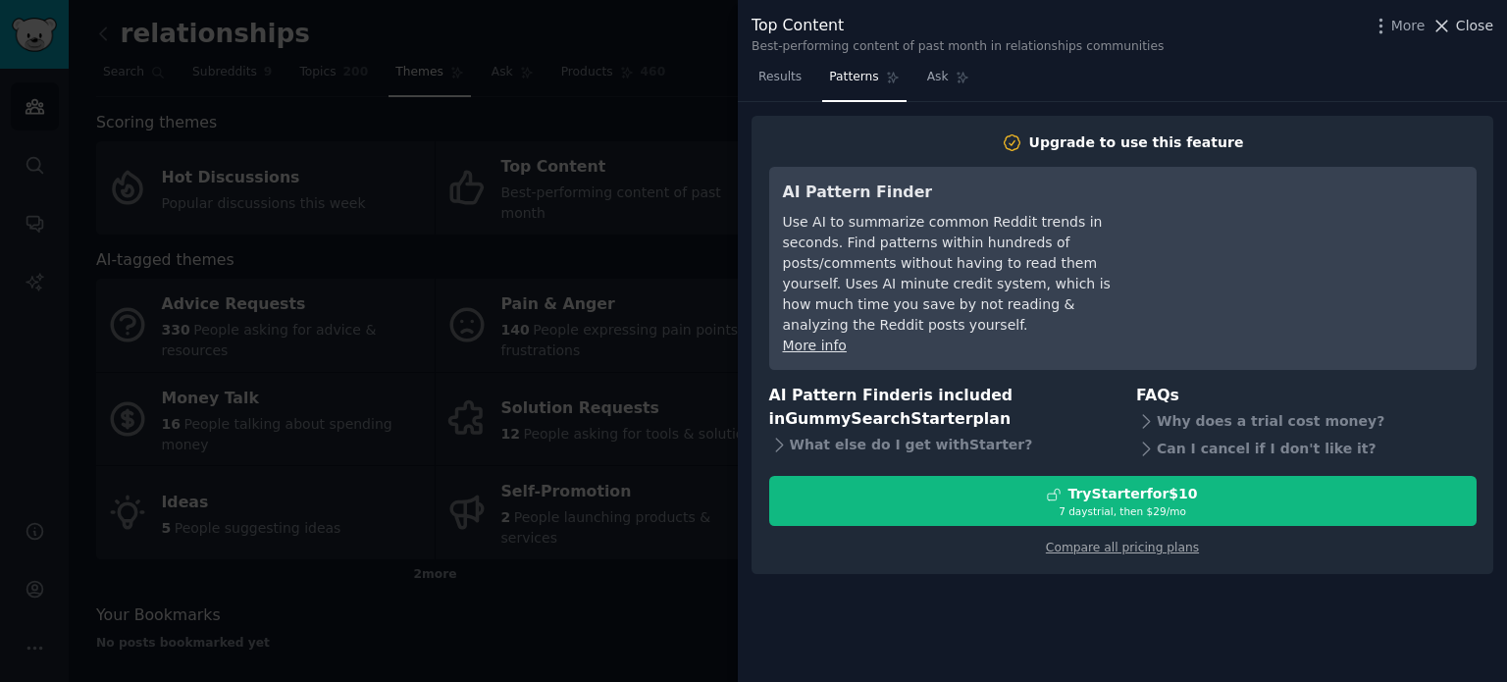
click at [1488, 21] on span "Close" at bounding box center [1474, 26] width 37 height 21
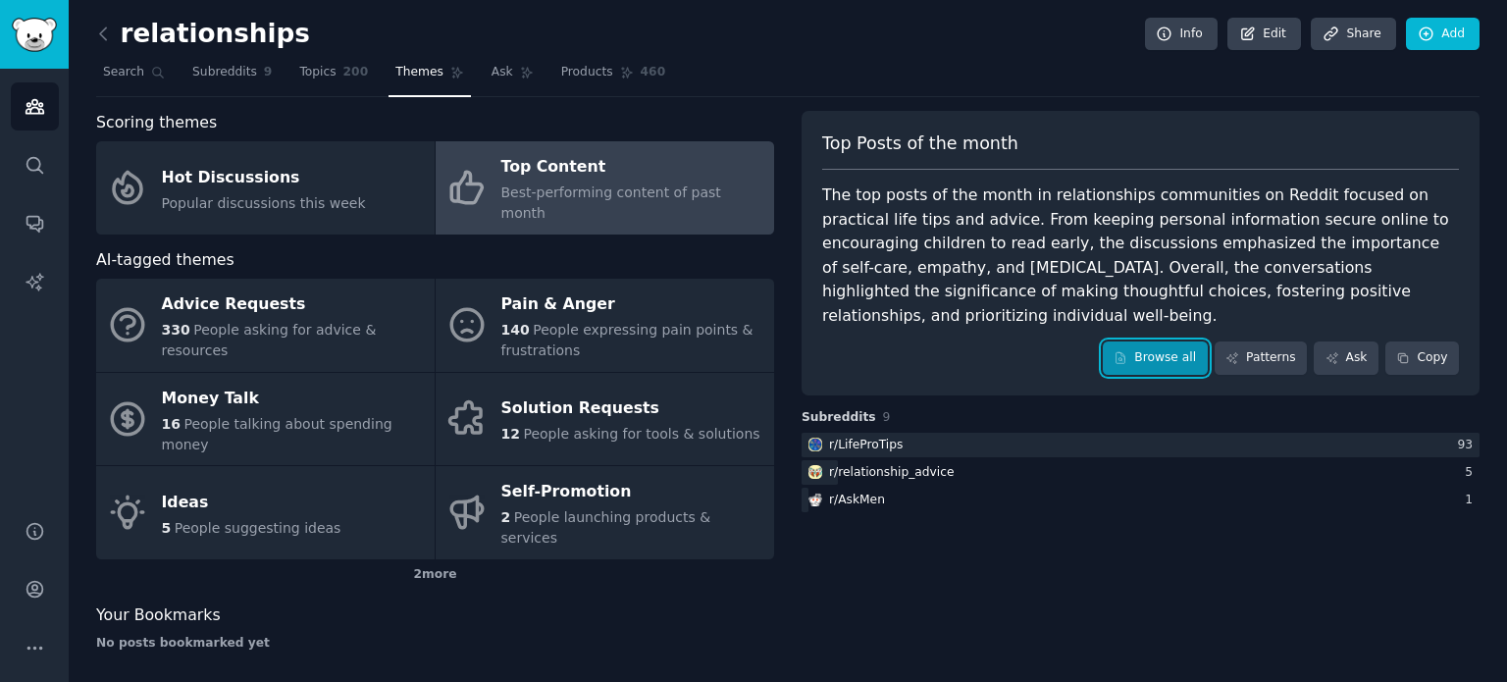
click at [1174, 341] on link "Browse all" at bounding box center [1155, 357] width 105 height 33
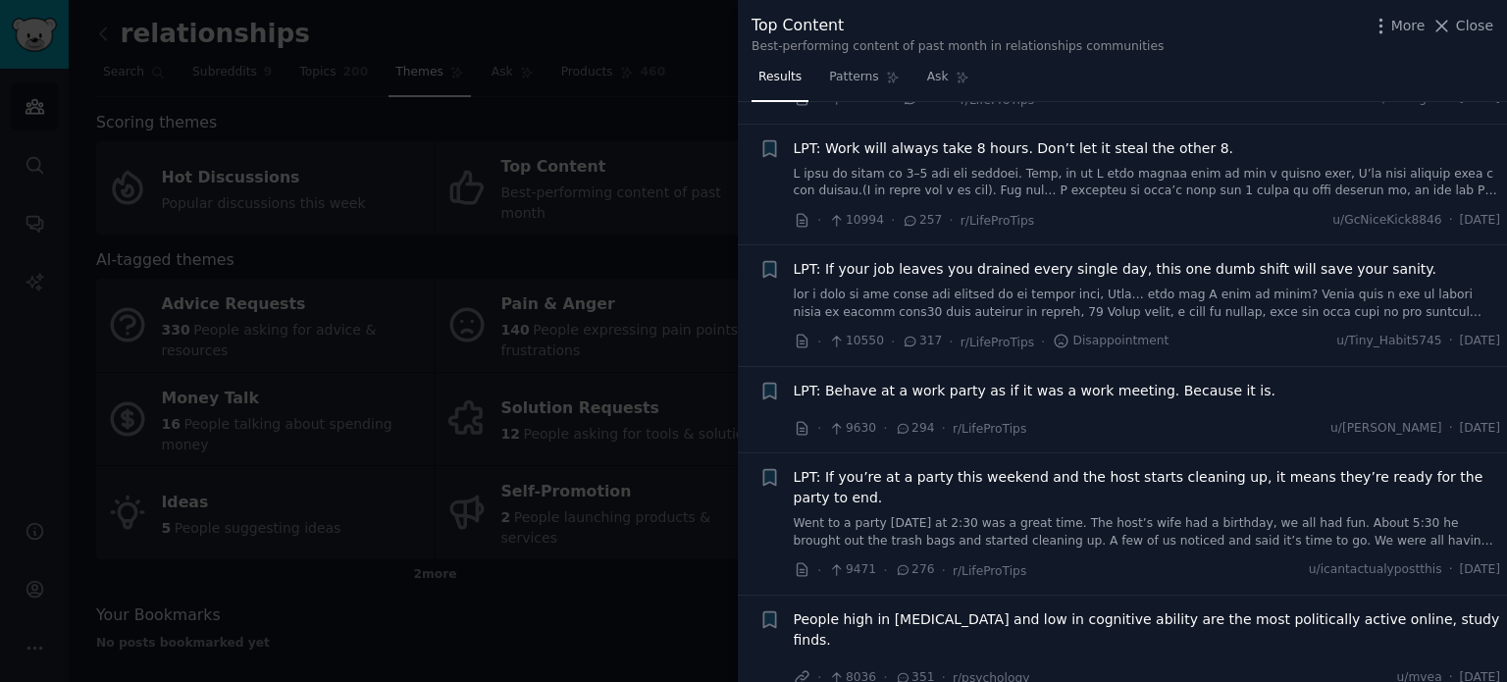
scroll to position [491, 0]
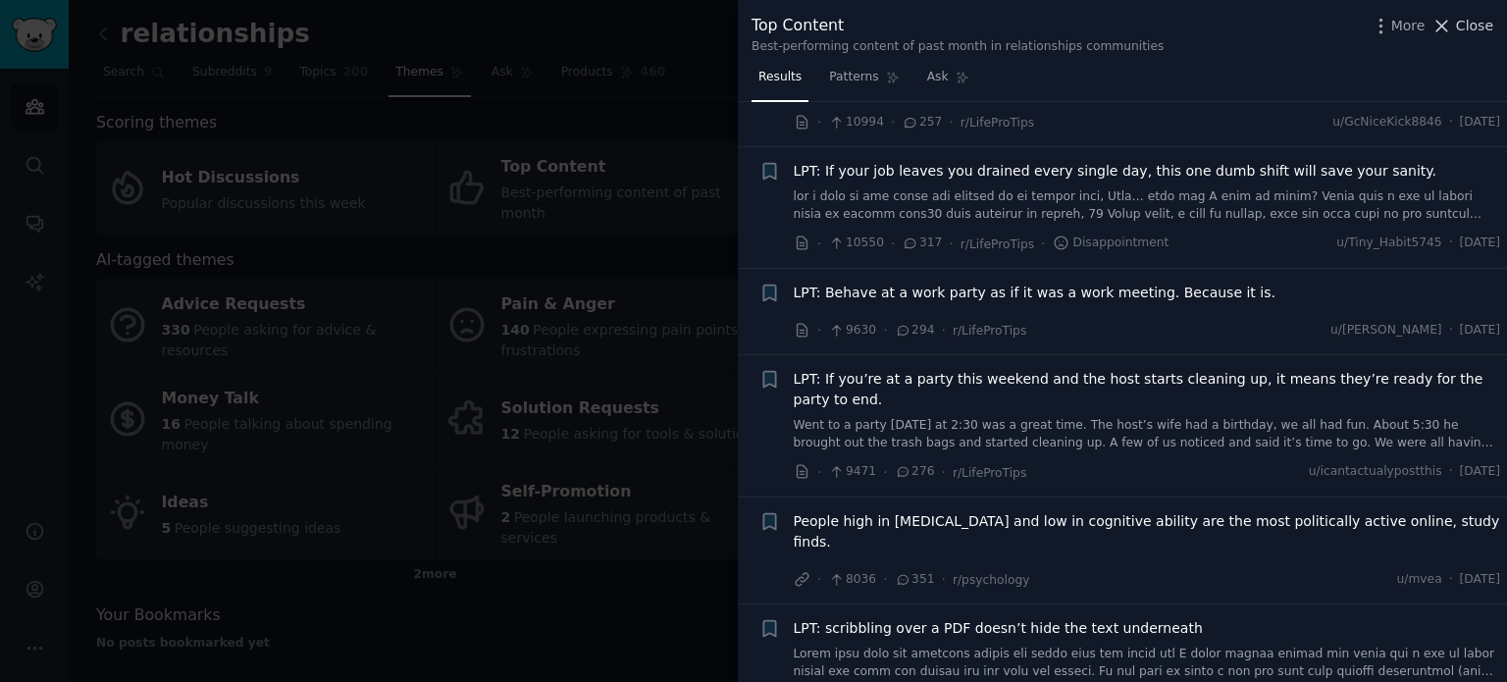
click at [1468, 27] on span "Close" at bounding box center [1474, 26] width 37 height 21
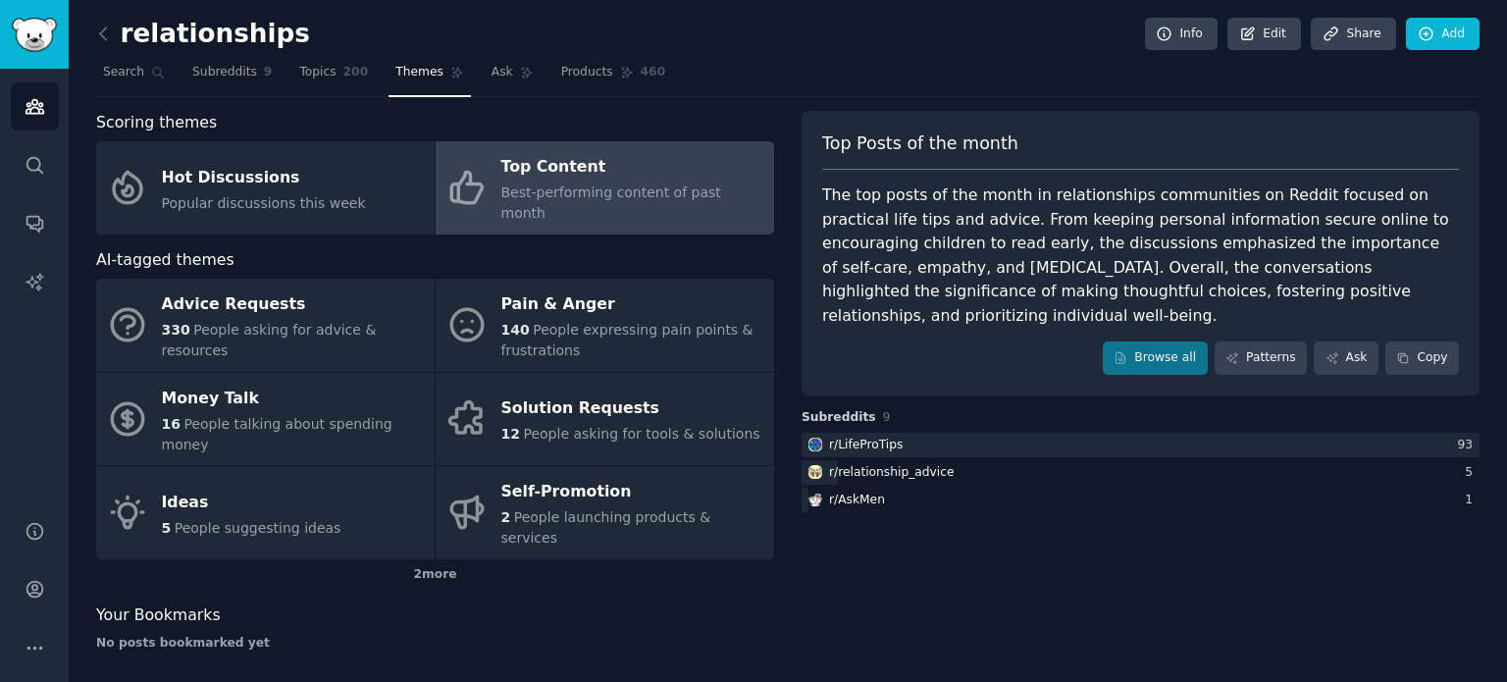
click at [924, 87] on nav "Search Subreddits 9 Topics 200 Themes Ask Products 460" at bounding box center [788, 77] width 1384 height 40
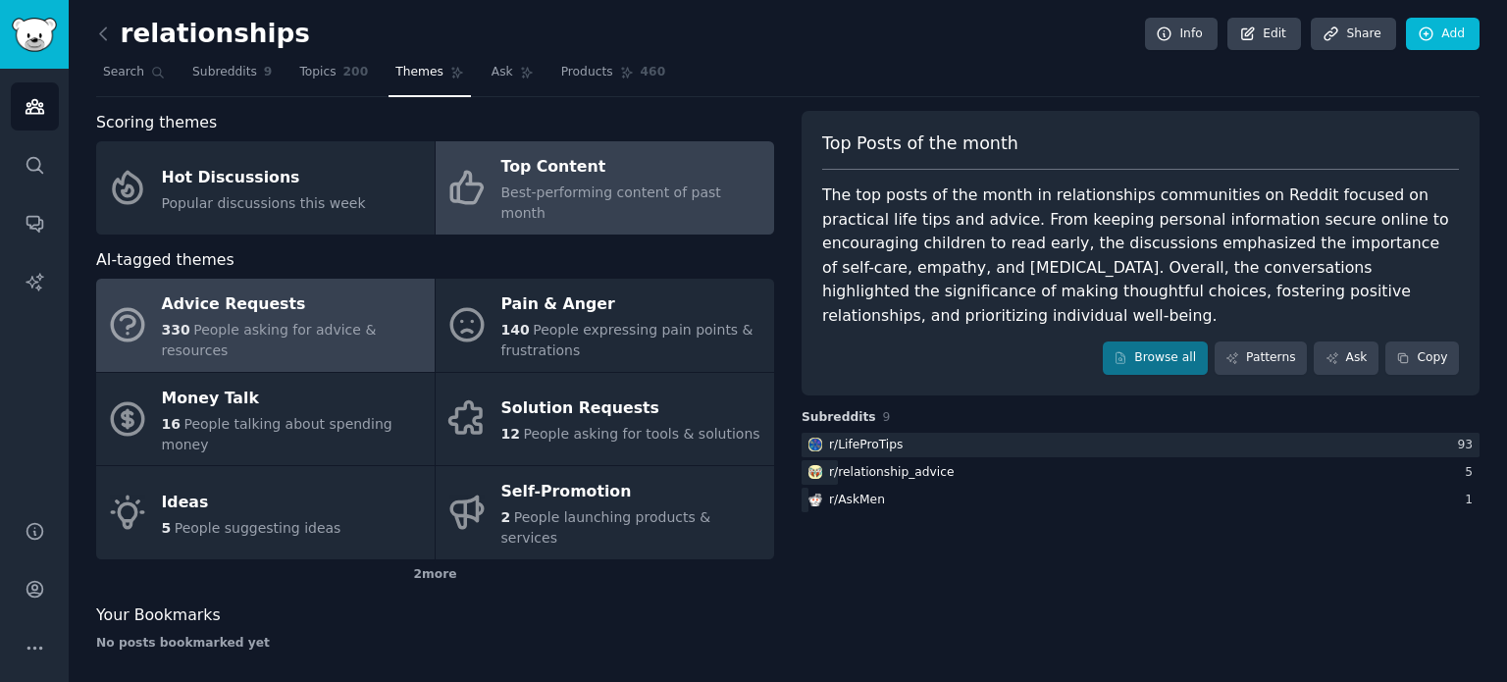
click at [339, 303] on div "Advice Requests" at bounding box center [293, 304] width 263 height 31
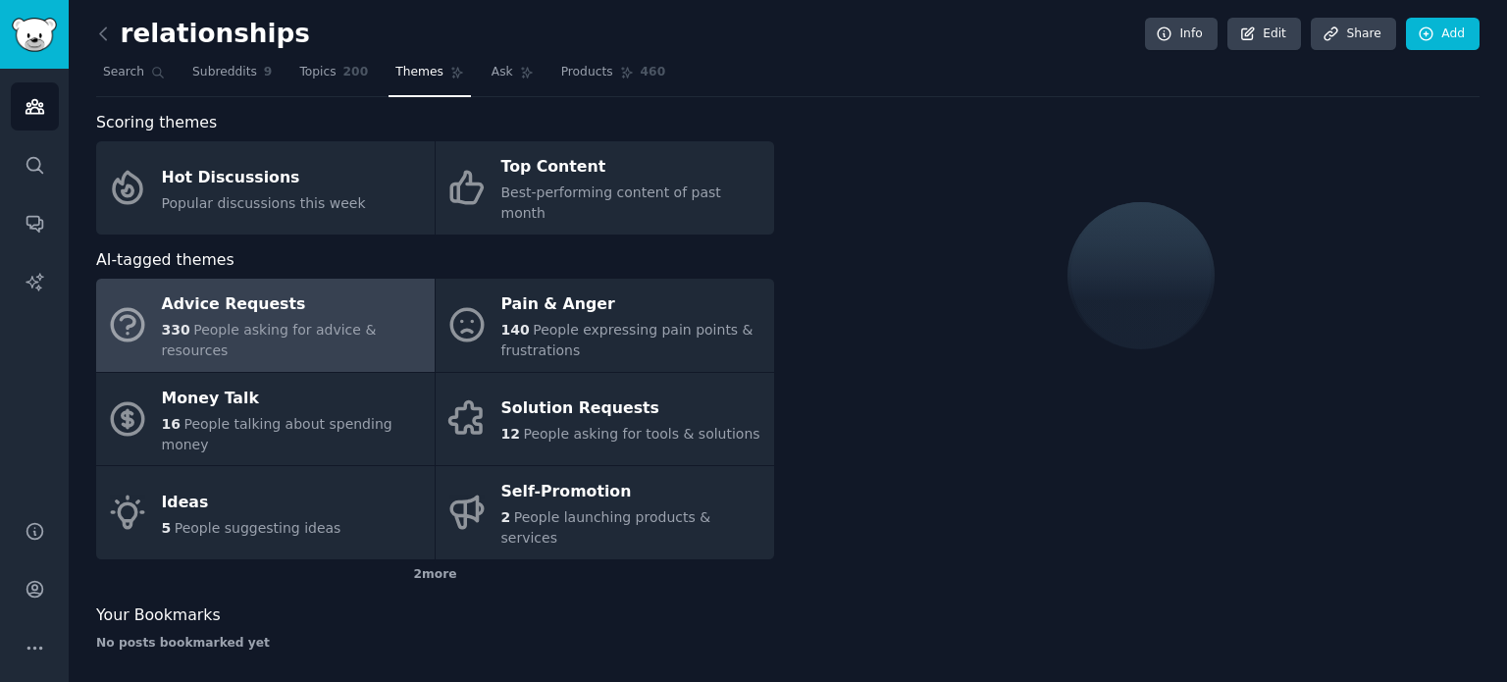
click at [775, 237] on div "Scoring themes Hot Discussions Popular discussions this week Top Content Best-p…" at bounding box center [788, 388] width 1384 height 555
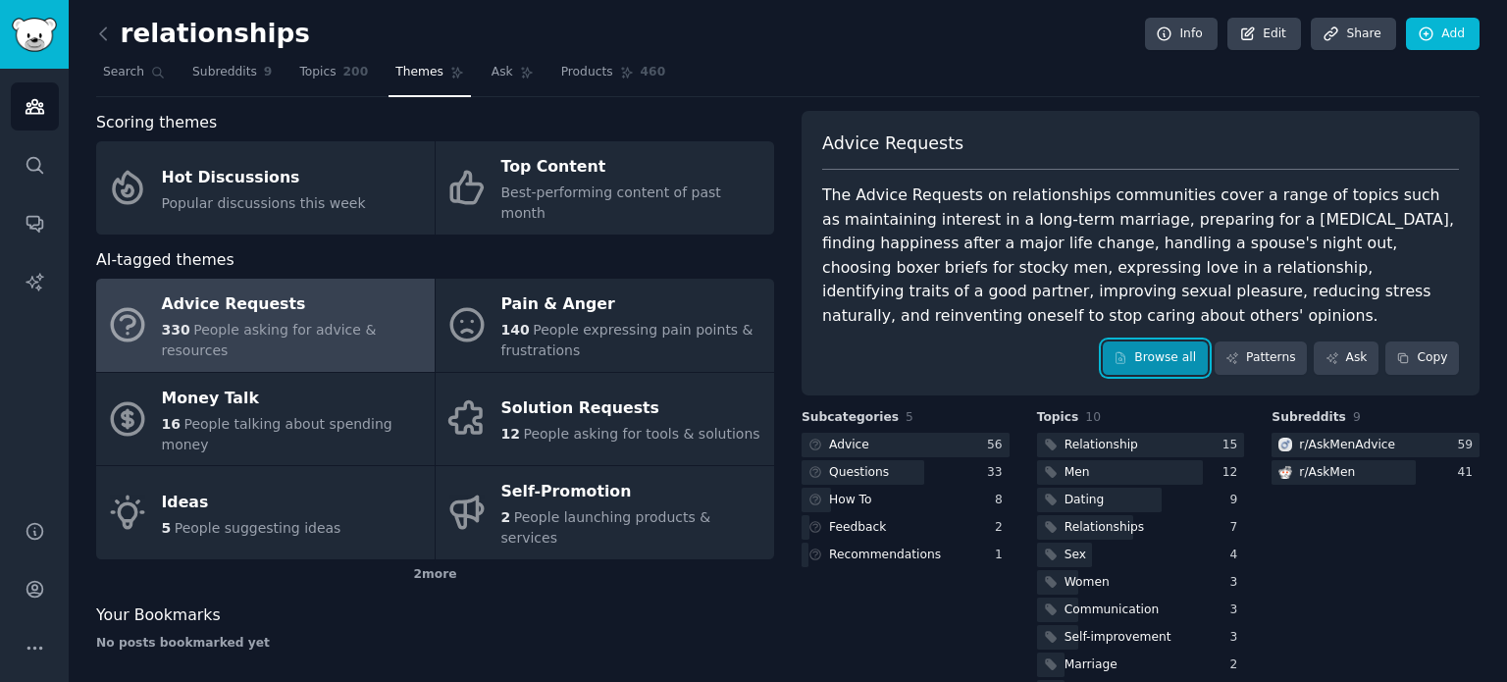
click at [1162, 353] on link "Browse all" at bounding box center [1155, 357] width 105 height 33
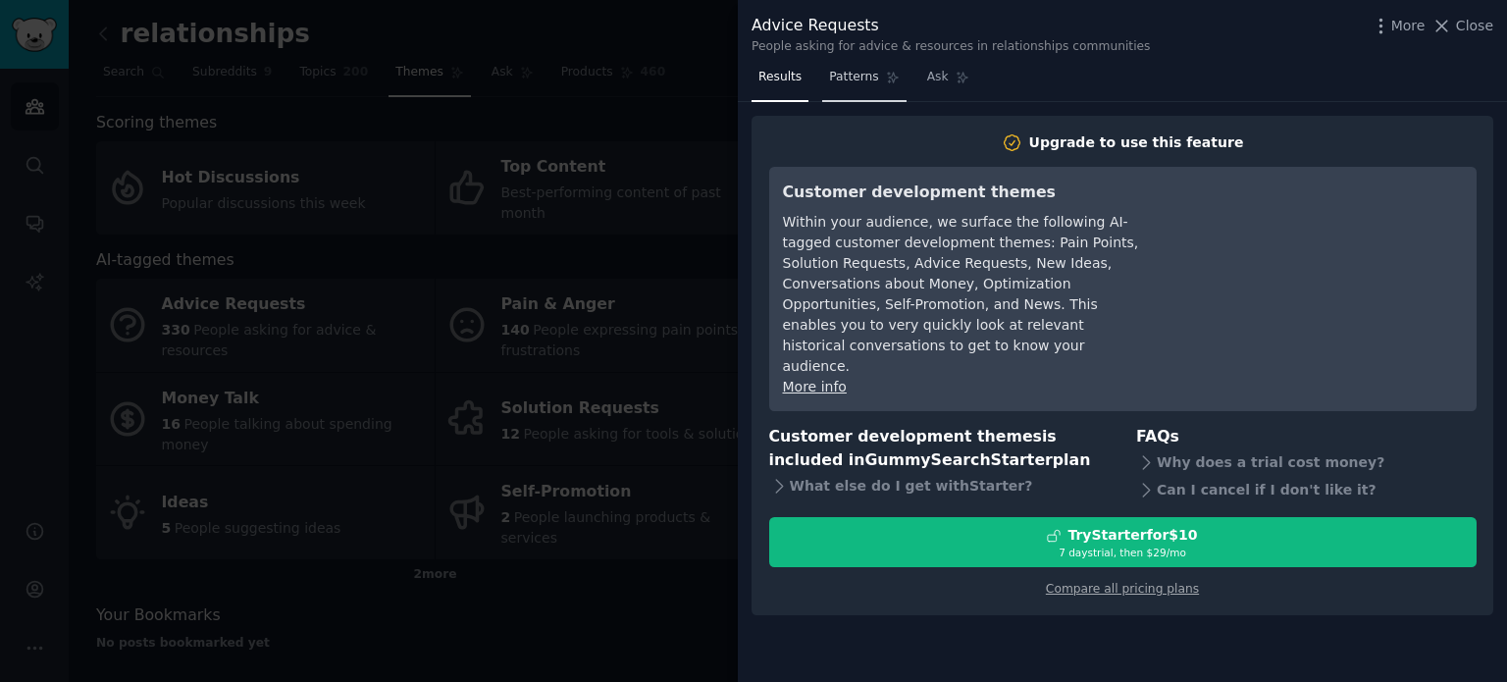
click at [841, 90] on link "Patterns" at bounding box center [863, 82] width 83 height 40
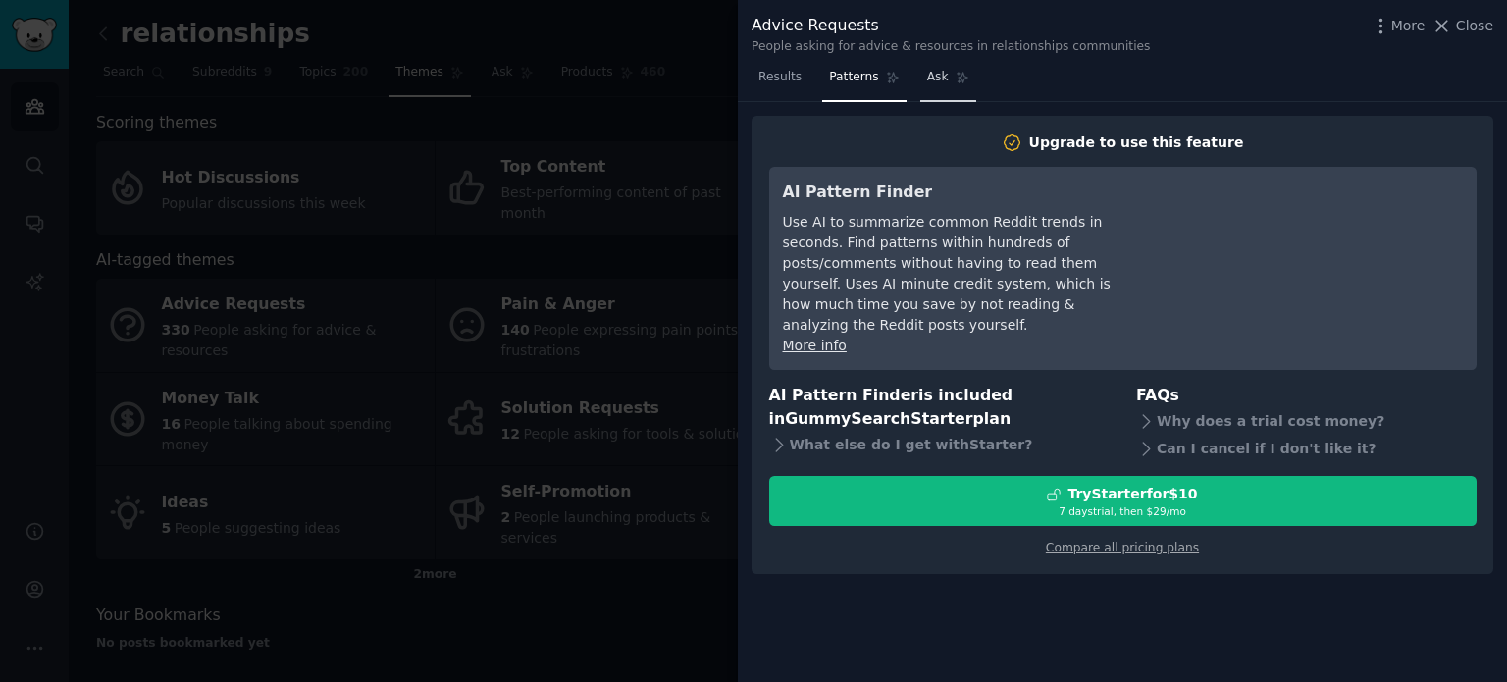
click at [927, 85] on span "Ask" at bounding box center [938, 78] width 22 height 18
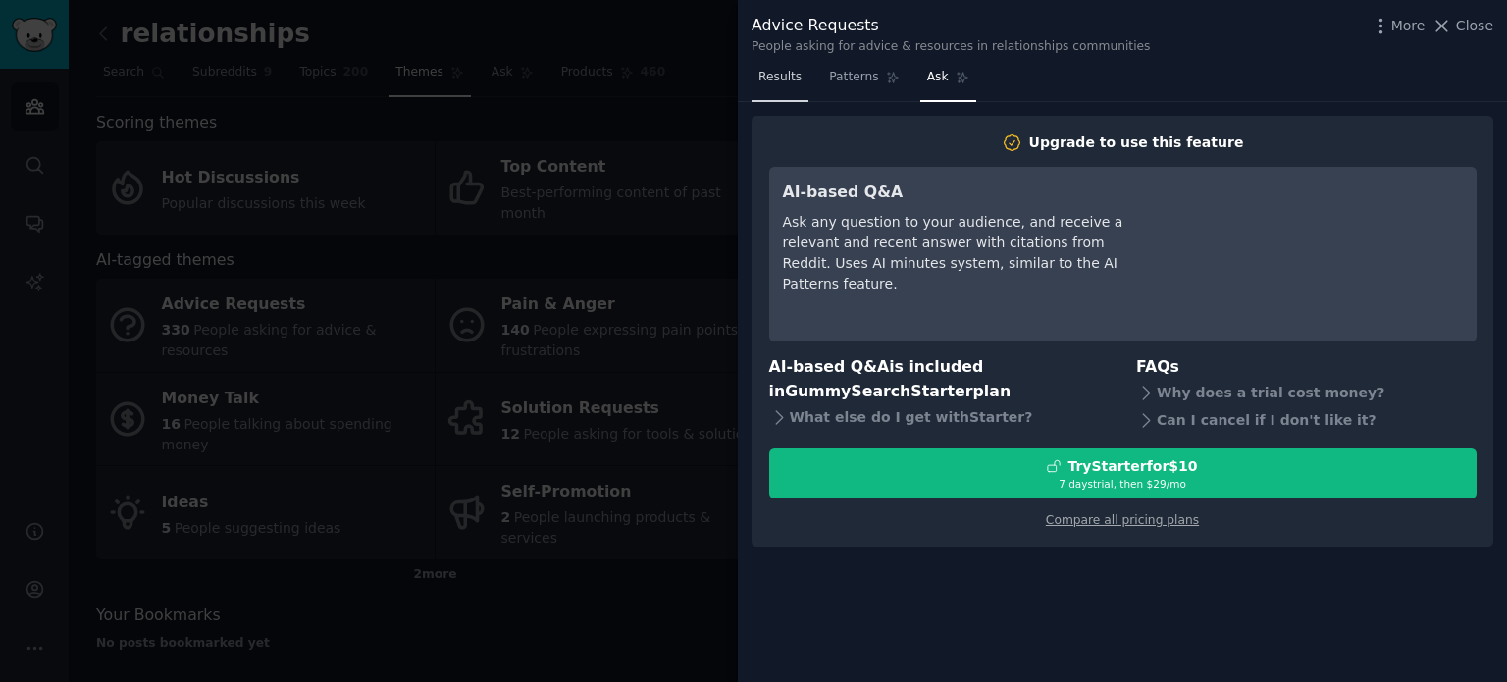
click at [772, 88] on link "Results" at bounding box center [780, 82] width 57 height 40
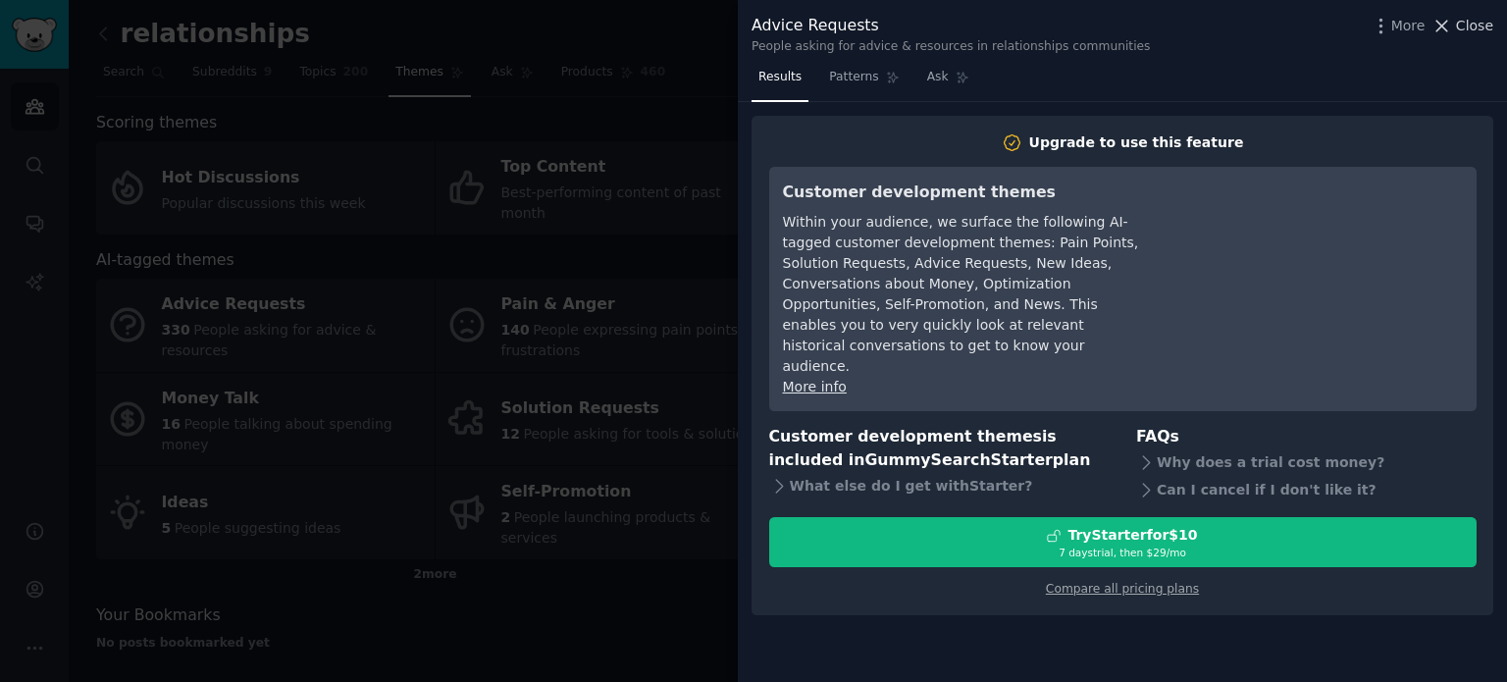
click at [1480, 21] on span "Close" at bounding box center [1474, 26] width 37 height 21
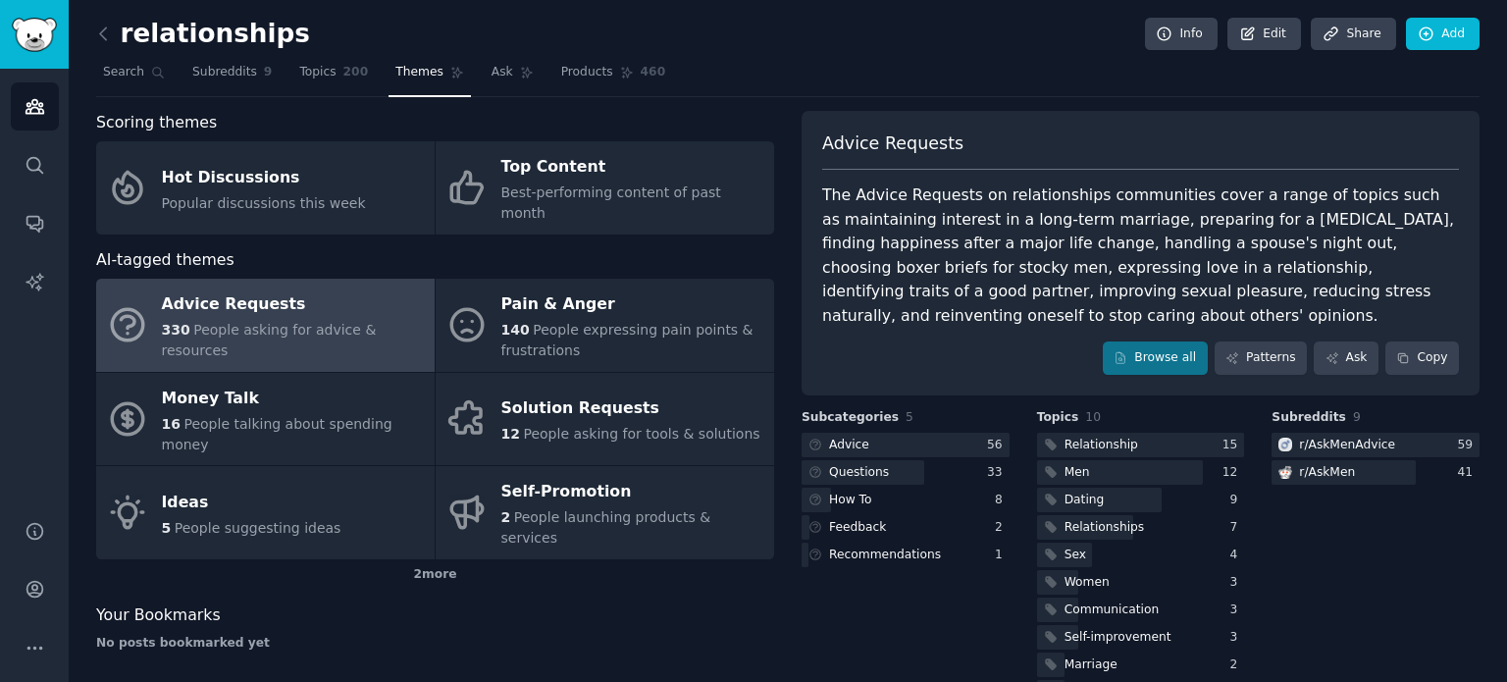
click at [880, 73] on nav "Search Subreddits 9 Topics 200 Themes Ask Products 460" at bounding box center [788, 77] width 1384 height 40
click at [35, 280] on icon "Sidebar" at bounding box center [35, 282] width 21 height 21
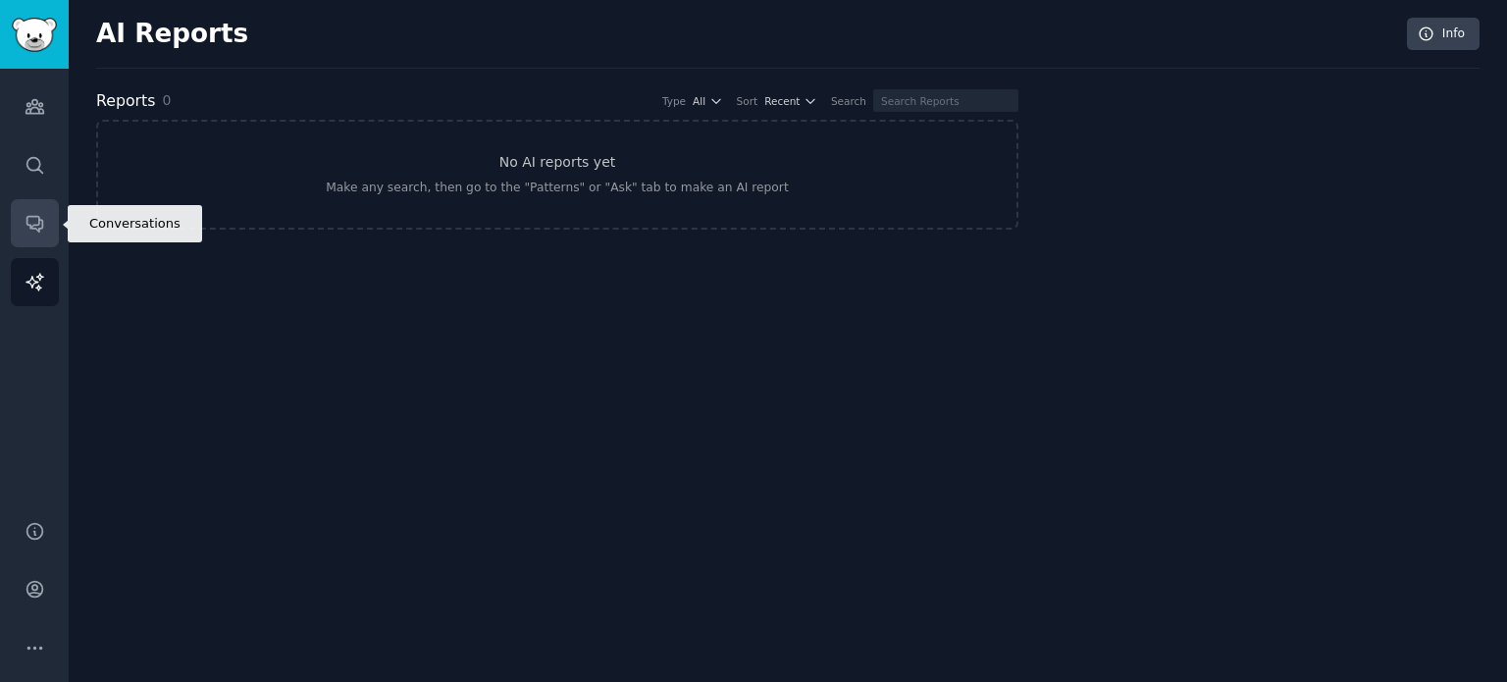
click at [38, 219] on icon "Sidebar" at bounding box center [34, 225] width 16 height 16
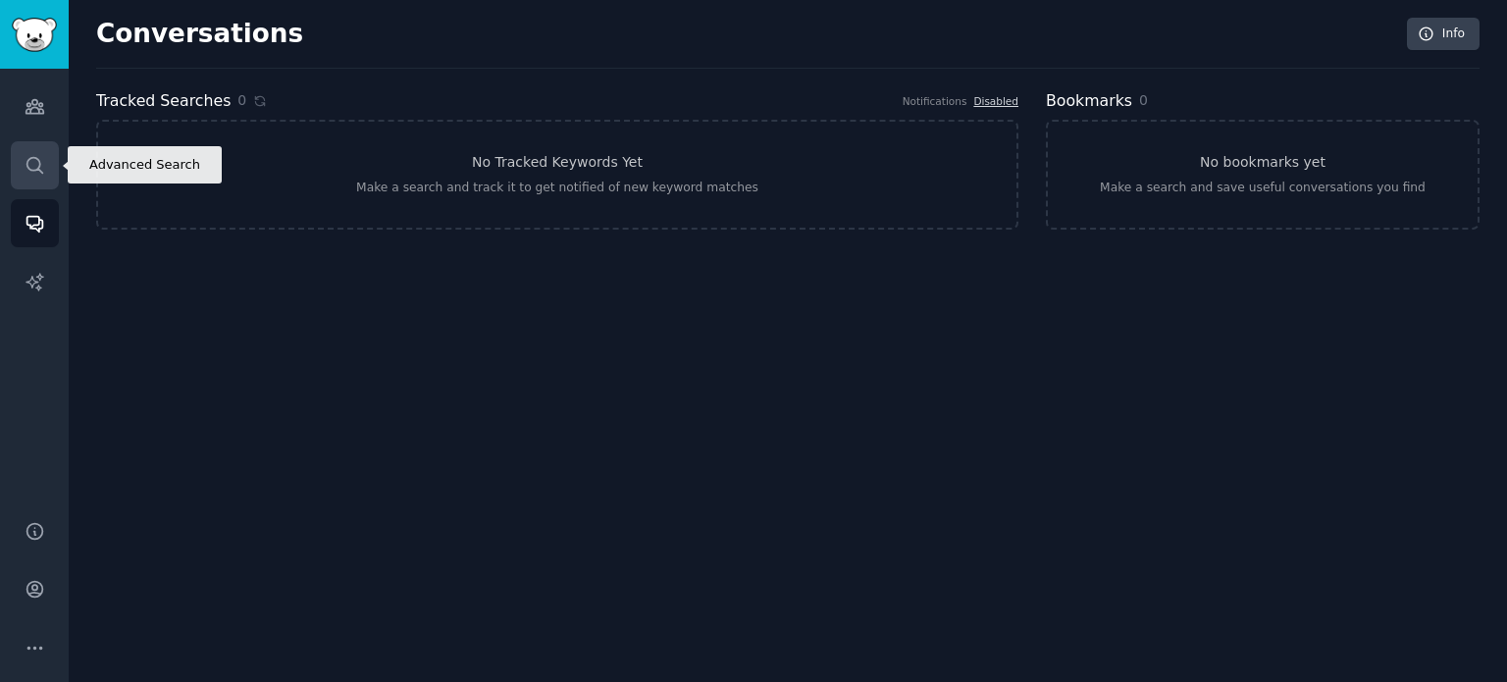
click at [33, 168] on icon "Sidebar" at bounding box center [35, 165] width 21 height 21
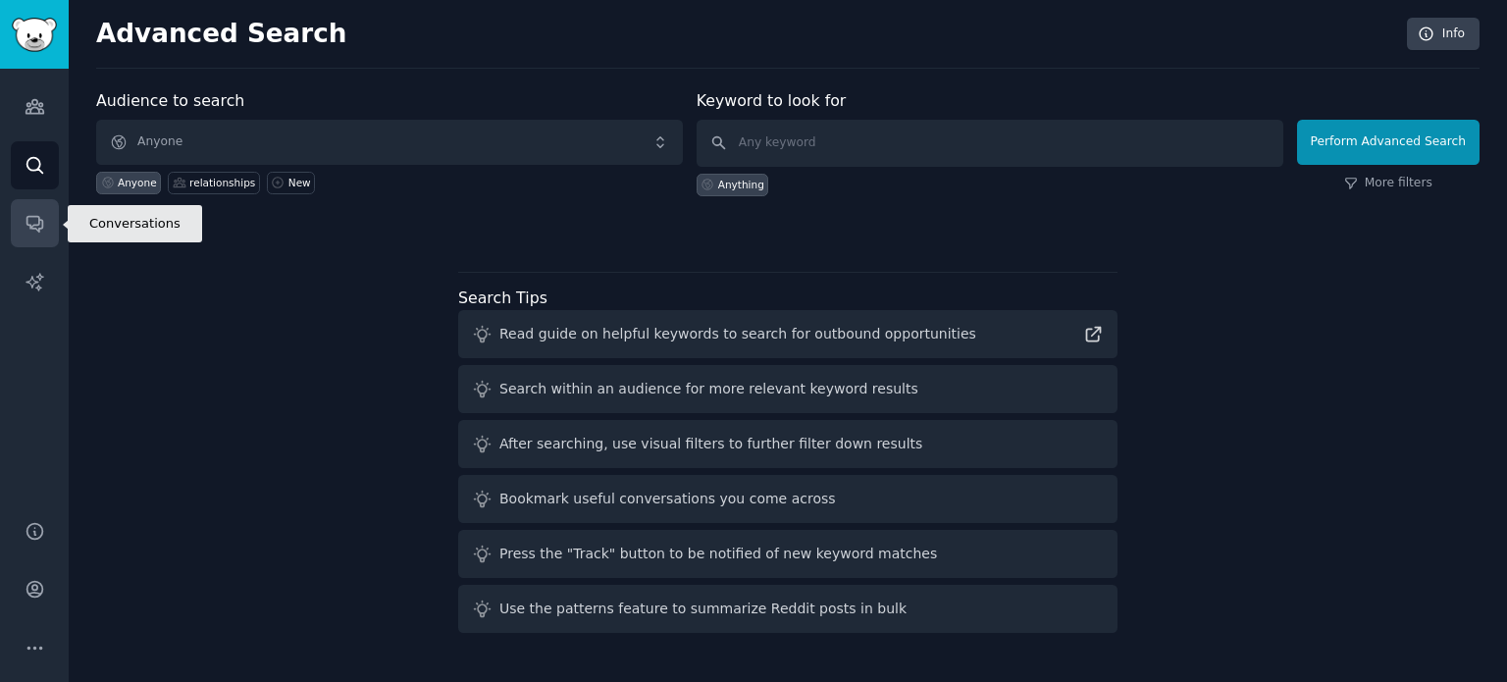
click at [39, 207] on link "Conversations" at bounding box center [35, 223] width 48 height 48
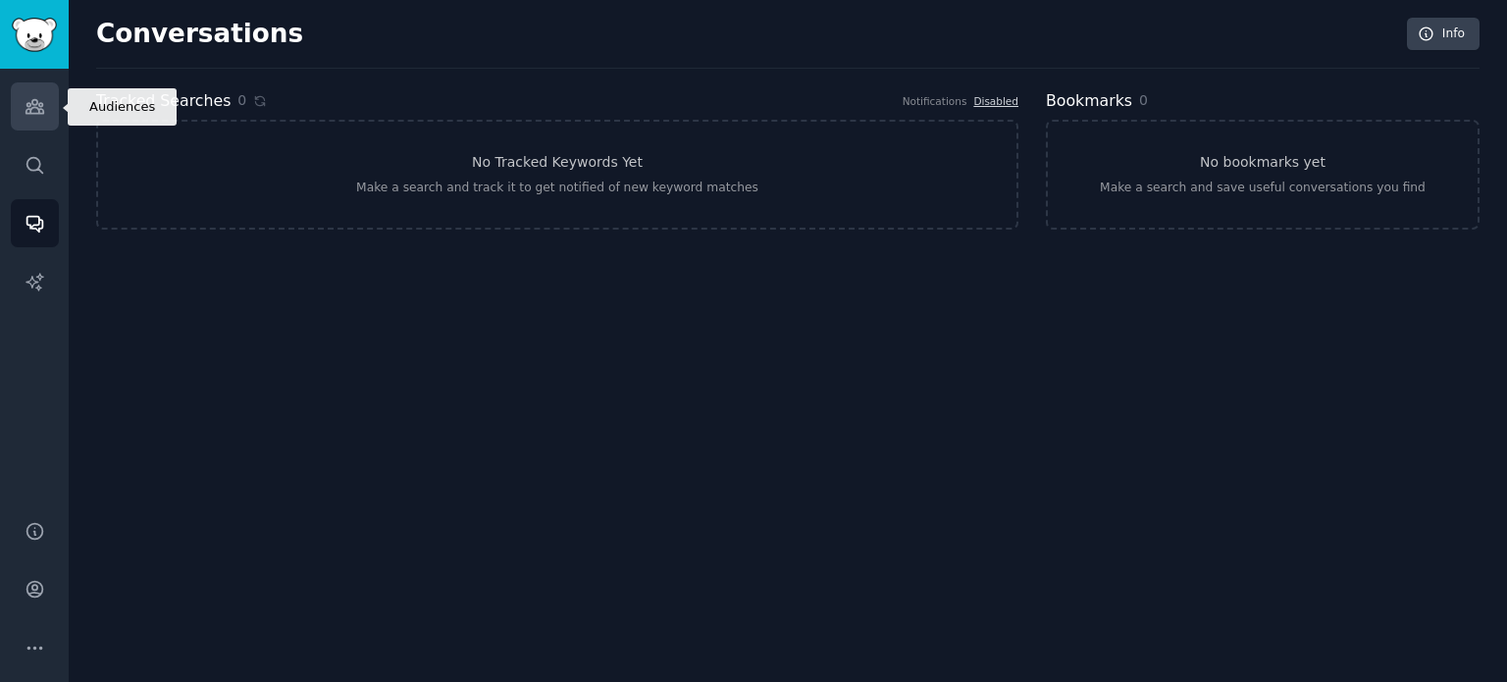
click at [41, 111] on icon "Sidebar" at bounding box center [35, 106] width 21 height 21
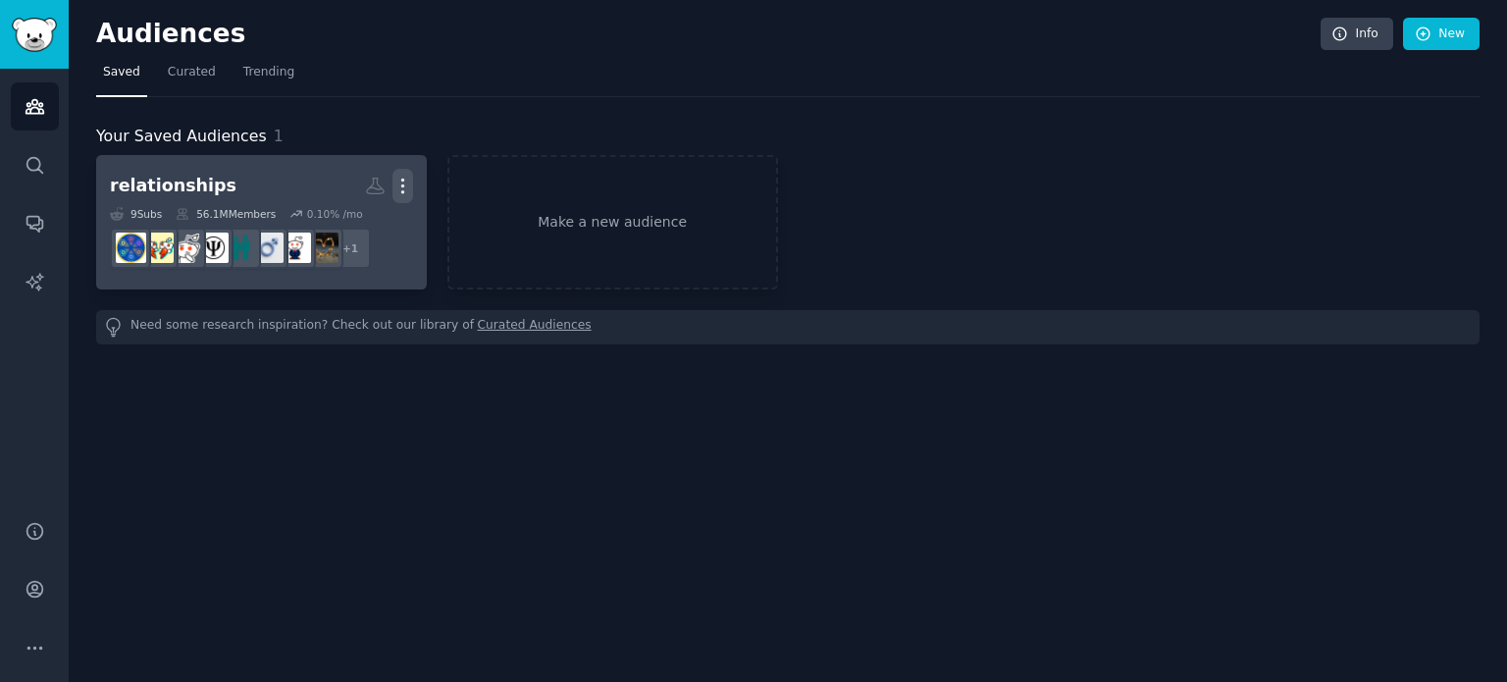
click at [406, 183] on icon "button" at bounding box center [403, 186] width 21 height 21
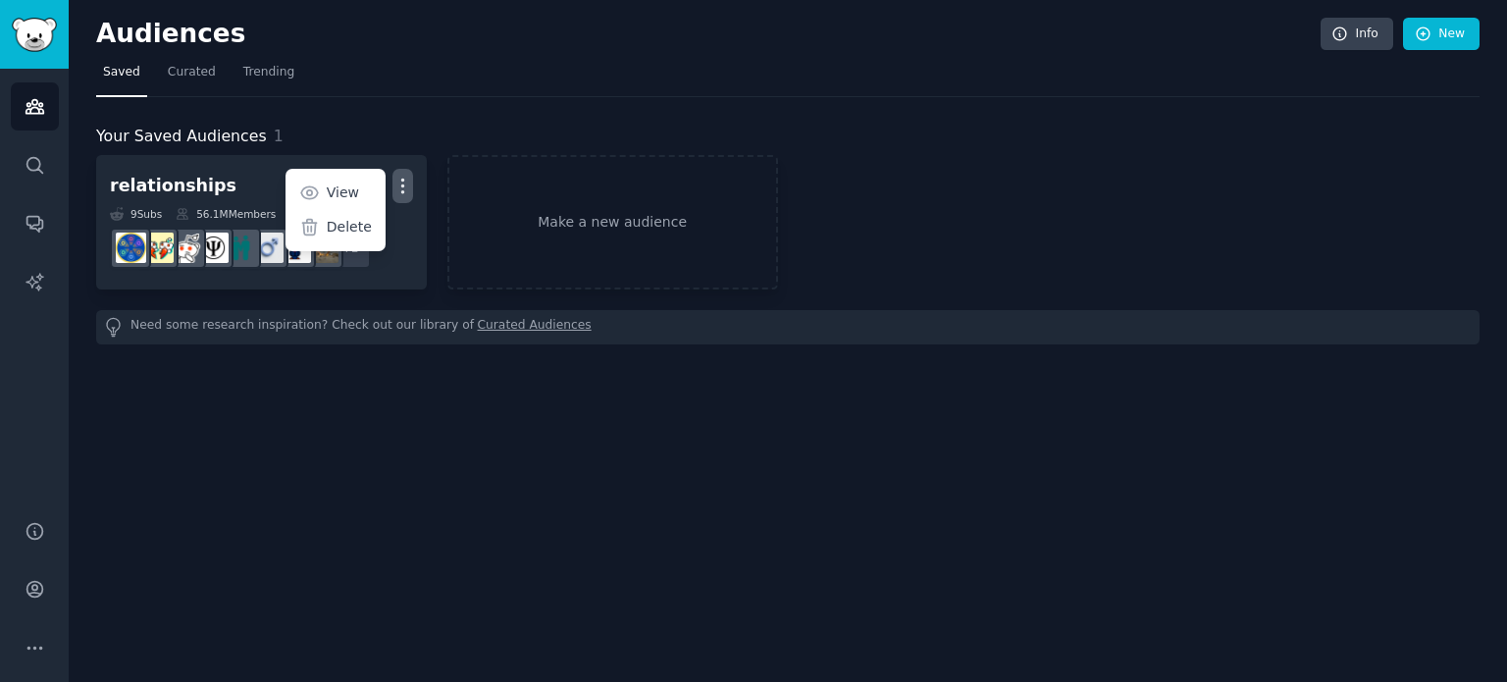
click at [424, 406] on div "Audiences Info New Saved Curated Trending Your Saved Audiences 1 relationships …" at bounding box center [788, 341] width 1439 height 682
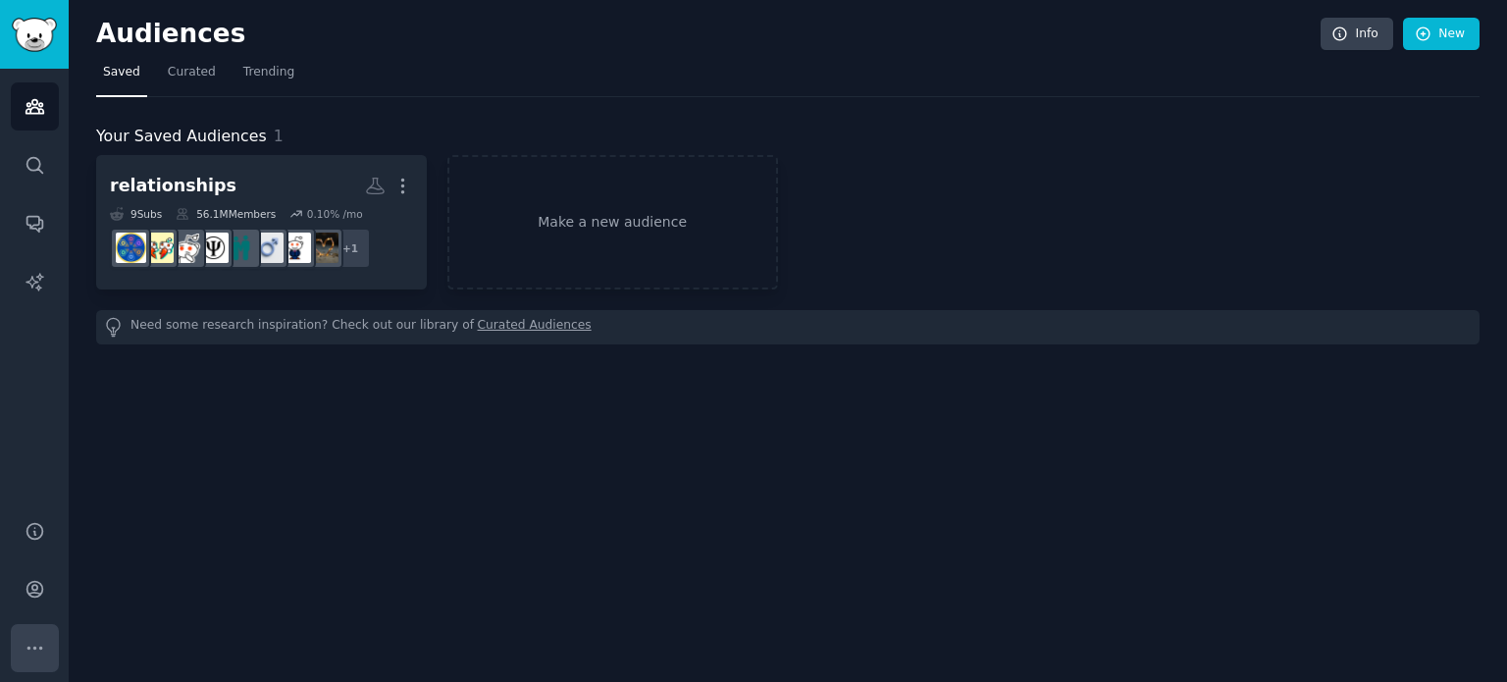
click at [42, 643] on icon "Sidebar" at bounding box center [35, 648] width 21 height 21
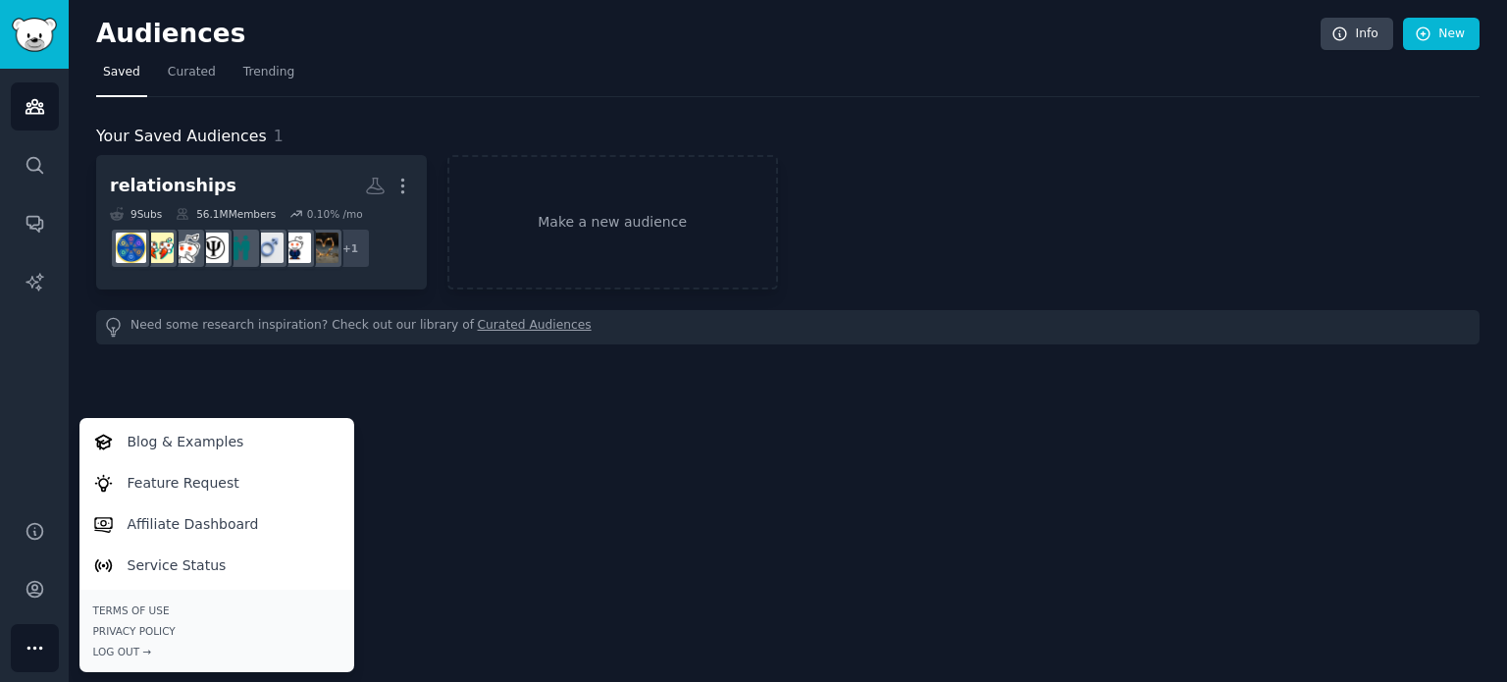
drag, startPoint x: 456, startPoint y: 521, endPoint x: 417, endPoint y: 529, distance: 40.0
click at [455, 521] on div "Audiences Info New Saved Curated Trending Your Saved Audiences 1 relationships …" at bounding box center [788, 341] width 1439 height 682
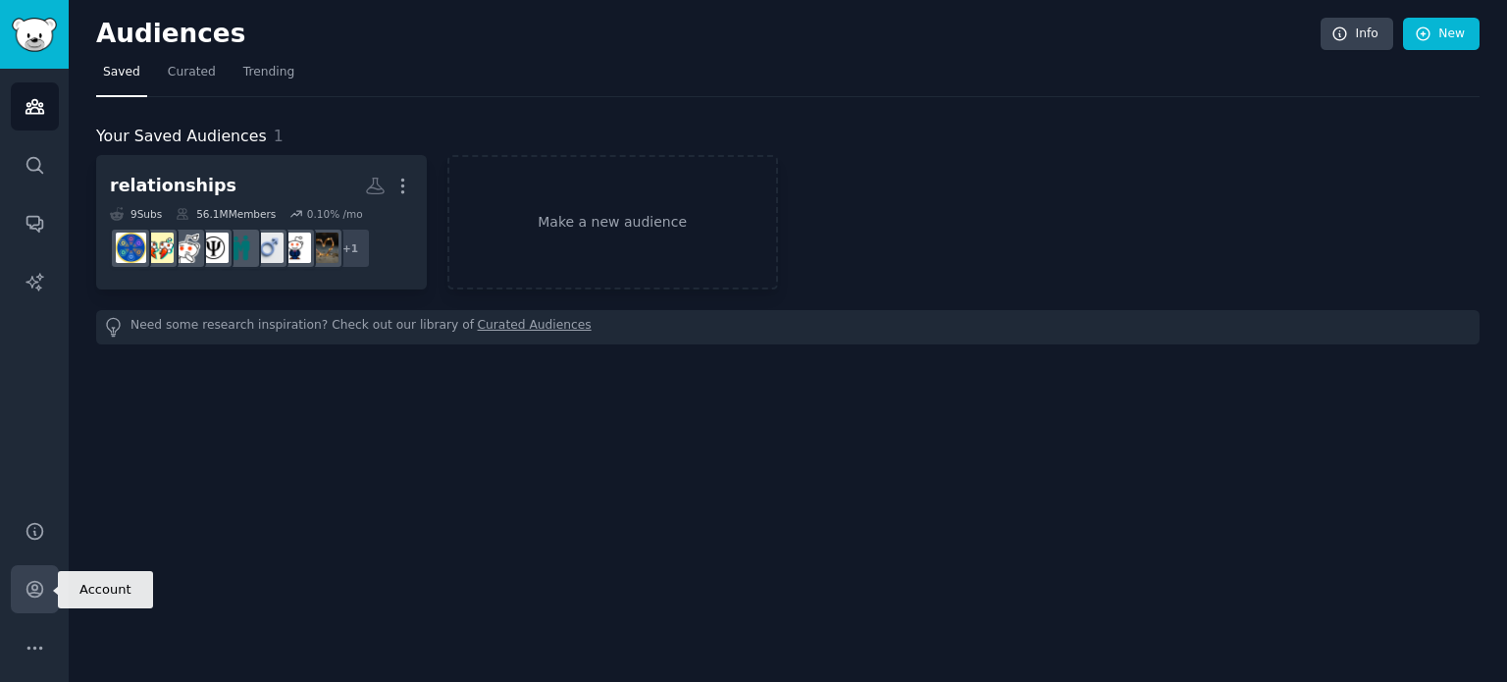
click at [42, 590] on icon "Sidebar" at bounding box center [34, 590] width 16 height 16
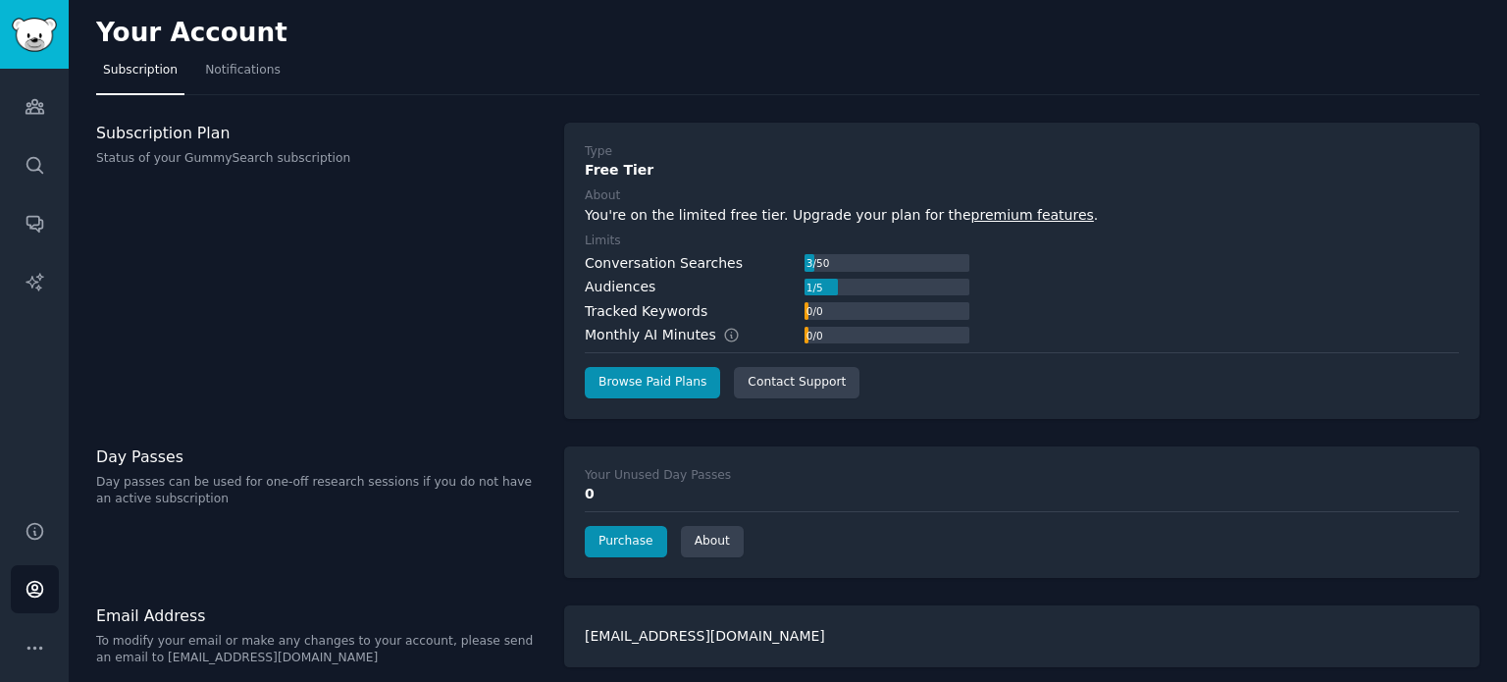
click at [530, 252] on div "Subscription Plan Status of your GummySearch subscription" at bounding box center [319, 271] width 447 height 296
click at [536, 306] on div "Subscription Plan Status of your GummySearch subscription" at bounding box center [319, 271] width 447 height 296
click at [535, 306] on div "Subscription Plan Status of your GummySearch subscription" at bounding box center [319, 271] width 447 height 296
click at [232, 70] on span "Notifications" at bounding box center [243, 71] width 76 height 18
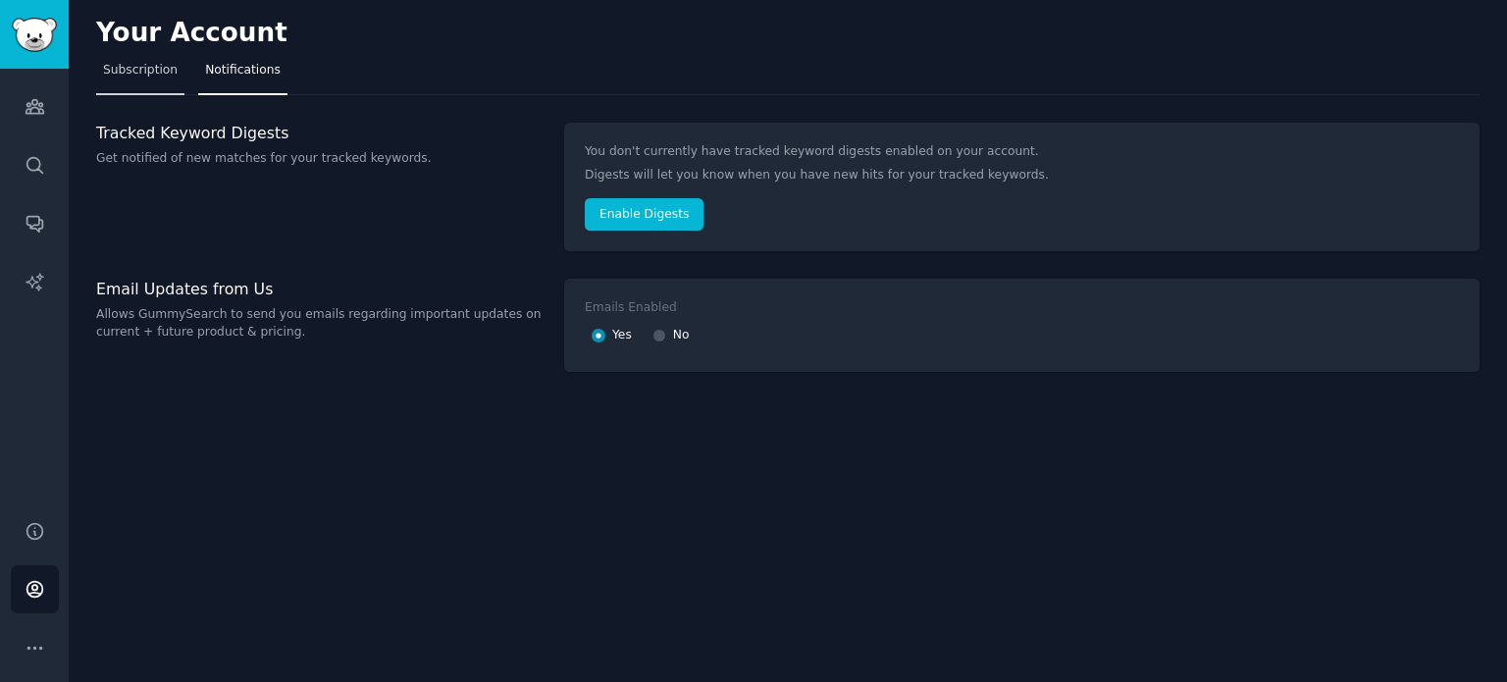
click at [143, 76] on span "Subscription" at bounding box center [140, 71] width 75 height 18
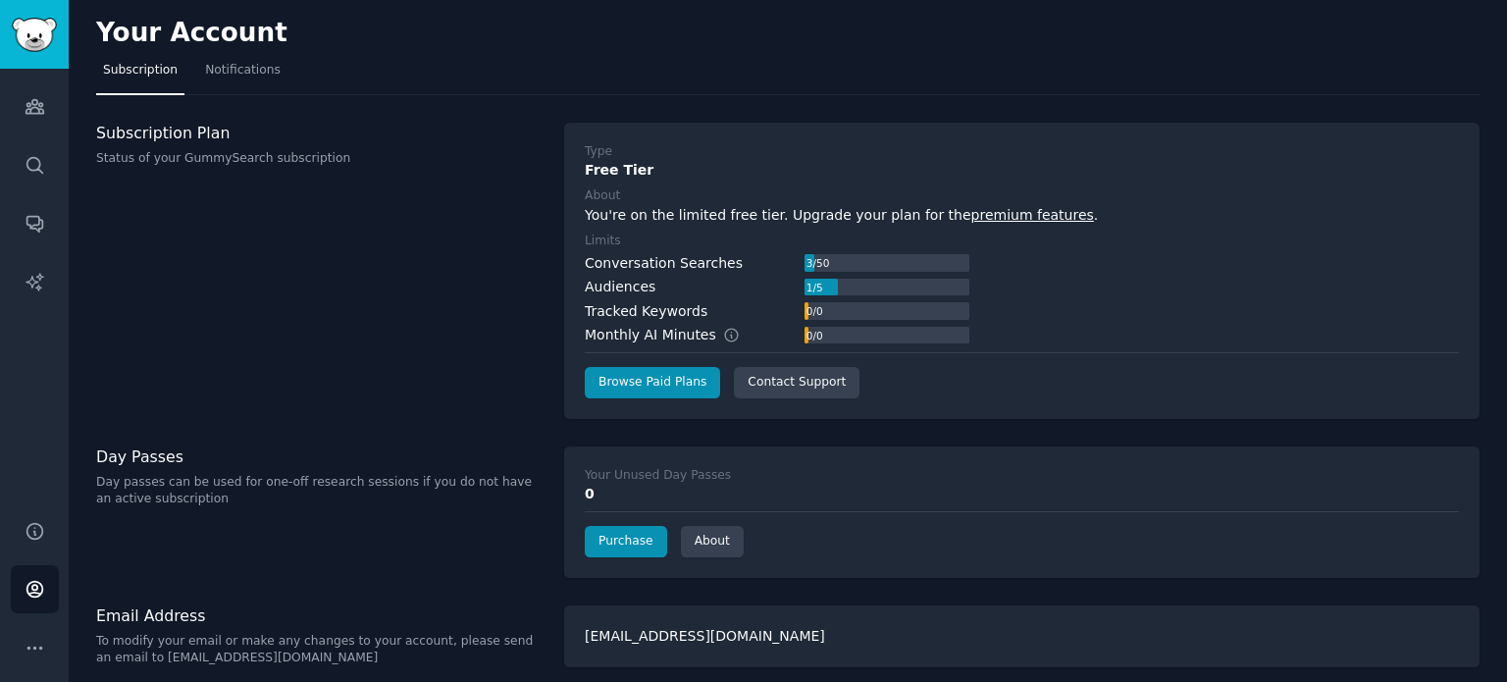
click at [523, 275] on div "Subscription Plan Status of your GummySearch subscription" at bounding box center [319, 271] width 447 height 296
click at [48, 103] on link "Audiences" at bounding box center [35, 106] width 48 height 48
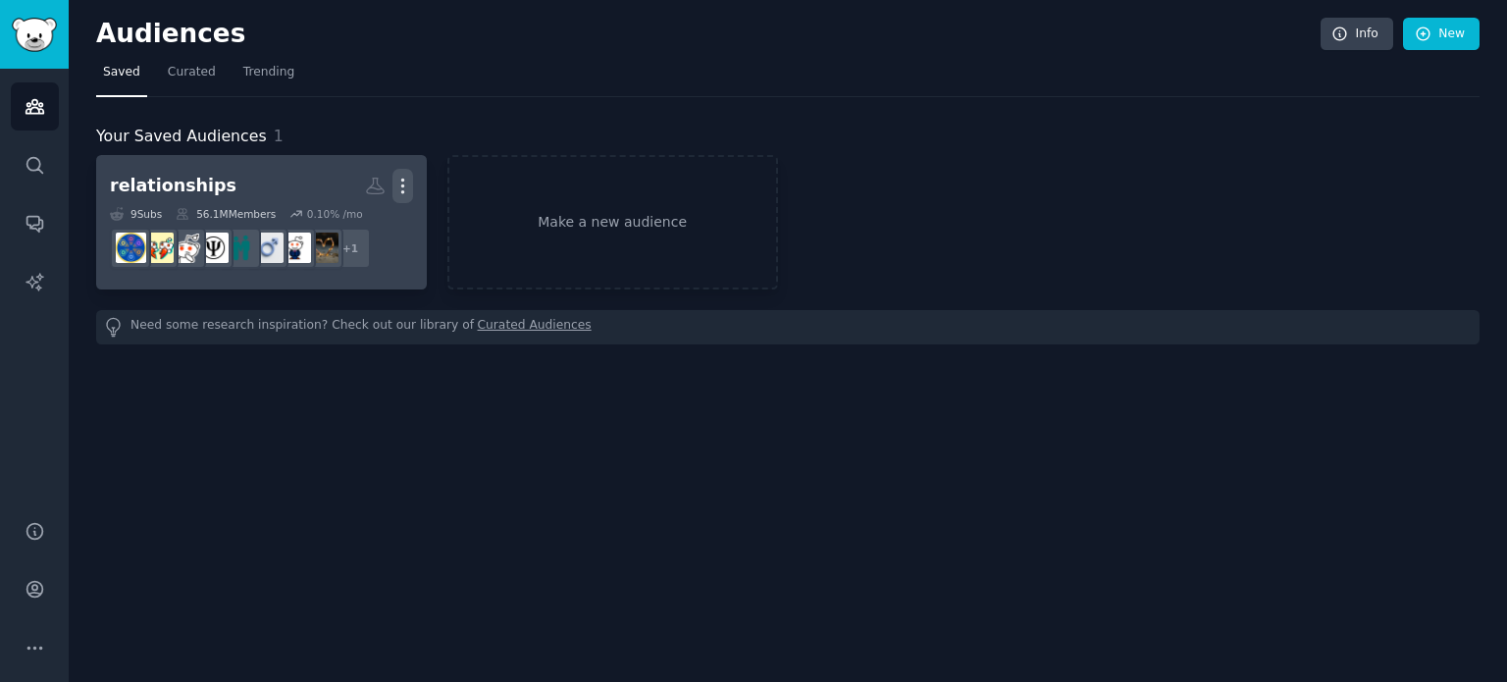
click at [396, 186] on icon "button" at bounding box center [403, 186] width 21 height 21
click at [369, 192] on link "View" at bounding box center [334, 193] width 93 height 41
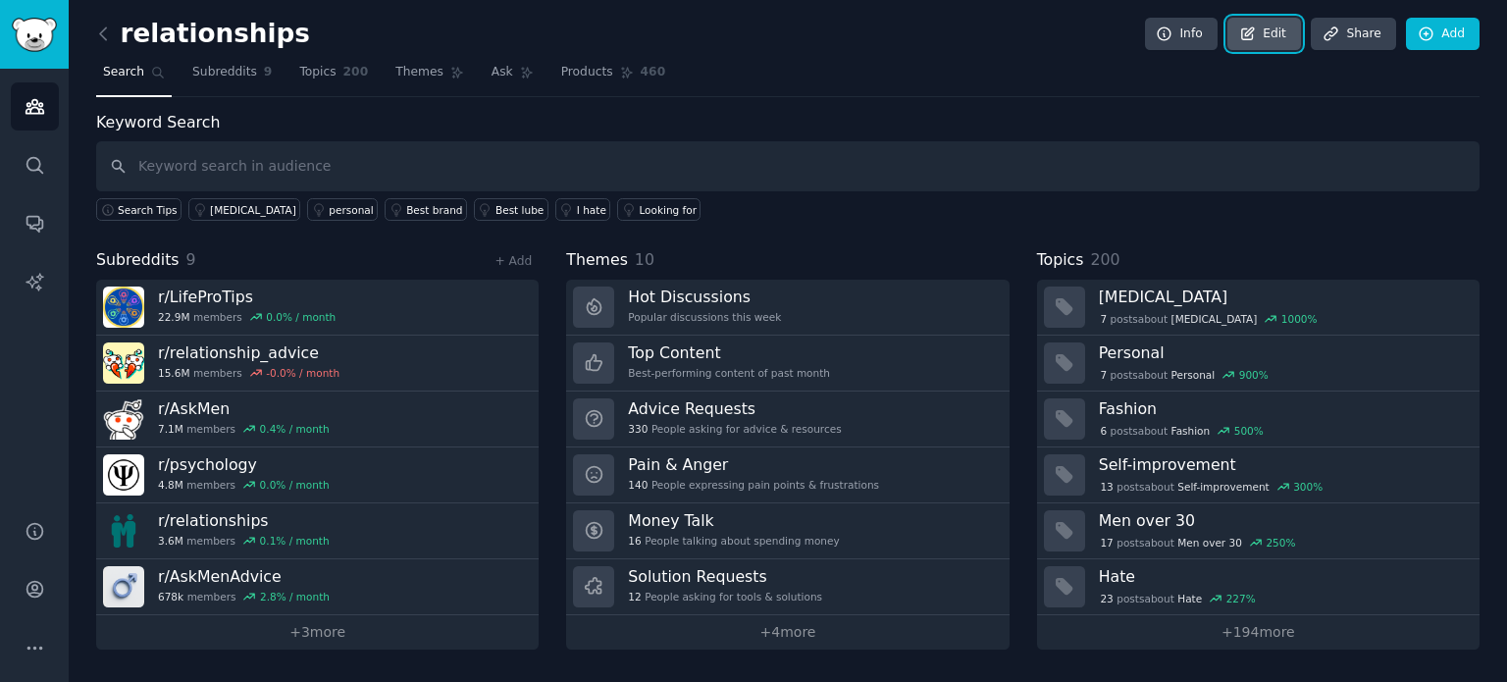
click at [1281, 35] on link "Edit" at bounding box center [1265, 34] width 74 height 33
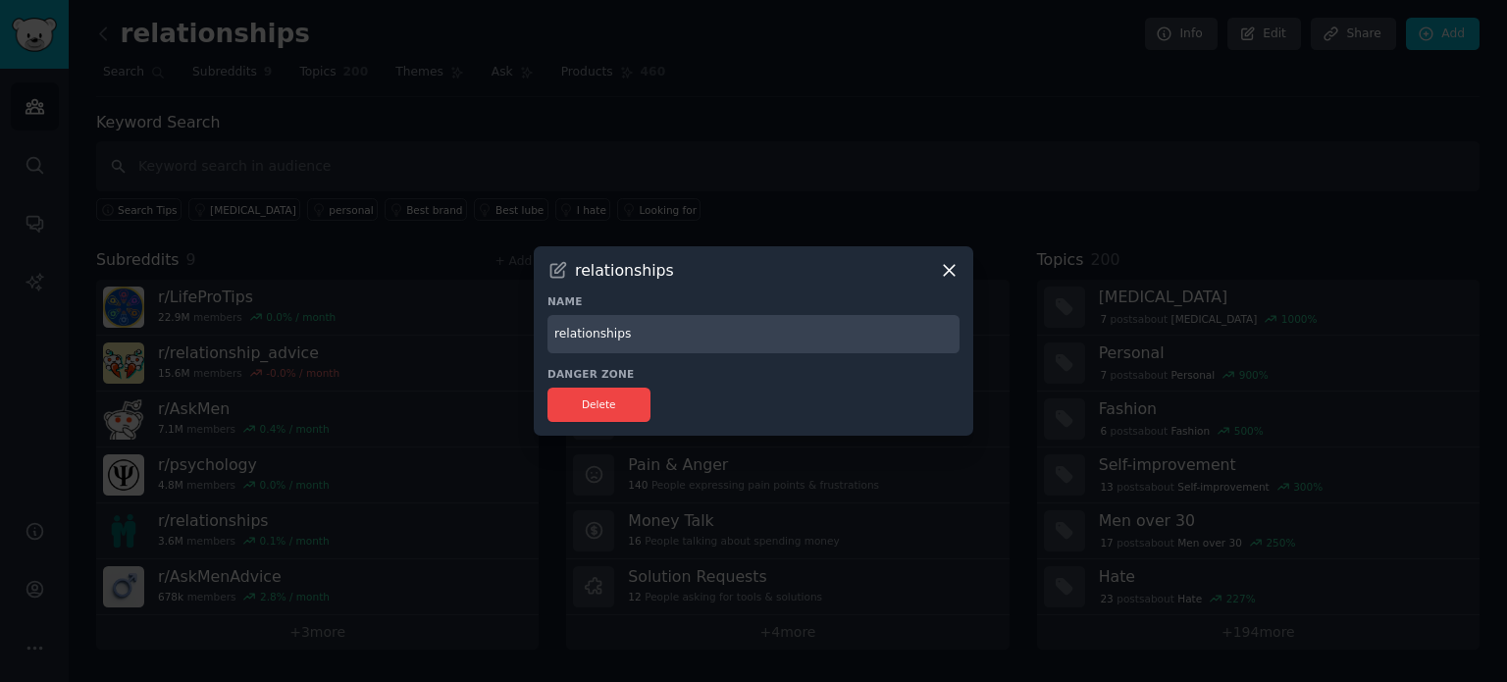
click at [789, 351] on input "relationships" at bounding box center [754, 334] width 412 height 38
type input "Relationships"
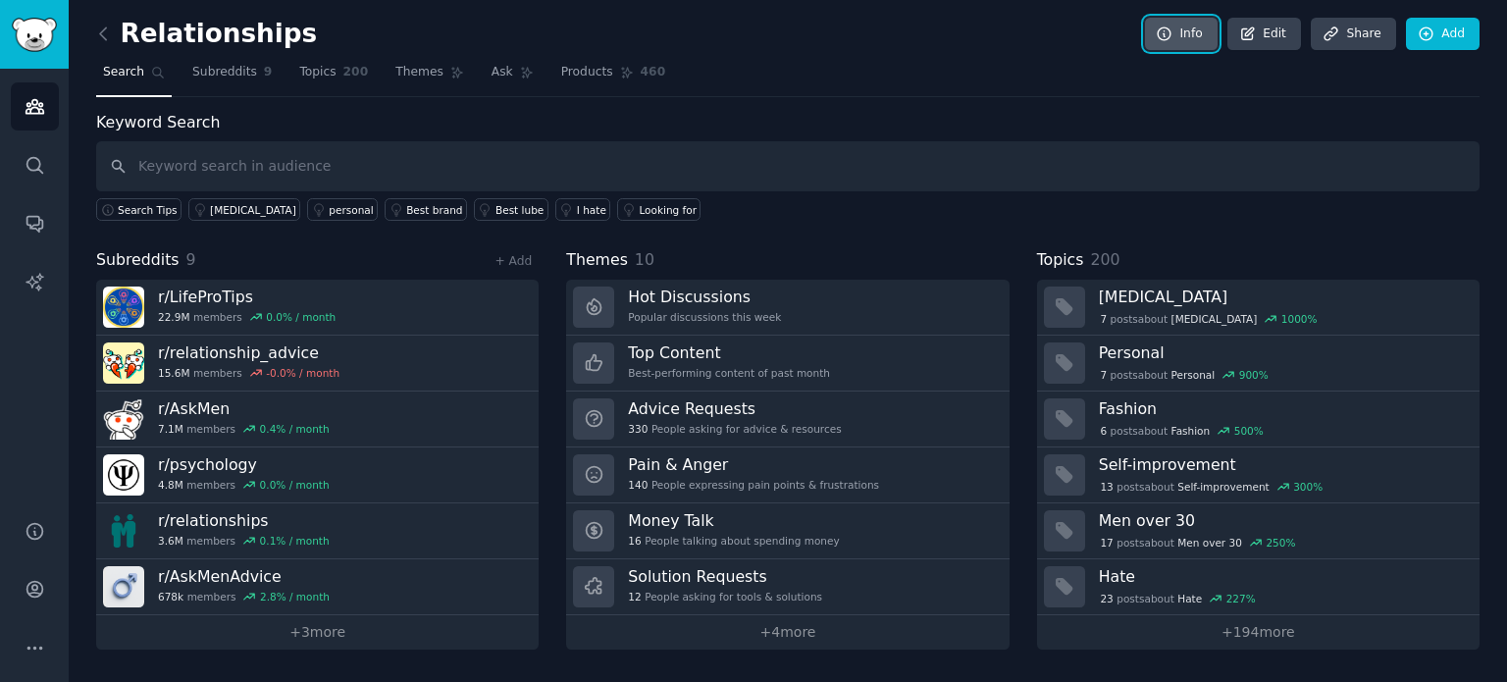
click at [1205, 32] on link "Info" at bounding box center [1181, 34] width 73 height 33
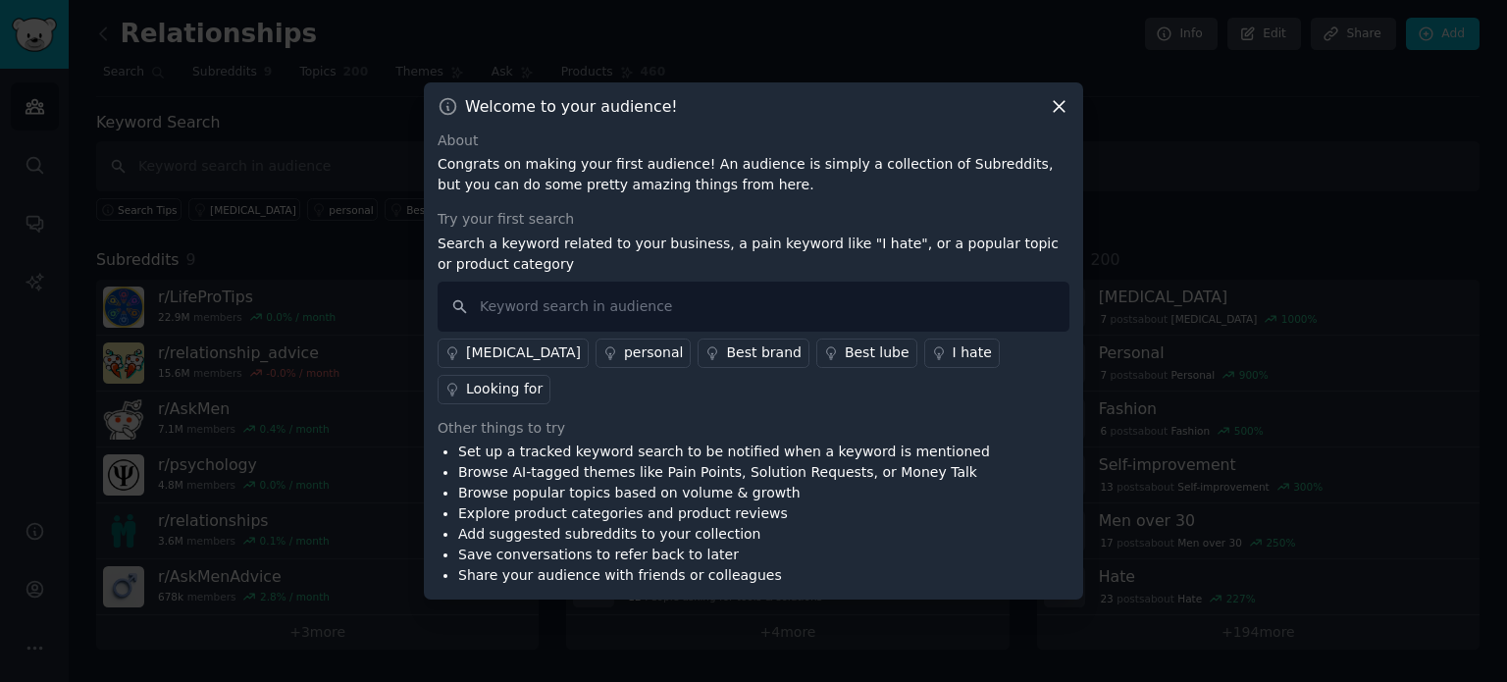
click at [760, 195] on p "Congrats on making your first audience! An audience is simply a collection of S…" at bounding box center [754, 174] width 632 height 41
click at [1055, 117] on icon at bounding box center [1059, 106] width 21 height 21
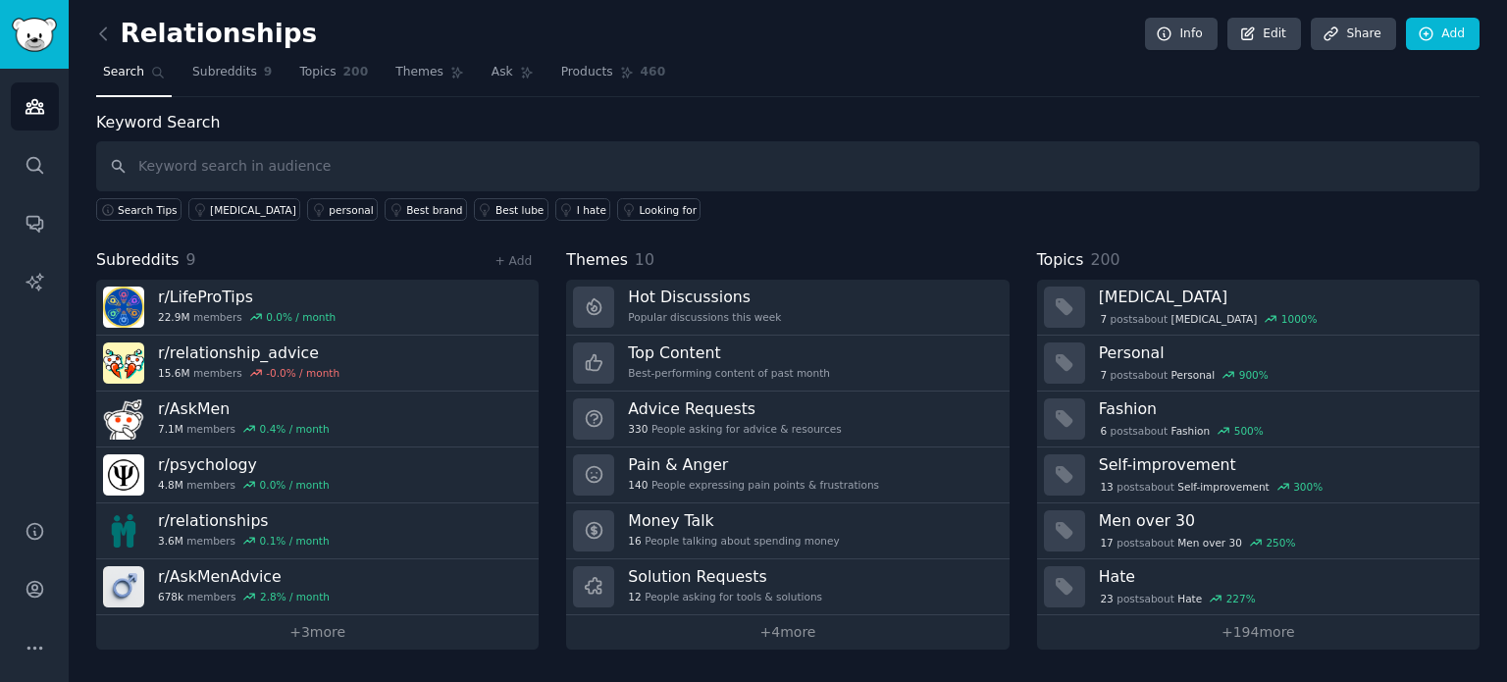
click at [1175, 231] on div "Keyword Search Search Tips adhd personal Best brand Best lube I hate Looking fo…" at bounding box center [788, 380] width 1384 height 539
click at [774, 627] on link "+ 4 more" at bounding box center [787, 632] width 443 height 34
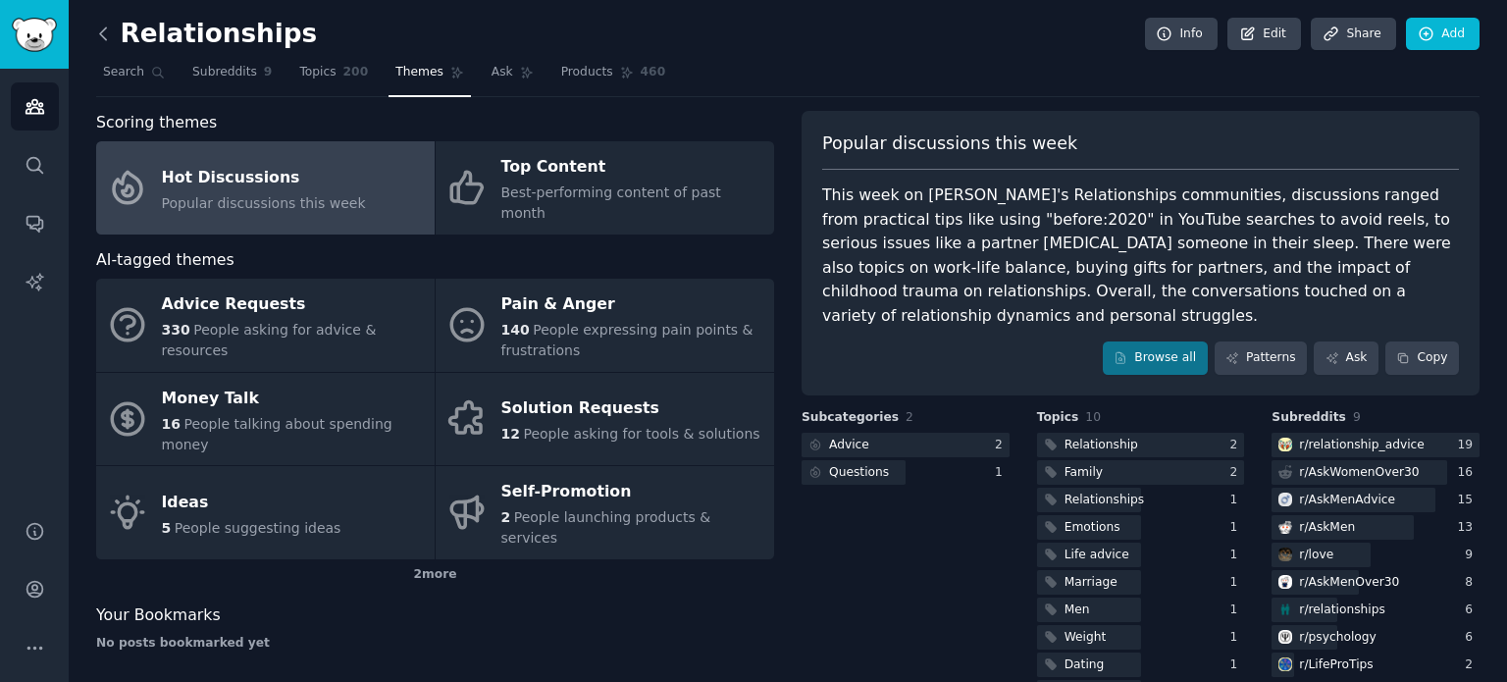
click at [103, 31] on icon at bounding box center [103, 34] width 21 height 21
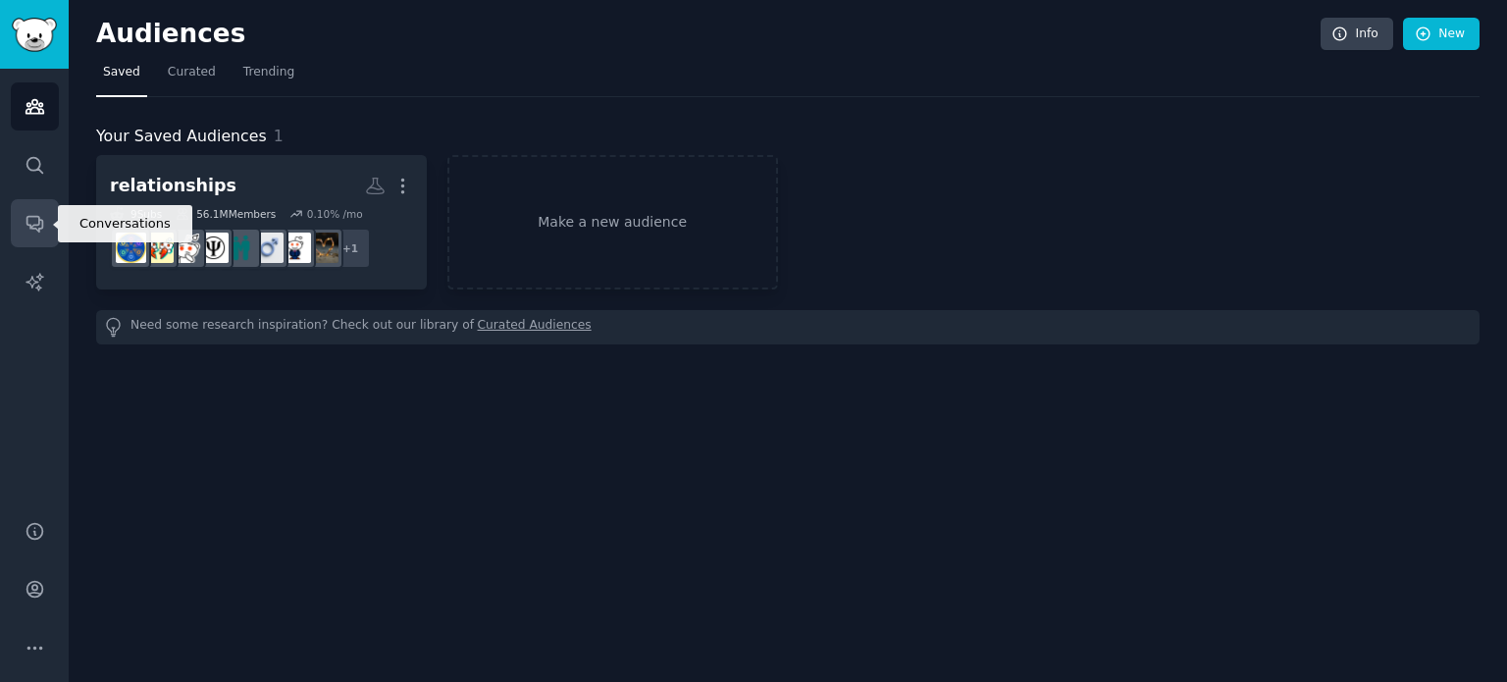
click at [42, 211] on link "Conversations" at bounding box center [35, 223] width 48 height 48
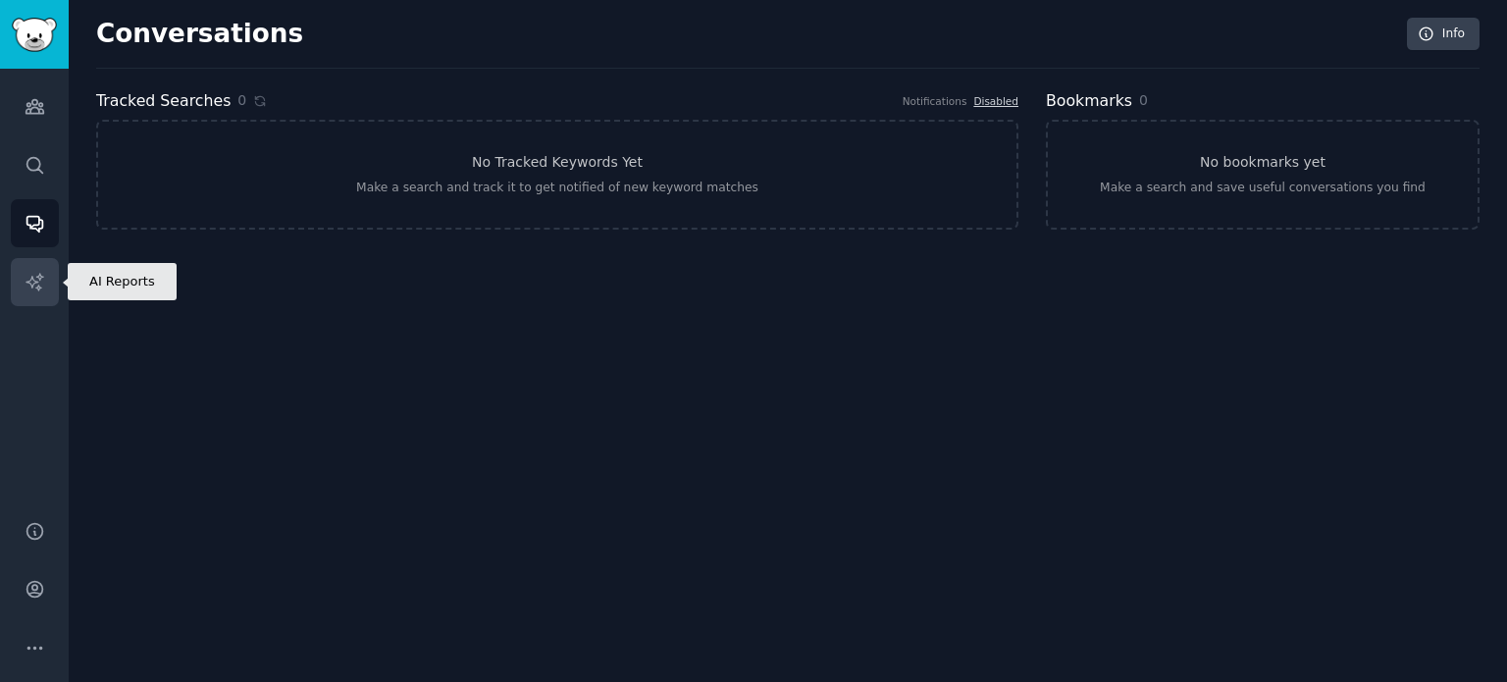
click at [39, 272] on icon "Sidebar" at bounding box center [35, 282] width 21 height 21
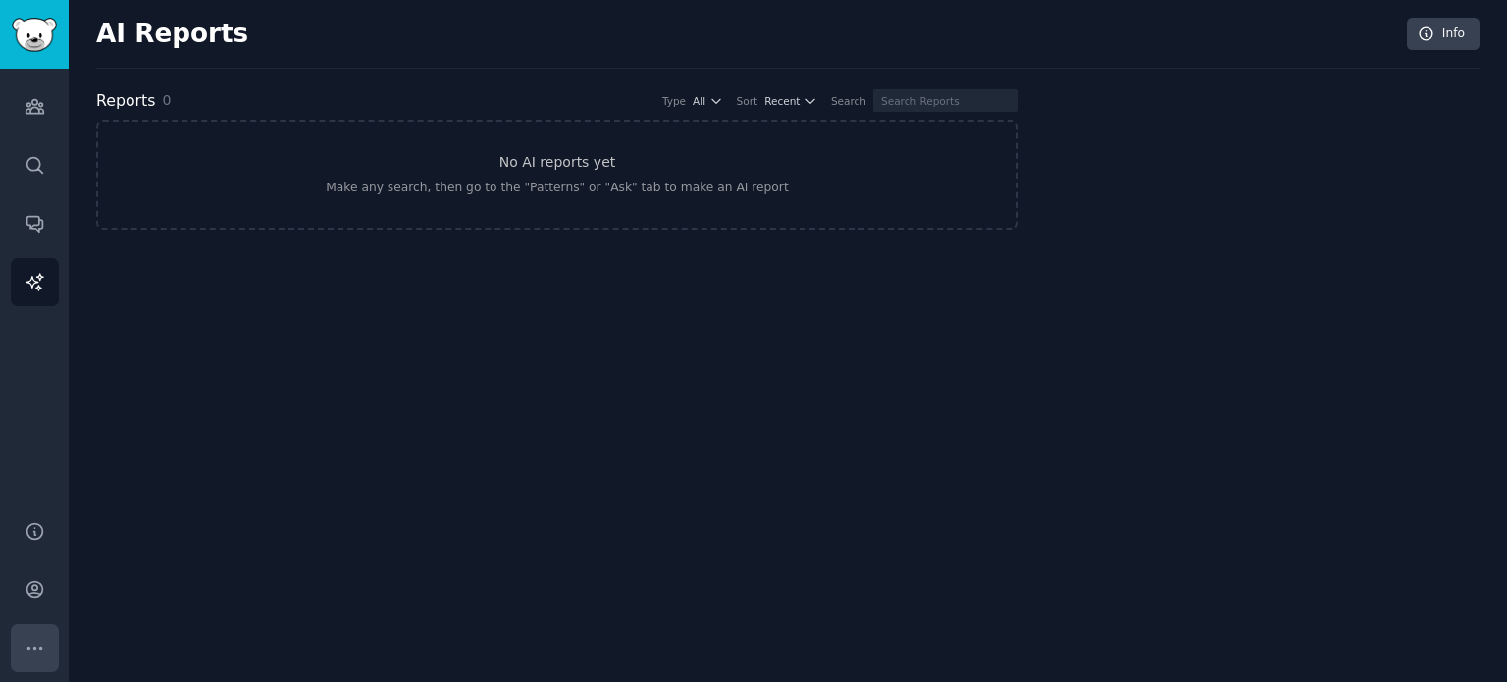
click at [35, 647] on icon "Sidebar" at bounding box center [35, 648] width 21 height 21
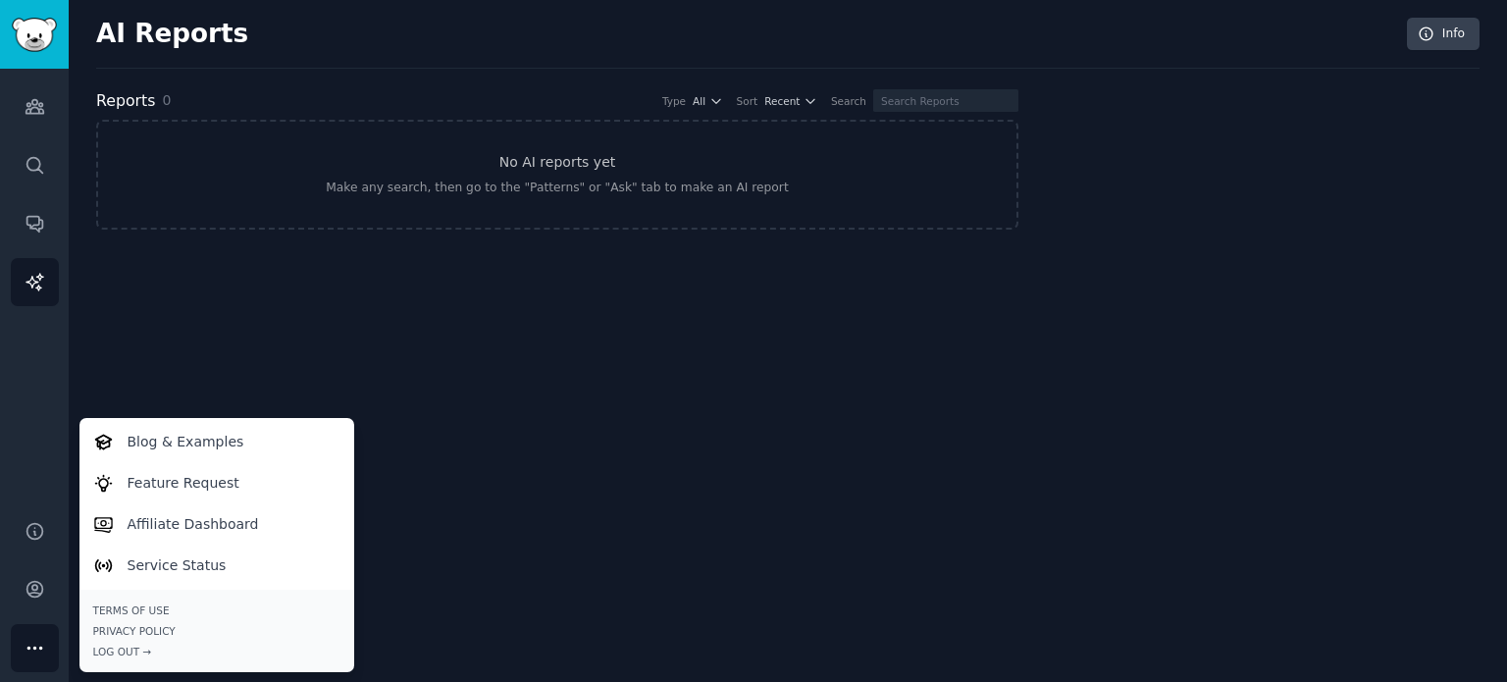
click at [170, 372] on div "AI Reports Info Reports 0 Type All Sort Recent Search No AI reports yet Make an…" at bounding box center [788, 341] width 1439 height 682
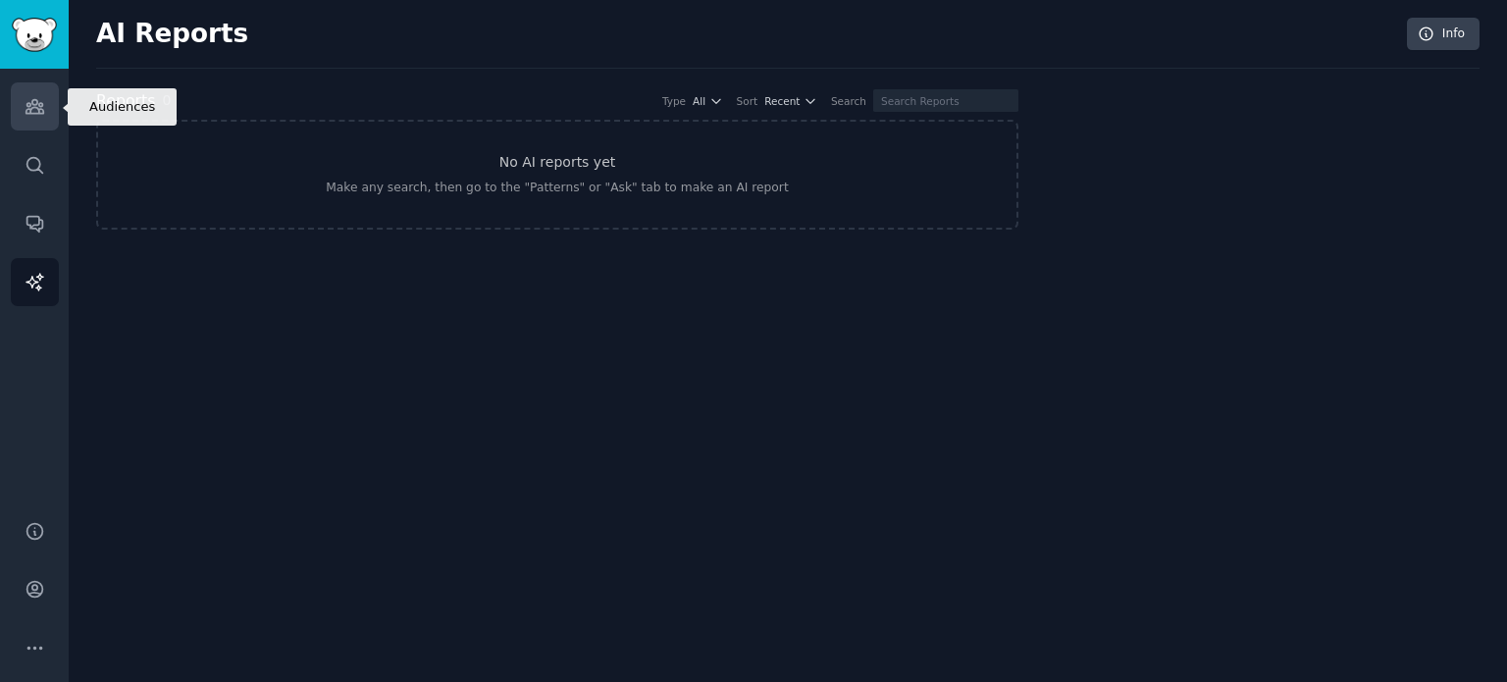
click at [42, 96] on icon "Sidebar" at bounding box center [35, 106] width 21 height 21
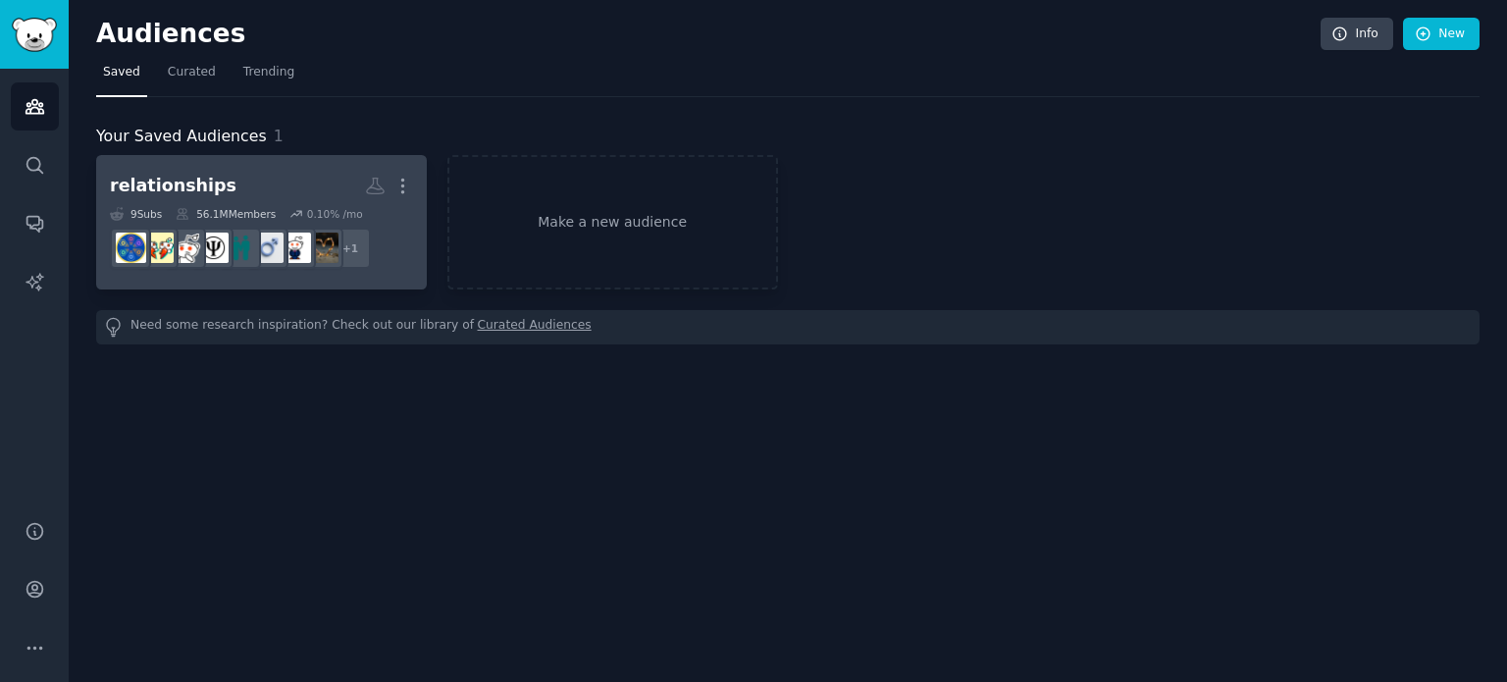
click at [299, 191] on h2 "relationships More" at bounding box center [261, 186] width 303 height 34
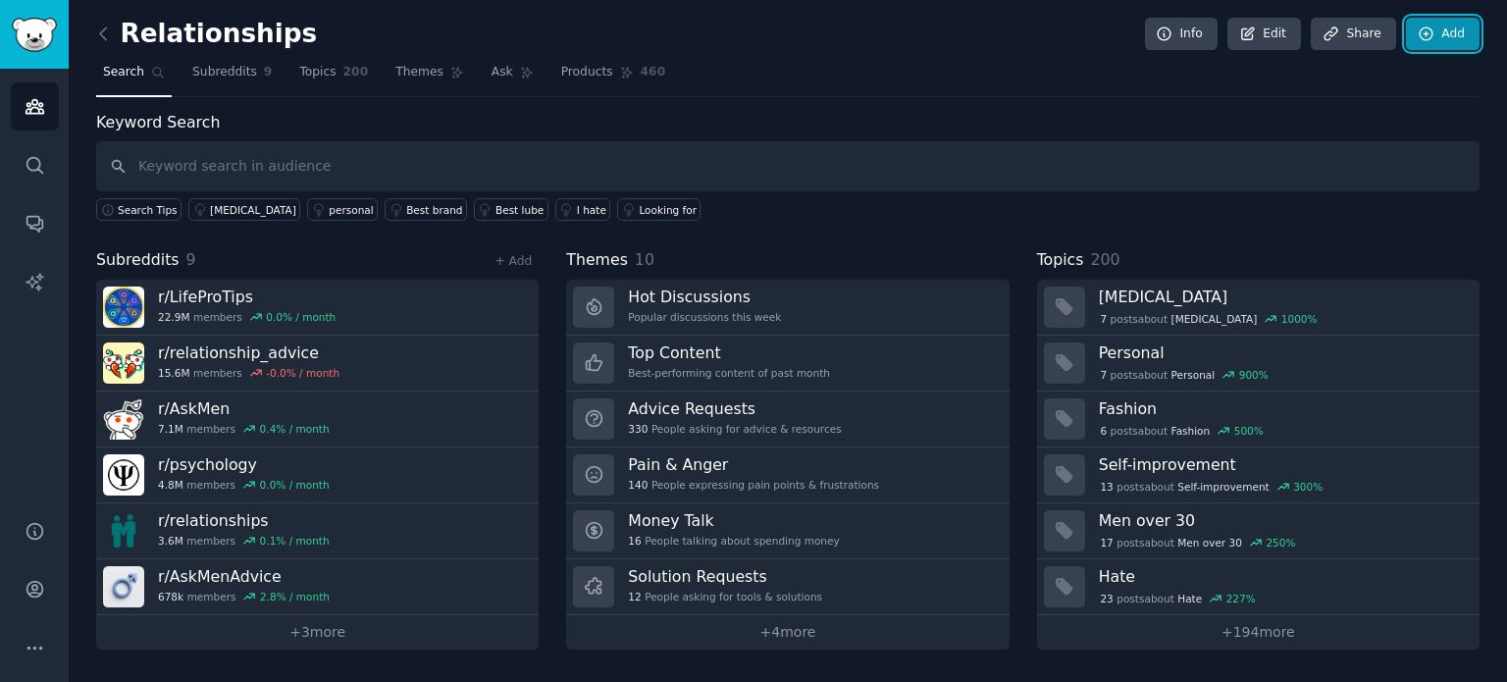
click at [1442, 37] on link "Add" at bounding box center [1443, 34] width 74 height 33
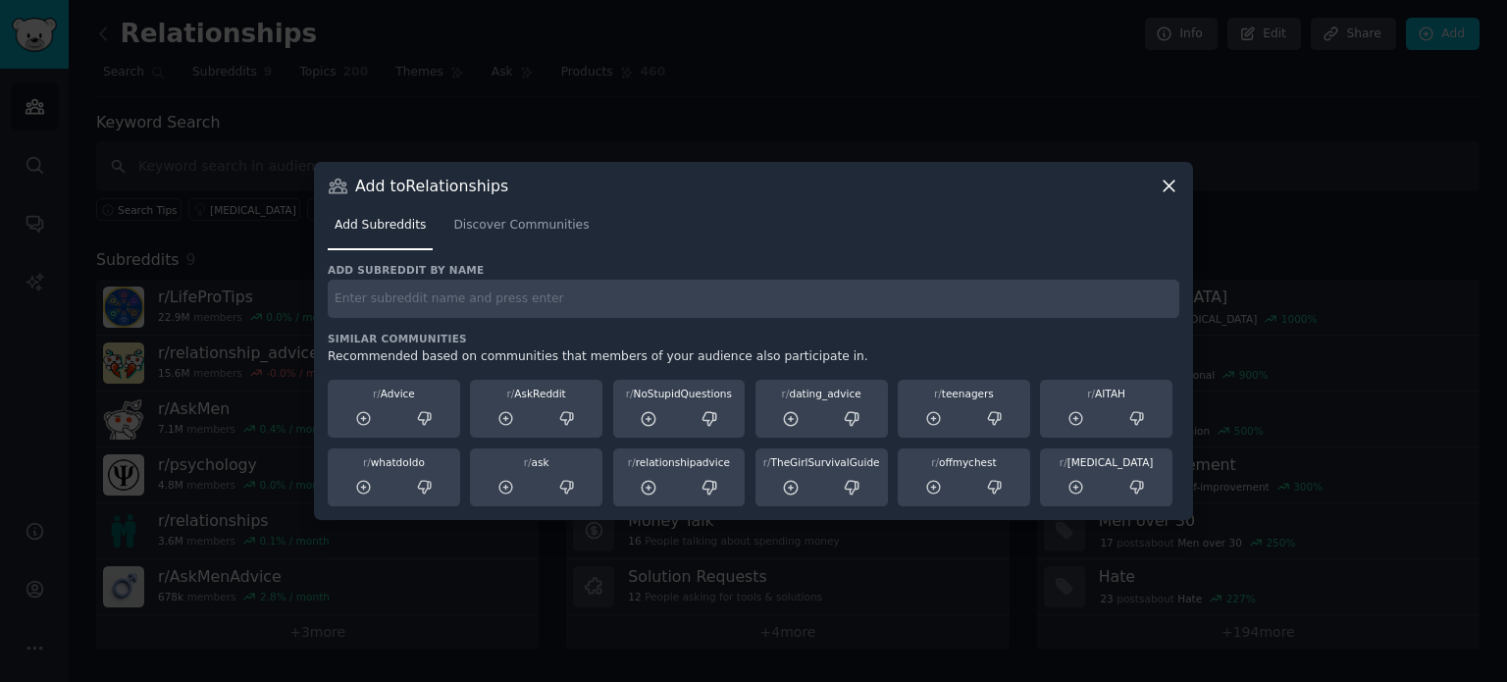
click at [1164, 191] on icon at bounding box center [1169, 186] width 11 height 11
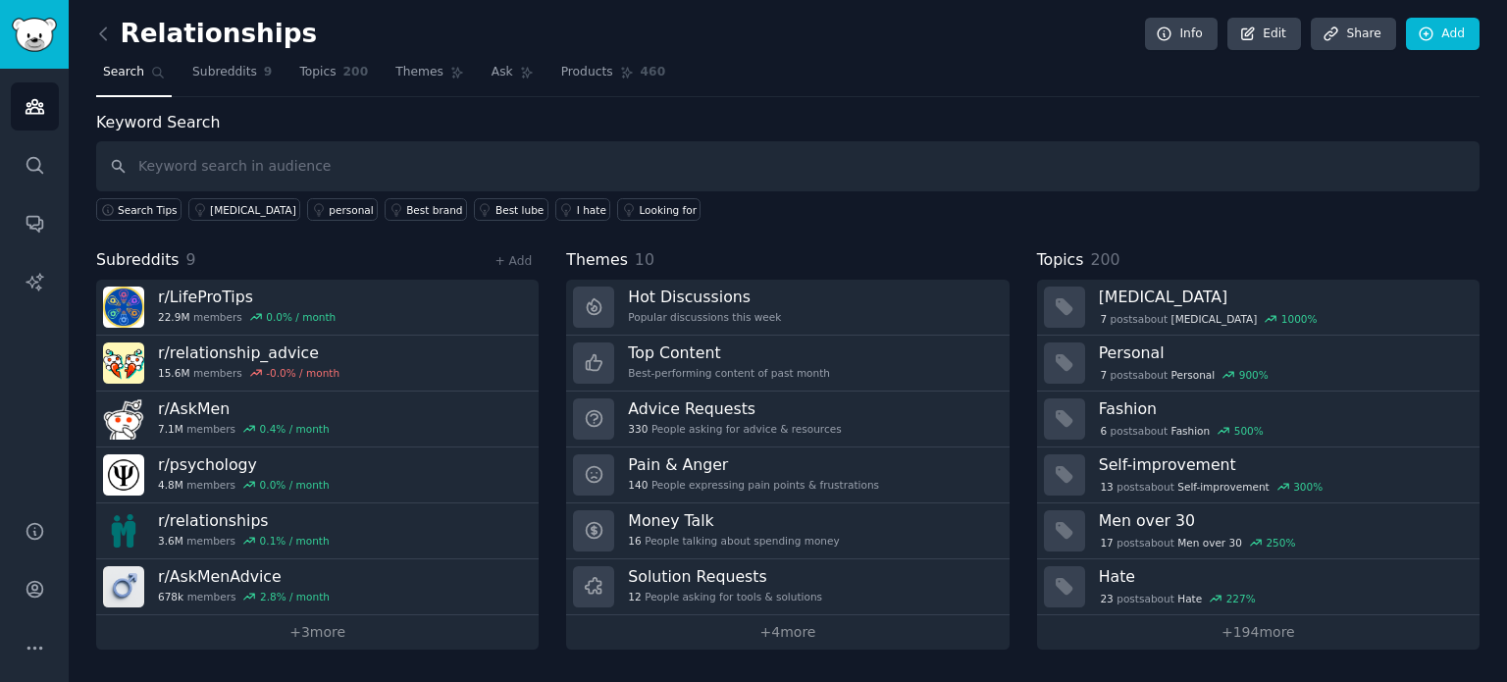
click at [937, 58] on nav "Search Subreddits 9 Topics 200 Themes Ask Products 460" at bounding box center [788, 77] width 1384 height 40
click at [33, 589] on icon "Sidebar" at bounding box center [35, 589] width 21 height 21
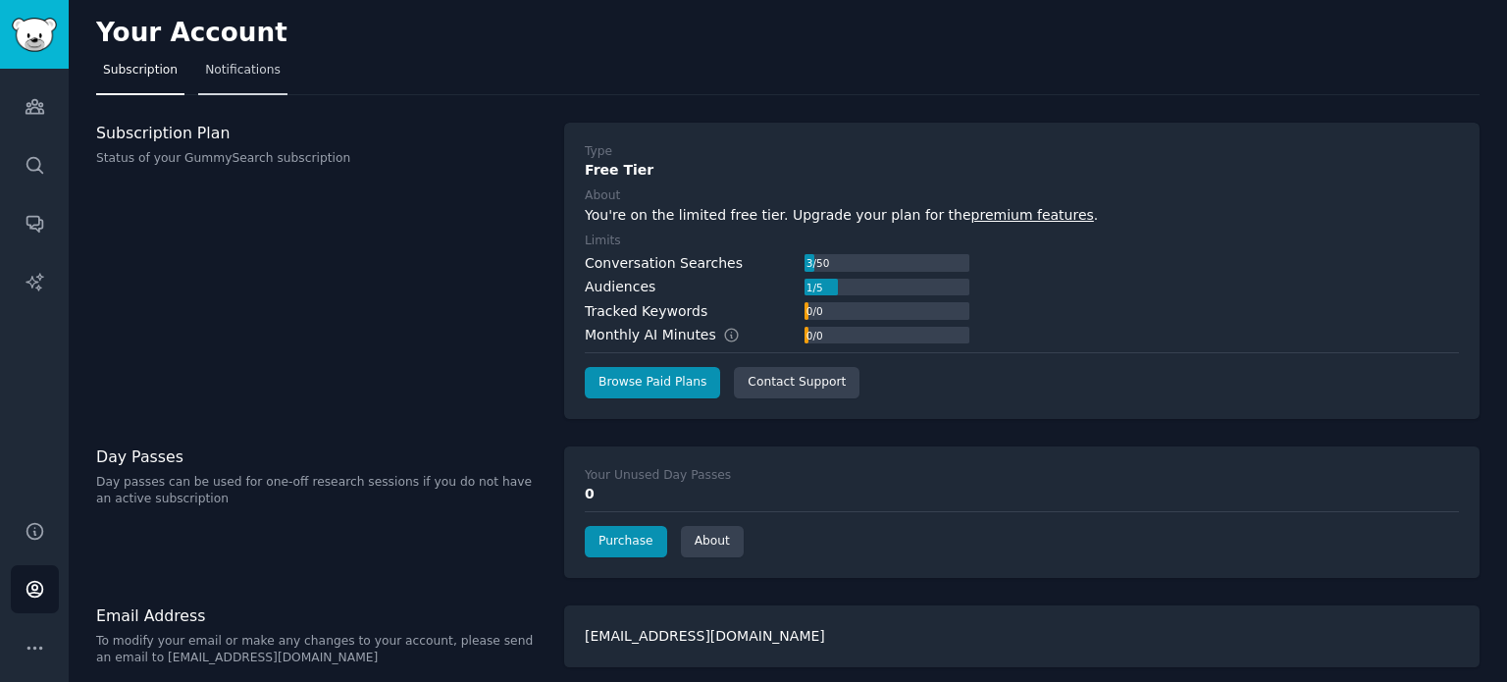
click at [239, 77] on span "Notifications" at bounding box center [243, 71] width 76 height 18
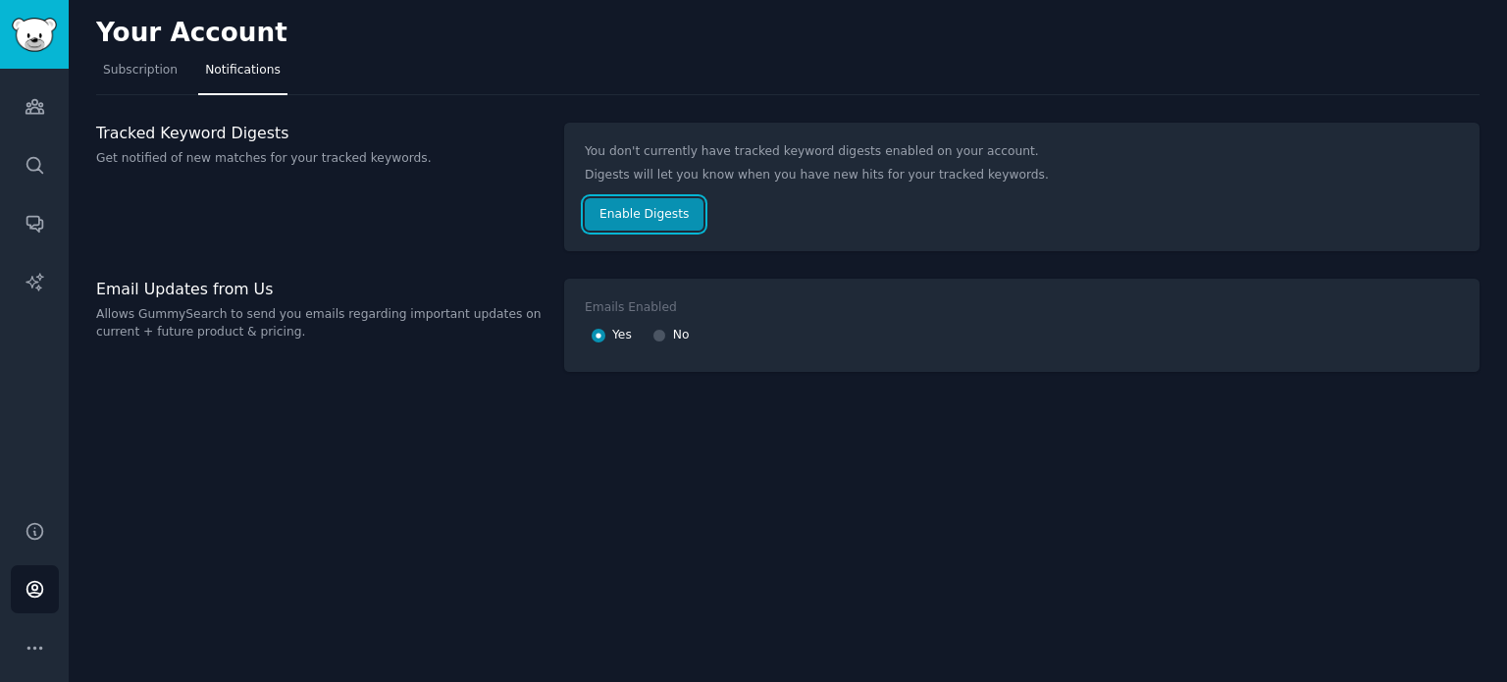
click at [648, 215] on button "Enable Digests" at bounding box center [644, 214] width 119 height 33
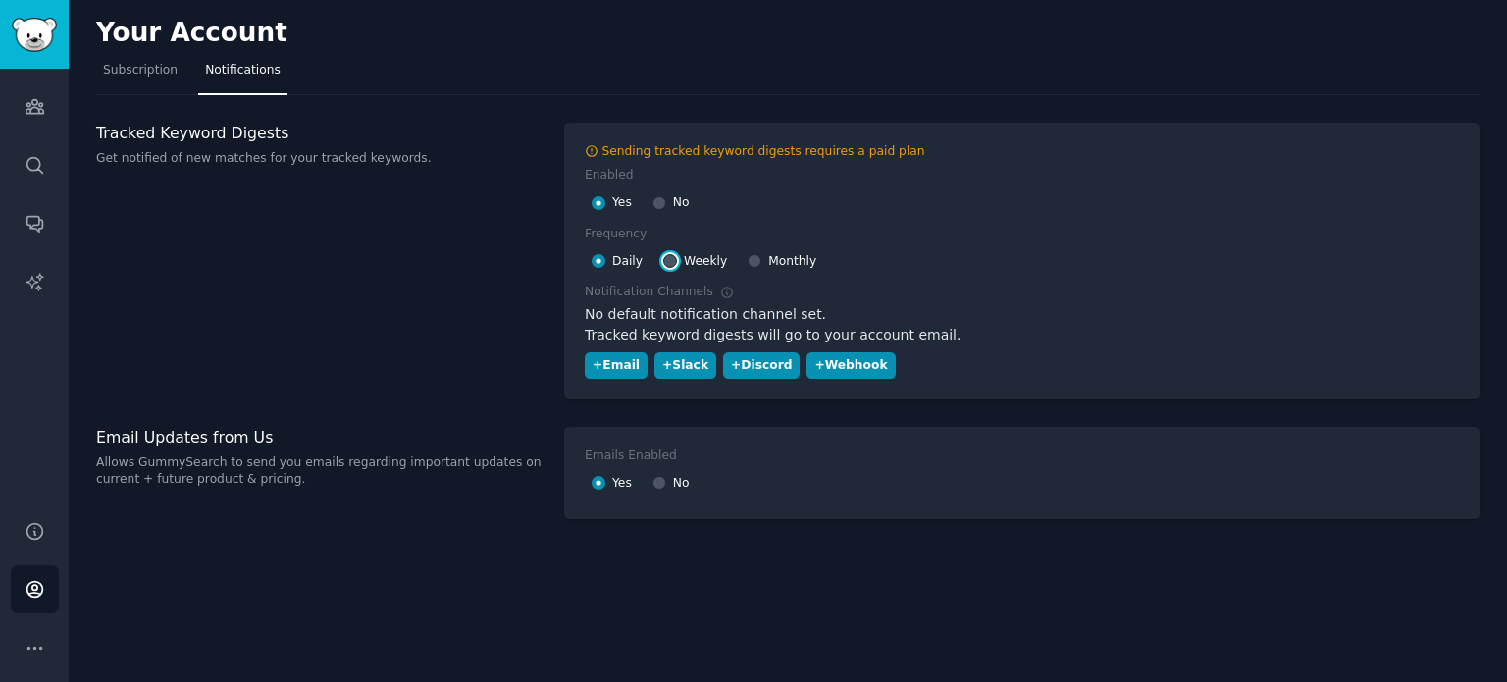
click at [666, 261] on input "Weekly" at bounding box center [670, 261] width 14 height 14
radio input "false"
radio input "true"
click at [654, 201] on input "No" at bounding box center [660, 203] width 14 height 14
radio input "false"
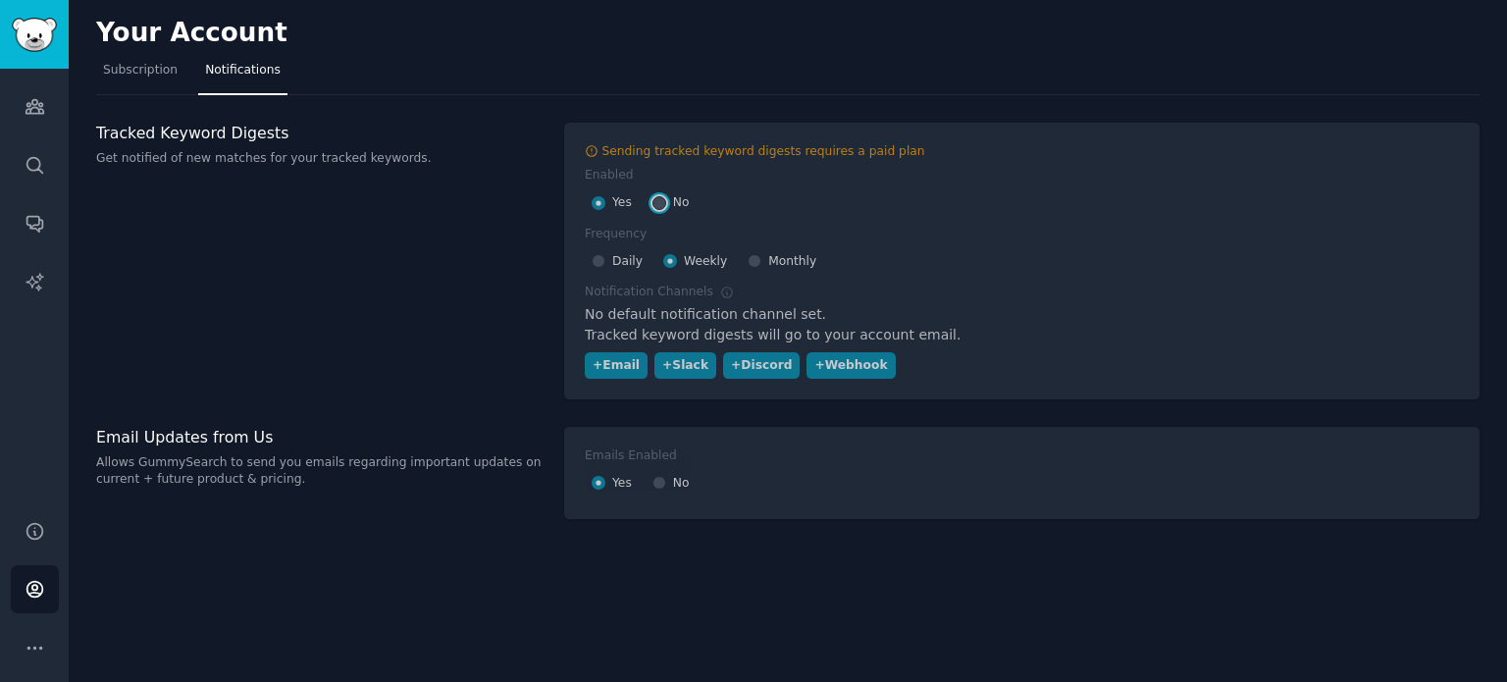
radio input "true"
click at [519, 270] on div "Tracked Keyword Digests Get notified of new matches for your tracked keywords." at bounding box center [319, 261] width 447 height 277
click at [30, 103] on icon "Sidebar" at bounding box center [35, 107] width 18 height 14
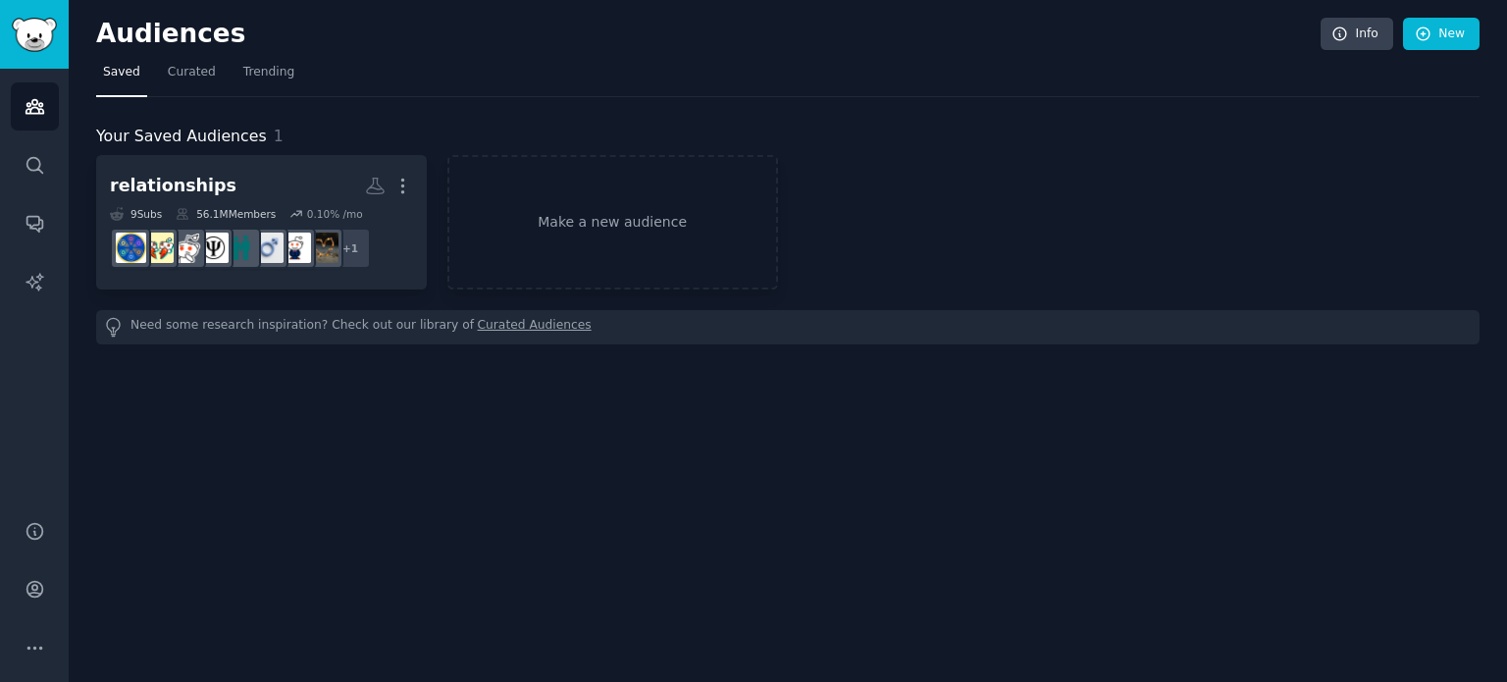
click at [530, 370] on div "Audiences Info New Saved Curated Trending Your Saved Audiences 1 relationships …" at bounding box center [788, 341] width 1439 height 682
